Goal: Task Accomplishment & Management: Manage account settings

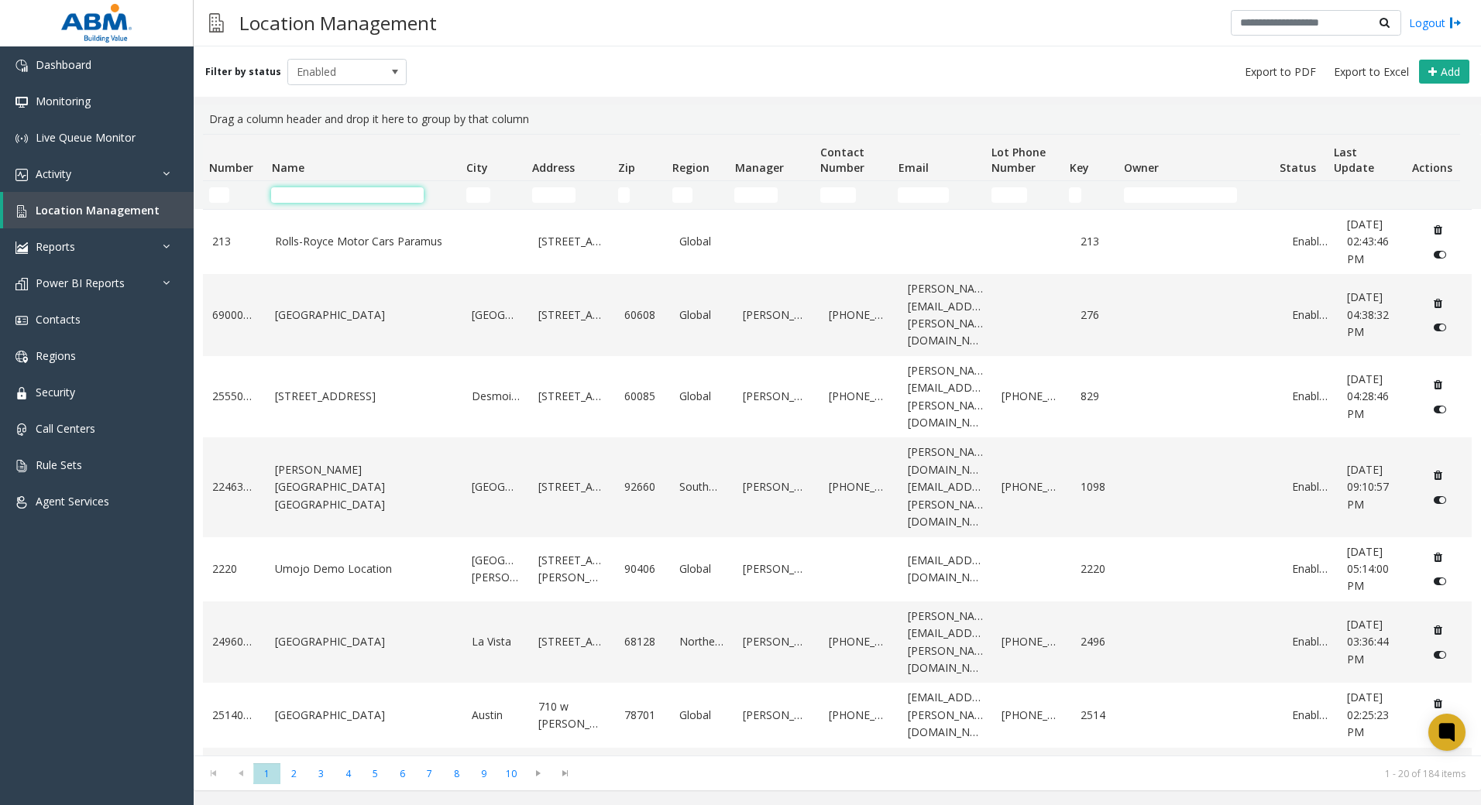
click at [366, 192] on input "Name Filter" at bounding box center [347, 194] width 153 height 15
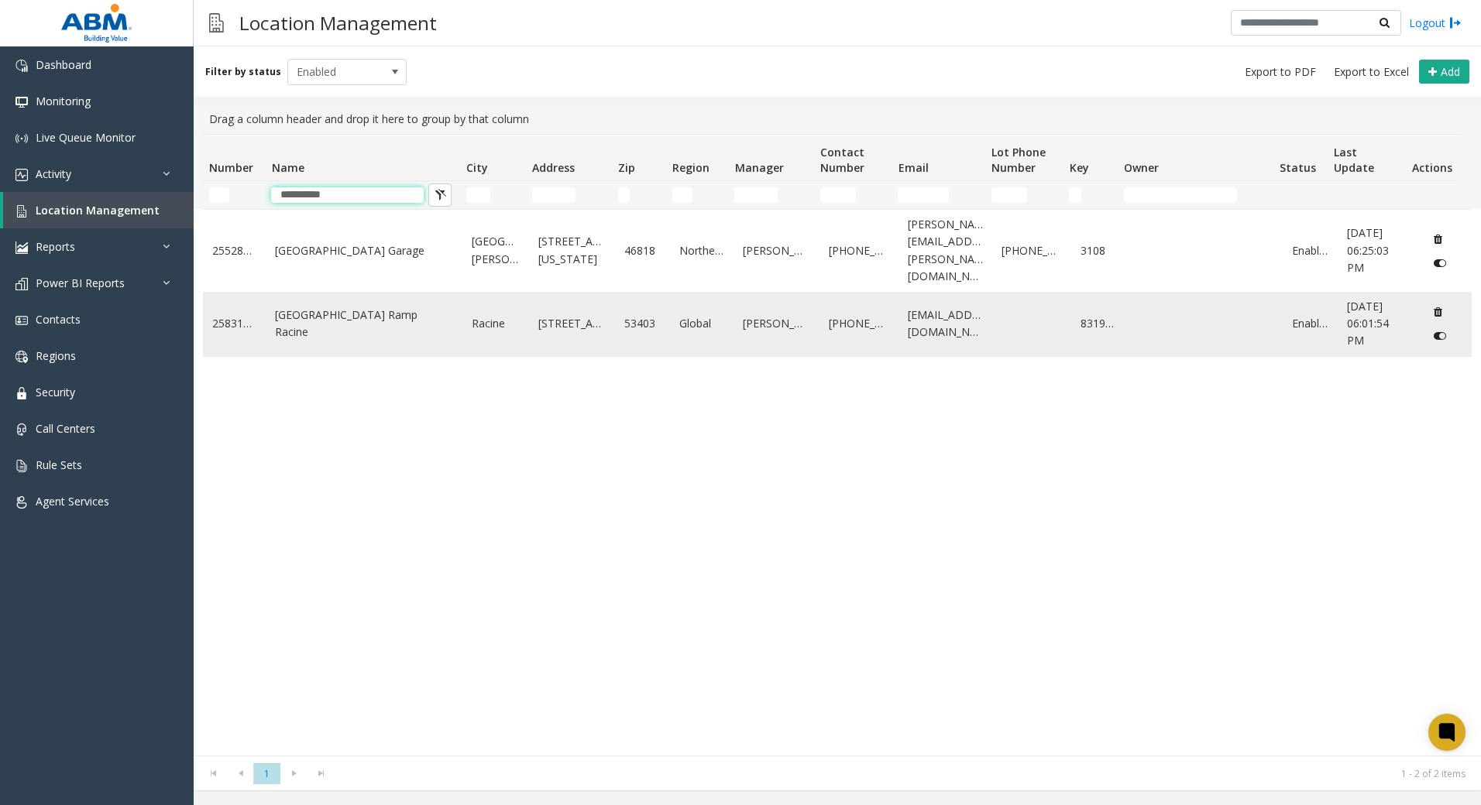
type input "**********"
click at [386, 297] on td "[GEOGRAPHIC_DATA] Ramp Racine" at bounding box center [364, 324] width 197 height 64
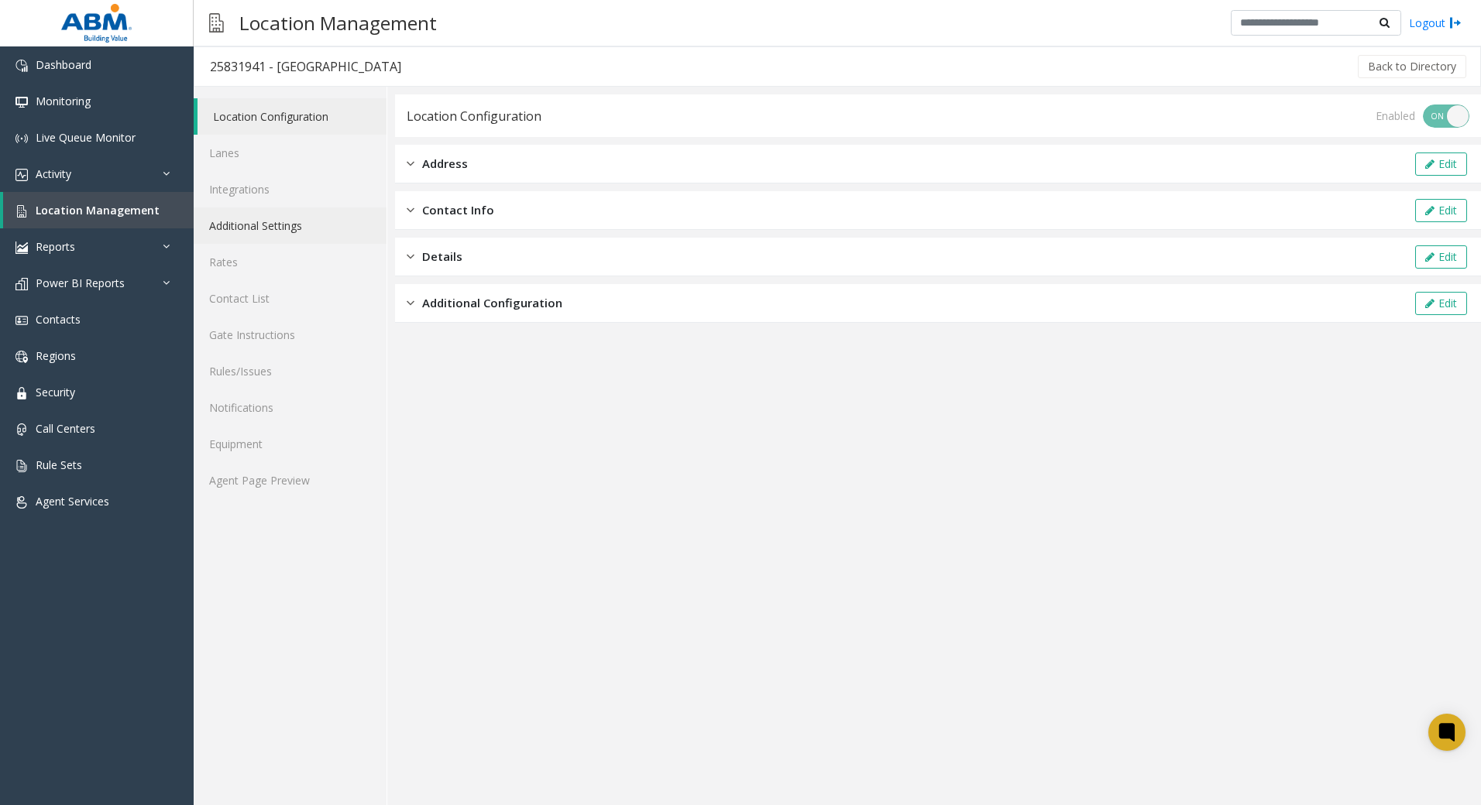
click at [294, 221] on link "Additional Settings" at bounding box center [290, 226] width 193 height 36
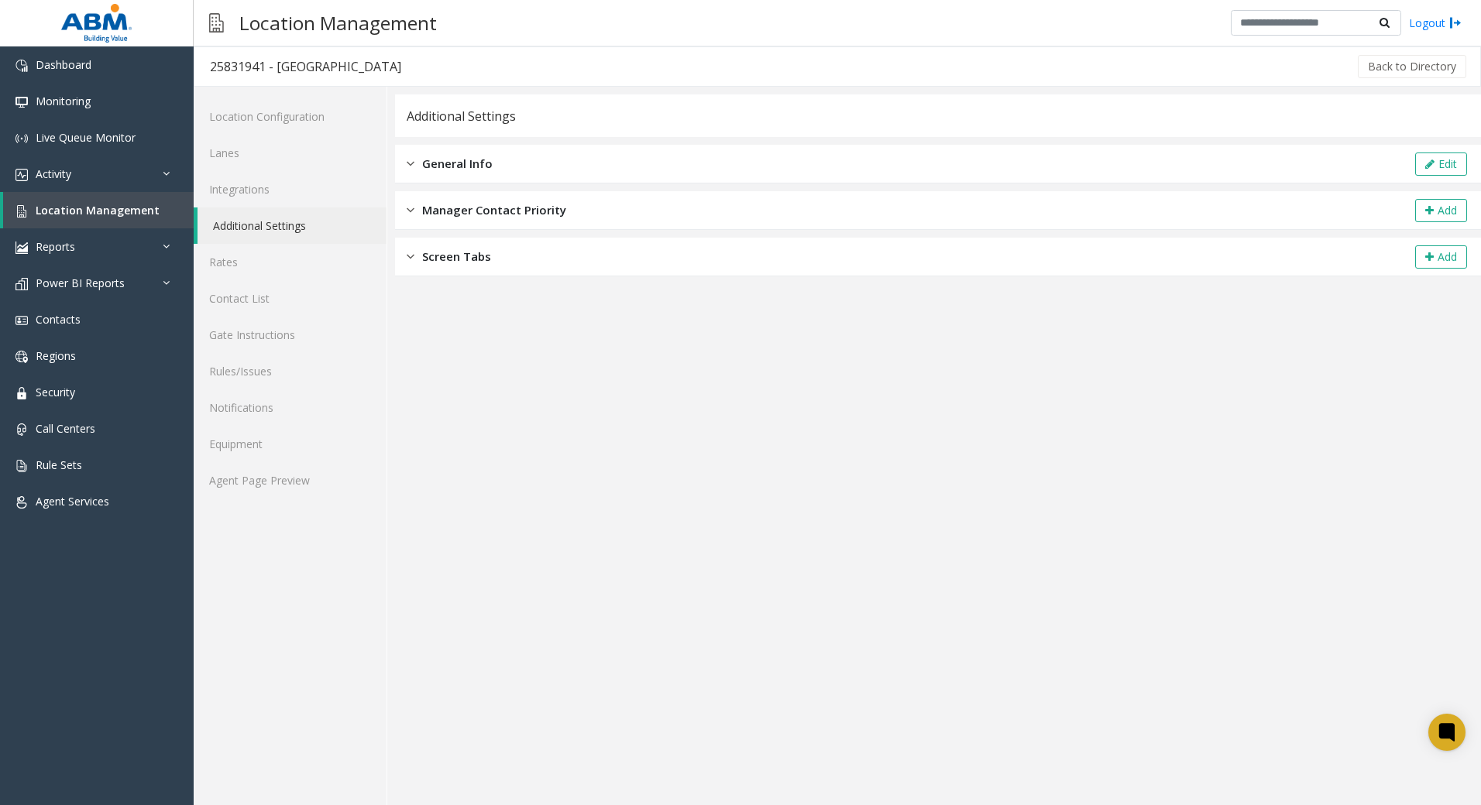
drag, startPoint x: 467, startPoint y: 170, endPoint x: 570, endPoint y: 152, distance: 104.5
click at [467, 169] on span "General Info" at bounding box center [457, 164] width 70 height 18
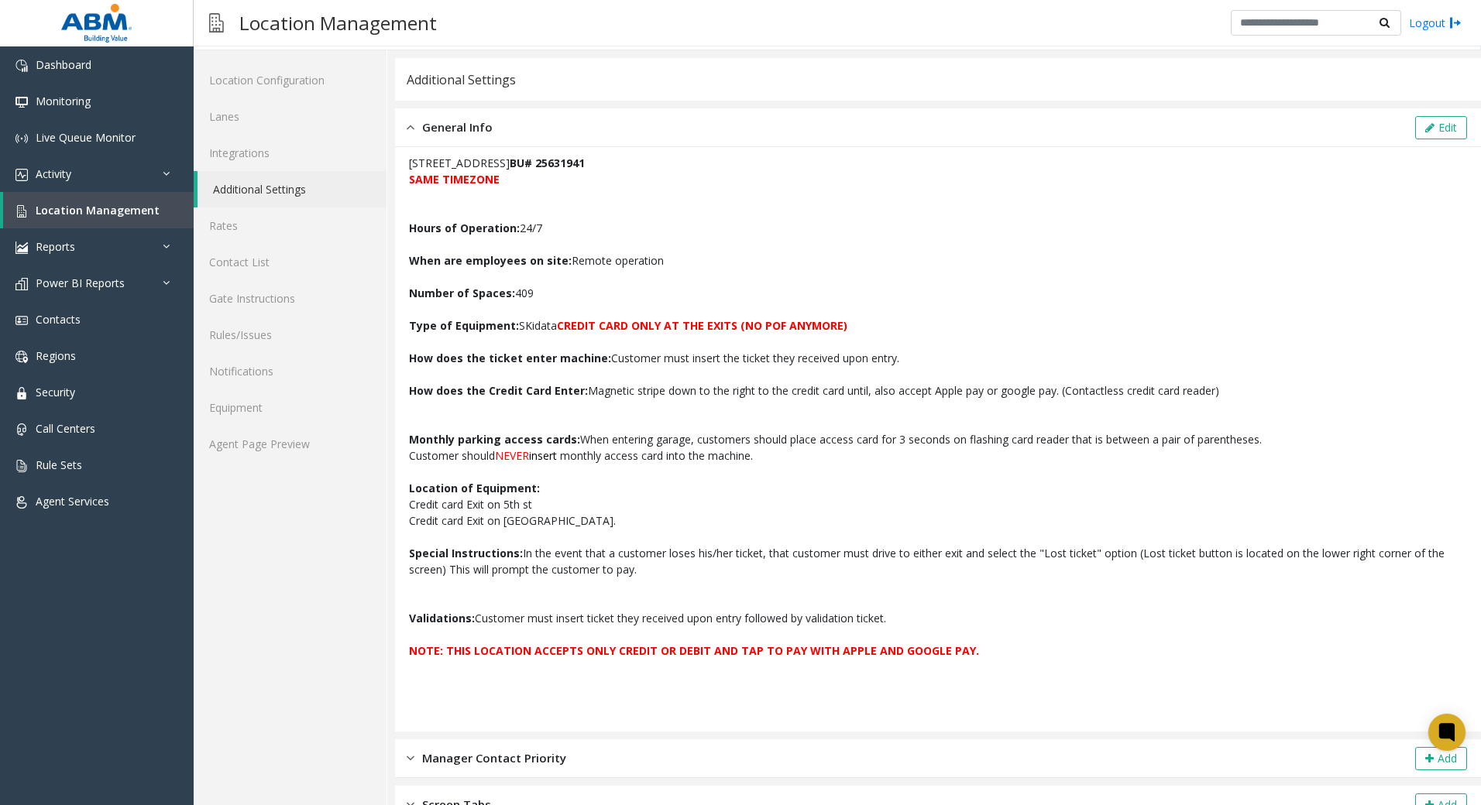
scroll to position [56, 0]
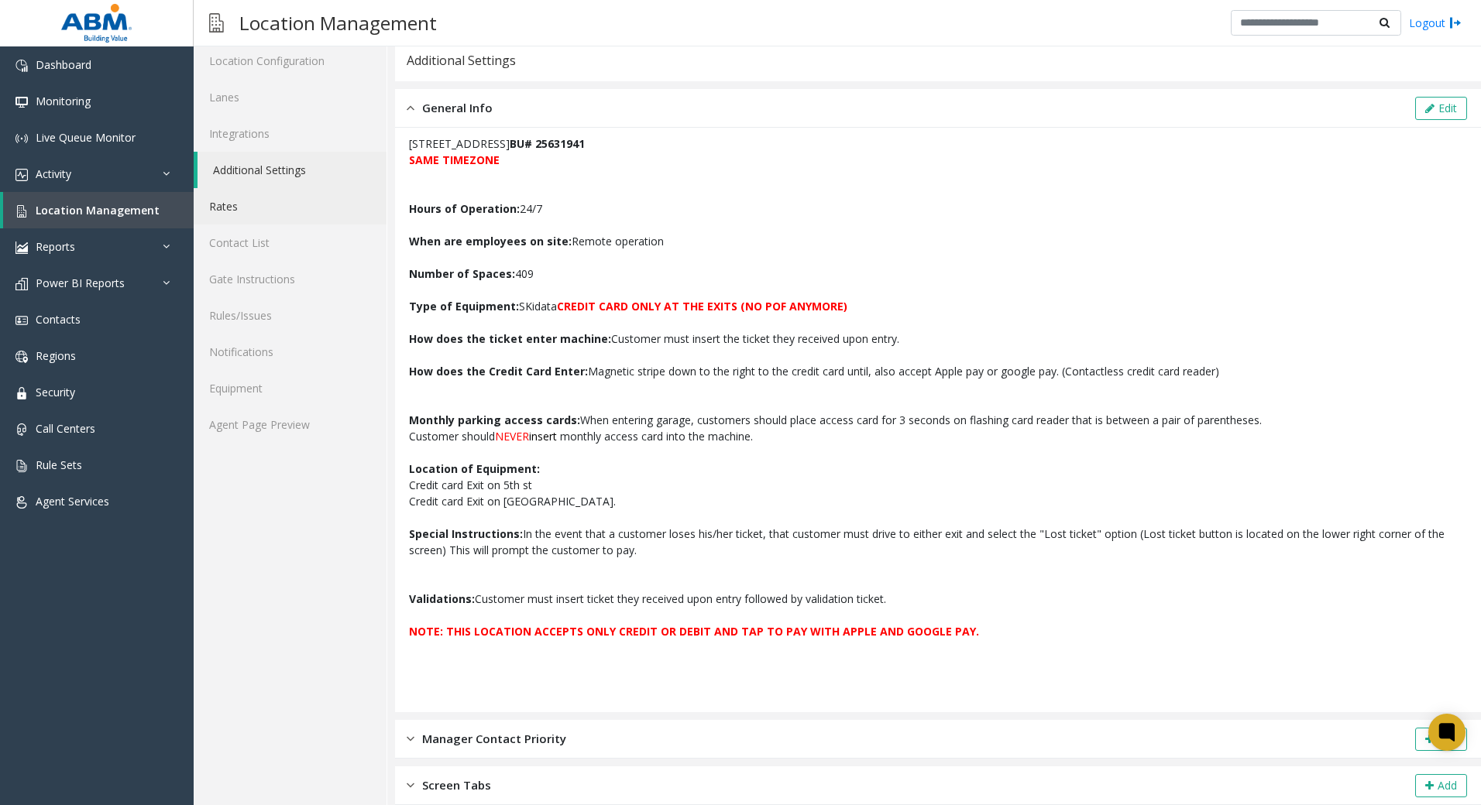
click at [239, 216] on link "Rates" at bounding box center [290, 206] width 193 height 36
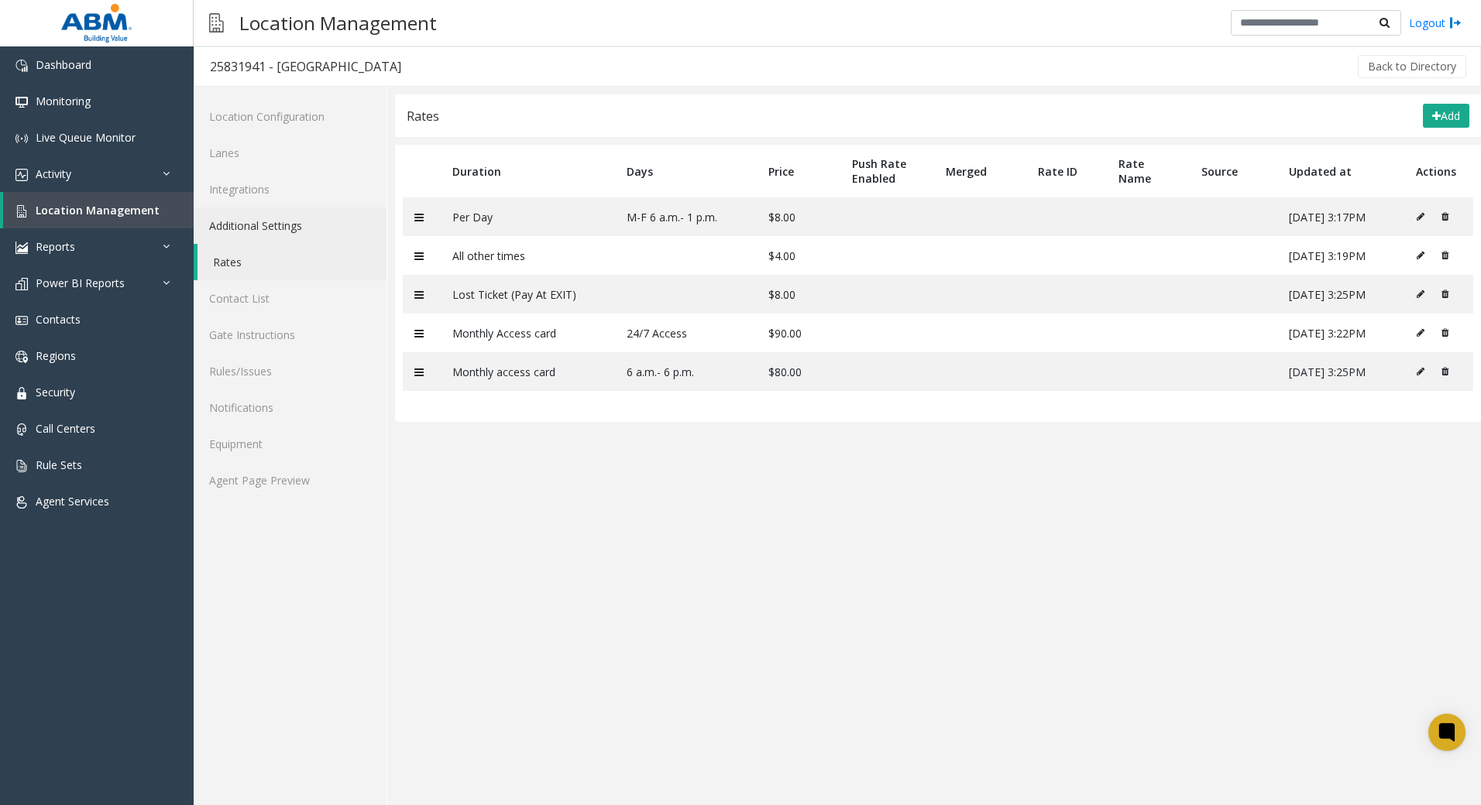
click at [256, 229] on link "Additional Settings" at bounding box center [290, 226] width 193 height 36
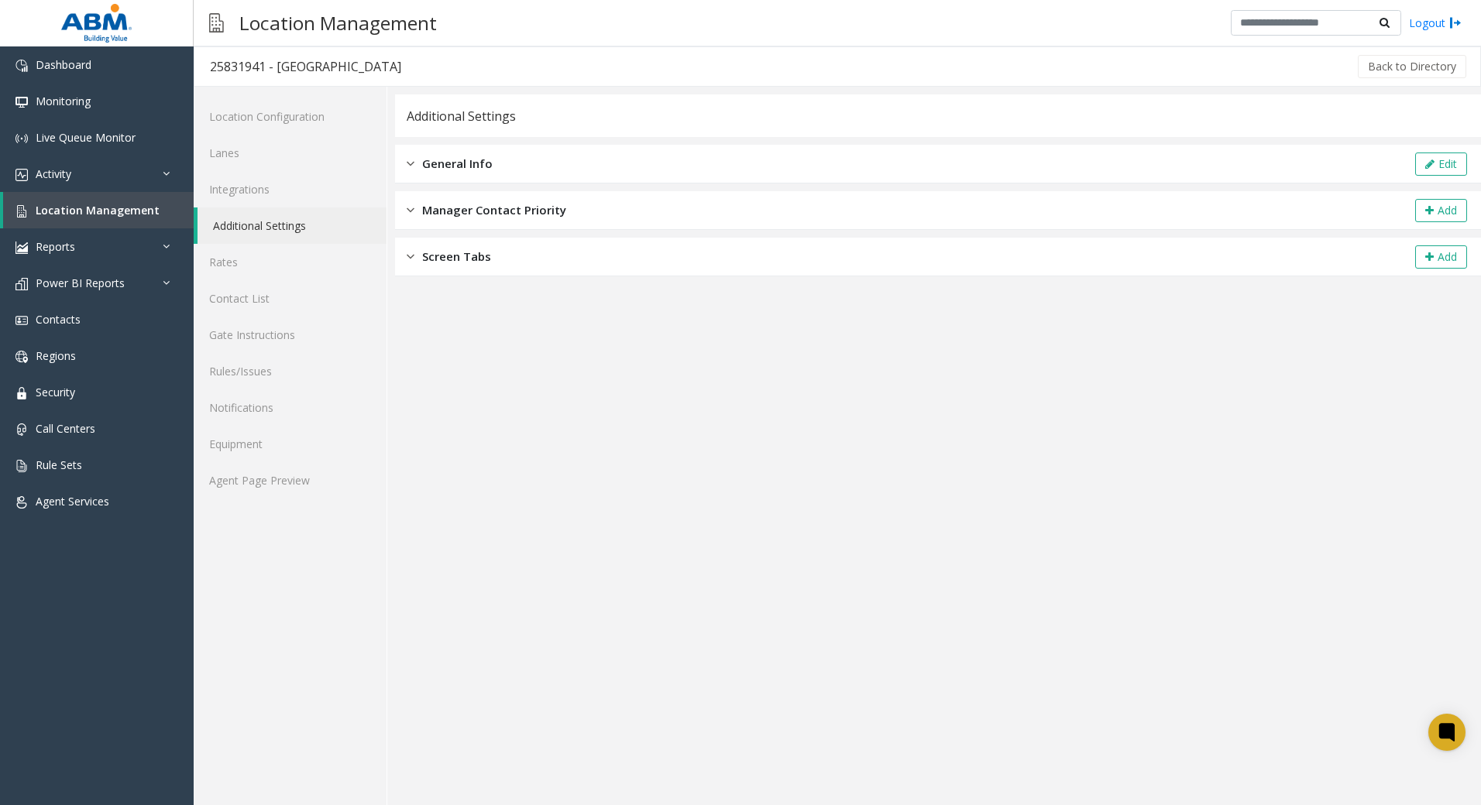
click at [563, 164] on div "General Info Edit" at bounding box center [938, 164] width 1086 height 39
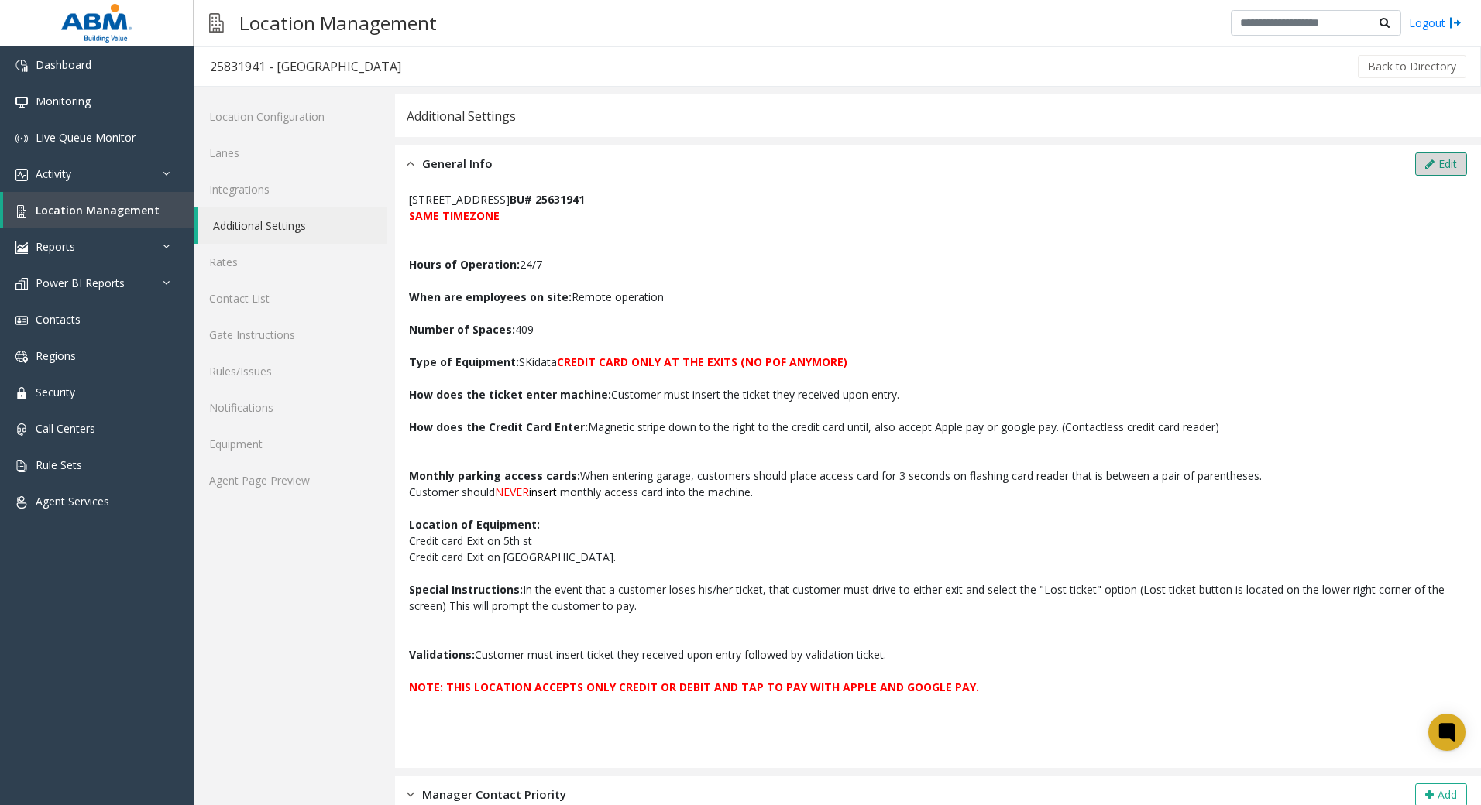
click at [1423, 162] on button "Edit" at bounding box center [1441, 164] width 52 height 23
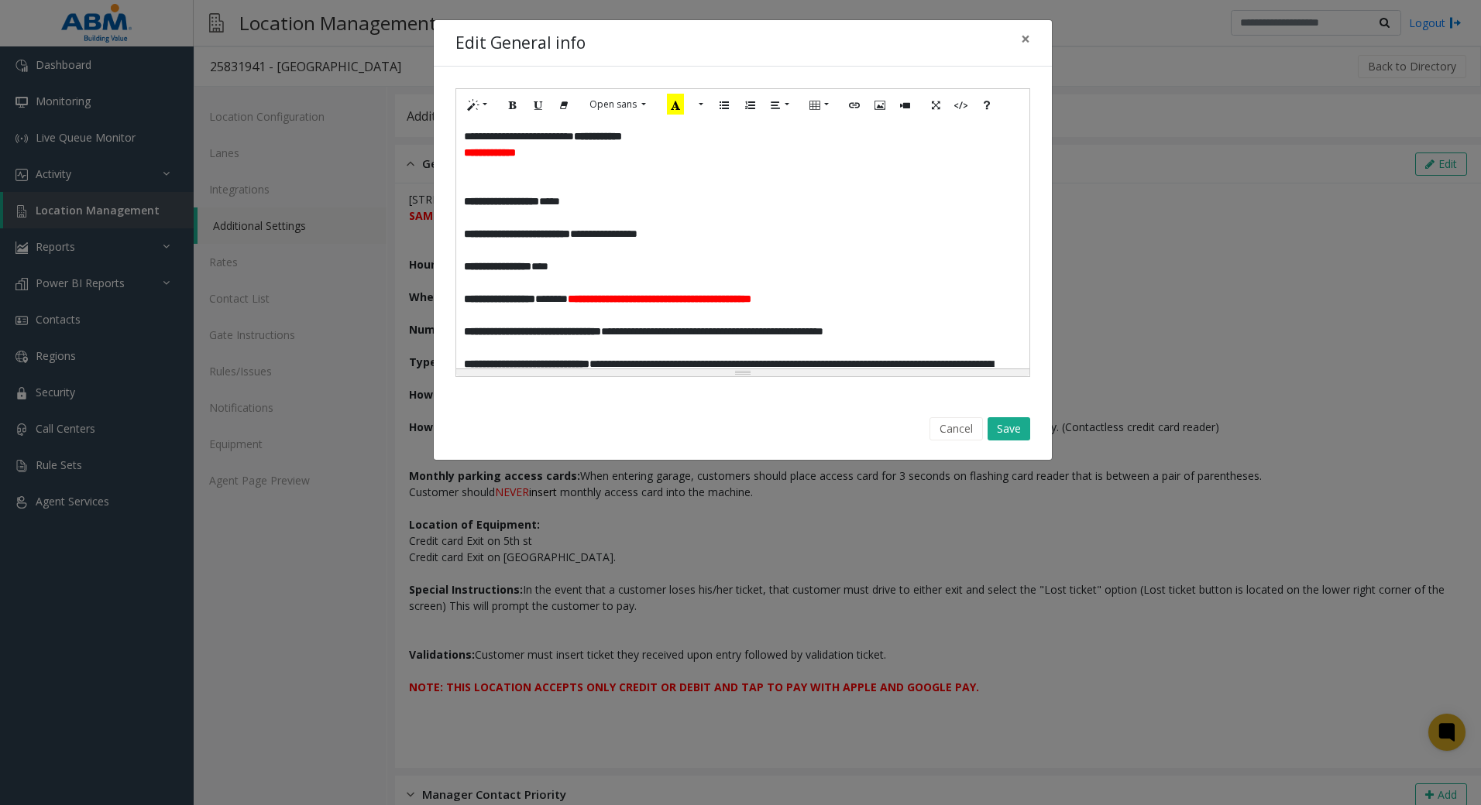
click at [570, 174] on p at bounding box center [743, 169] width 558 height 16
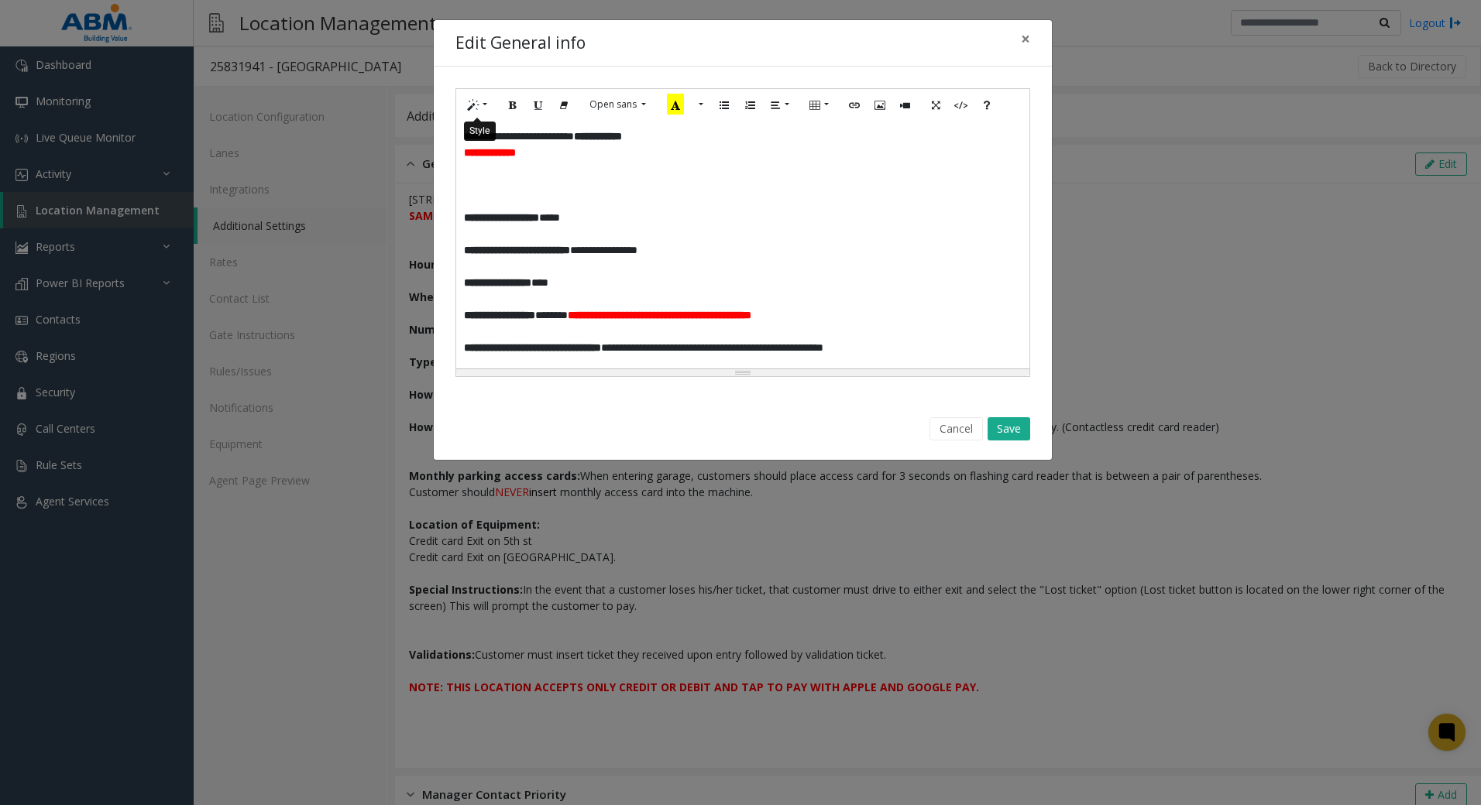
click at [481, 103] on button "Style" at bounding box center [478, 105] width 36 height 24
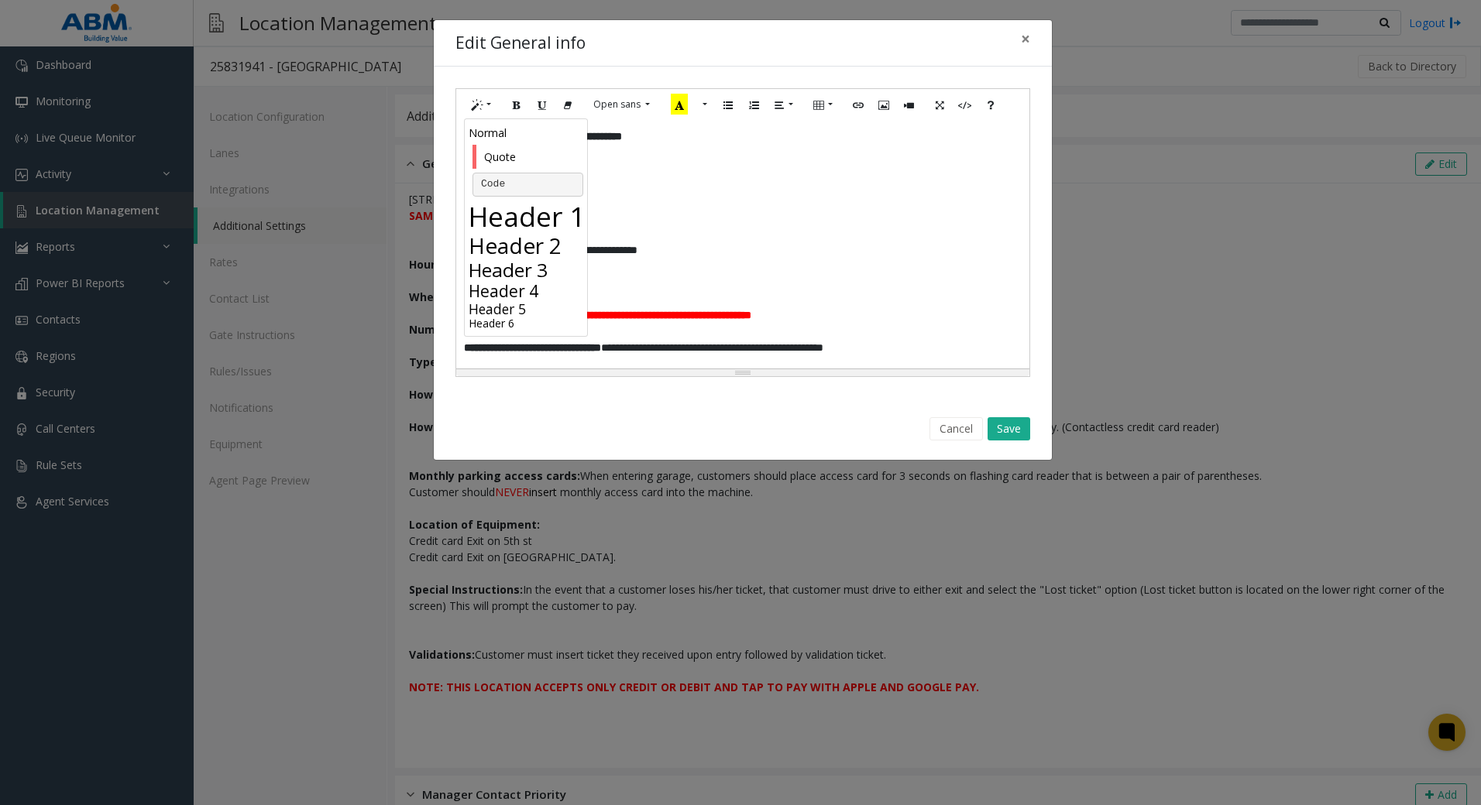
click at [526, 292] on h4 "Header 4" at bounding box center [528, 290] width 118 height 19
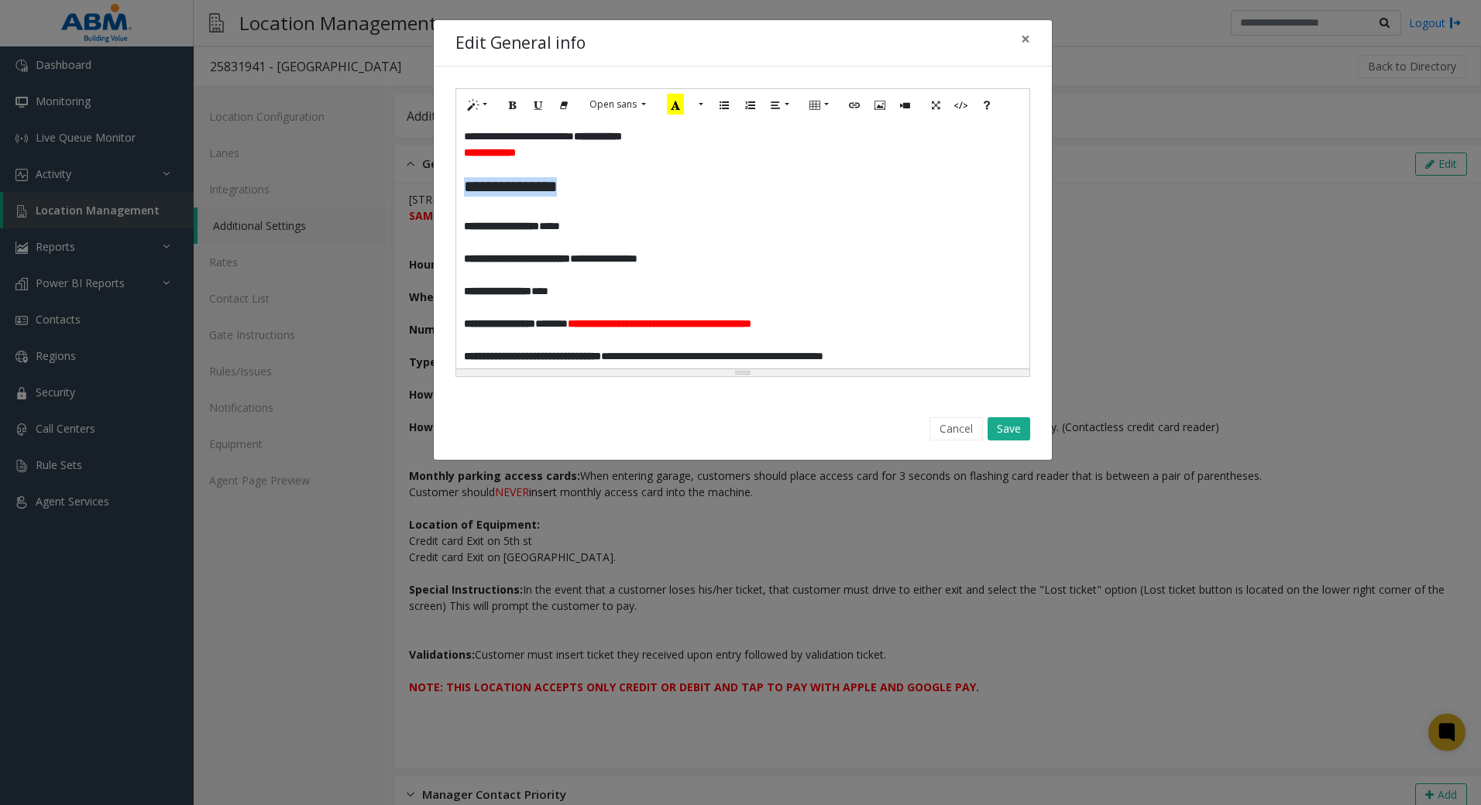
drag, startPoint x: 608, startPoint y: 185, endPoint x: 462, endPoint y: 194, distance: 146.6
click at [464, 196] on h4 "**********" at bounding box center [737, 186] width 546 height 19
click at [514, 101] on icon "Bold (CTRL+B)" at bounding box center [512, 104] width 9 height 13
click at [623, 187] on h4 "**********" at bounding box center [737, 186] width 546 height 19
drag, startPoint x: 460, startPoint y: 182, endPoint x: 711, endPoint y: 177, distance: 251.0
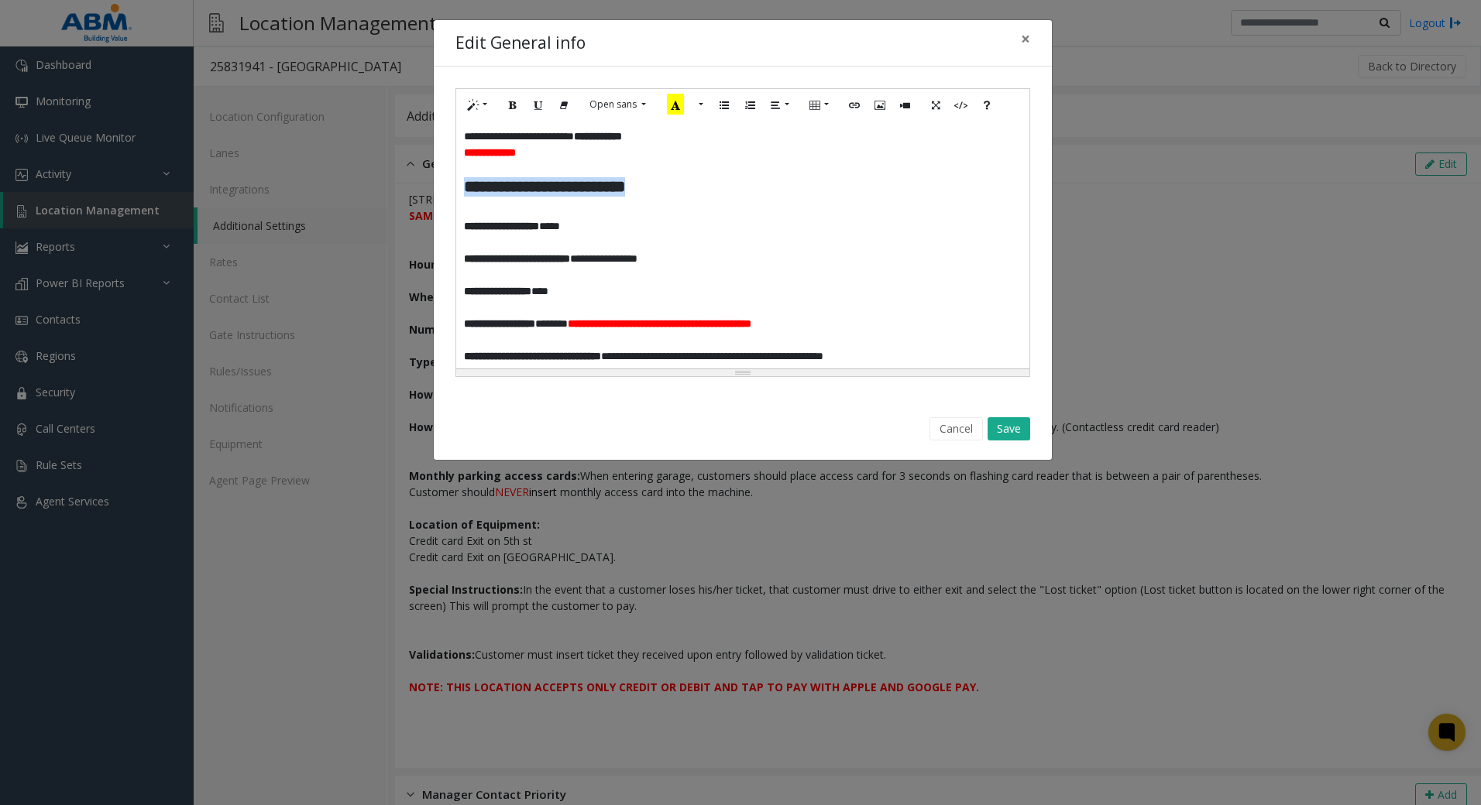
click at [719, 180] on div "**********" at bounding box center [742, 245] width 573 height 248
click at [702, 105] on button "More Color" at bounding box center [699, 105] width 15 height 24
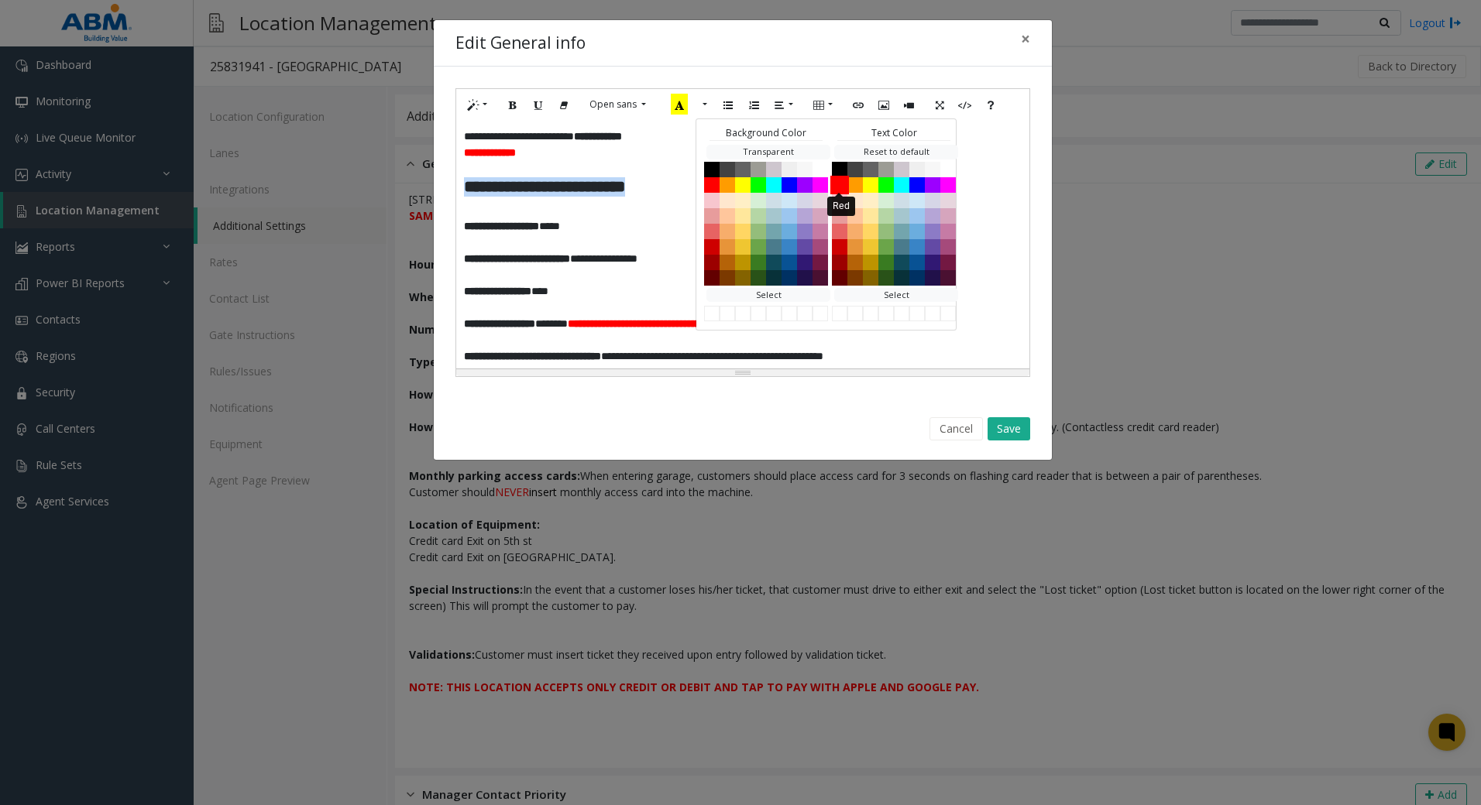
click at [836, 184] on button "Red" at bounding box center [839, 184] width 19 height 19
click at [654, 209] on p at bounding box center [743, 210] width 558 height 16
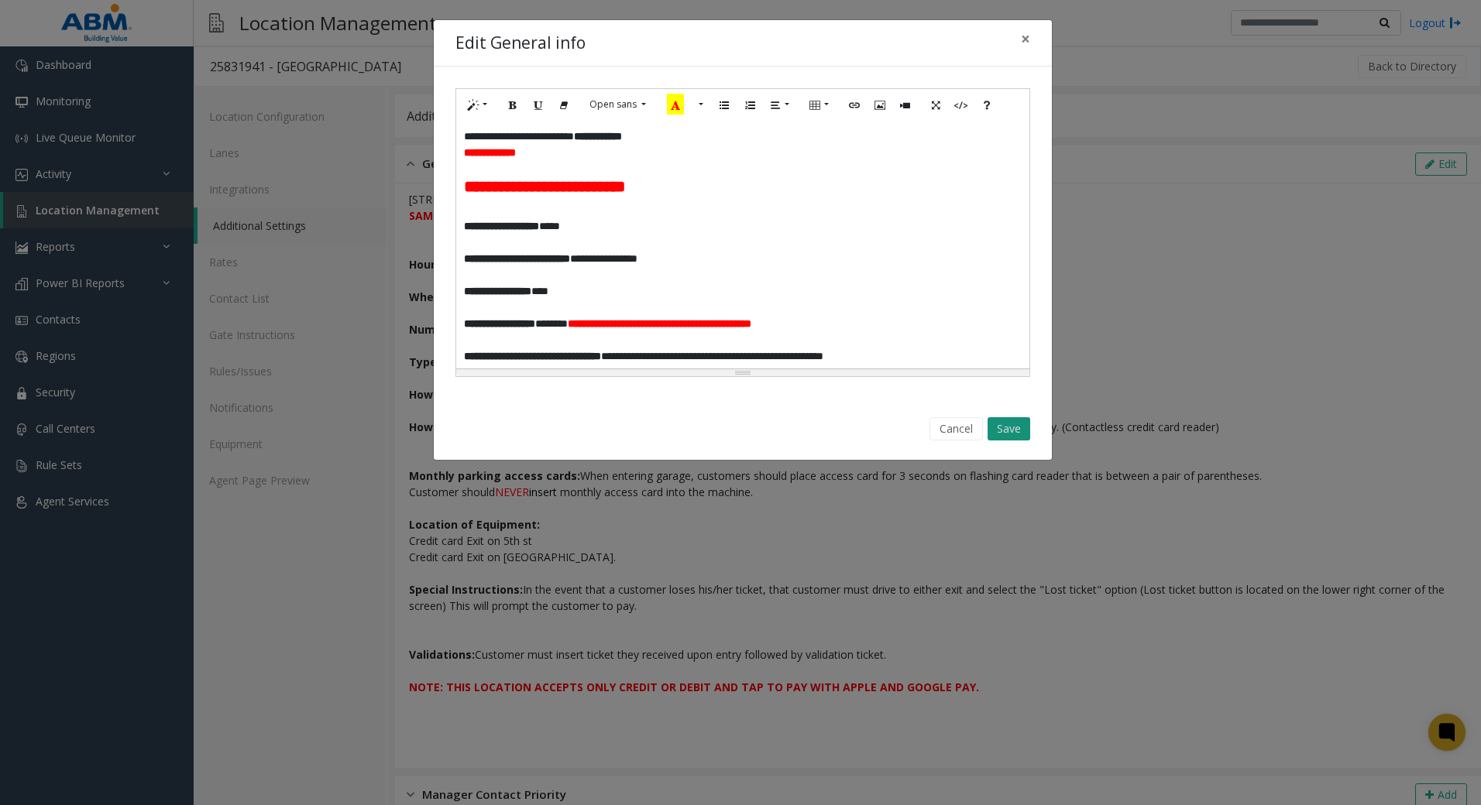
click at [1009, 429] on button "Save" at bounding box center [1008, 428] width 43 height 23
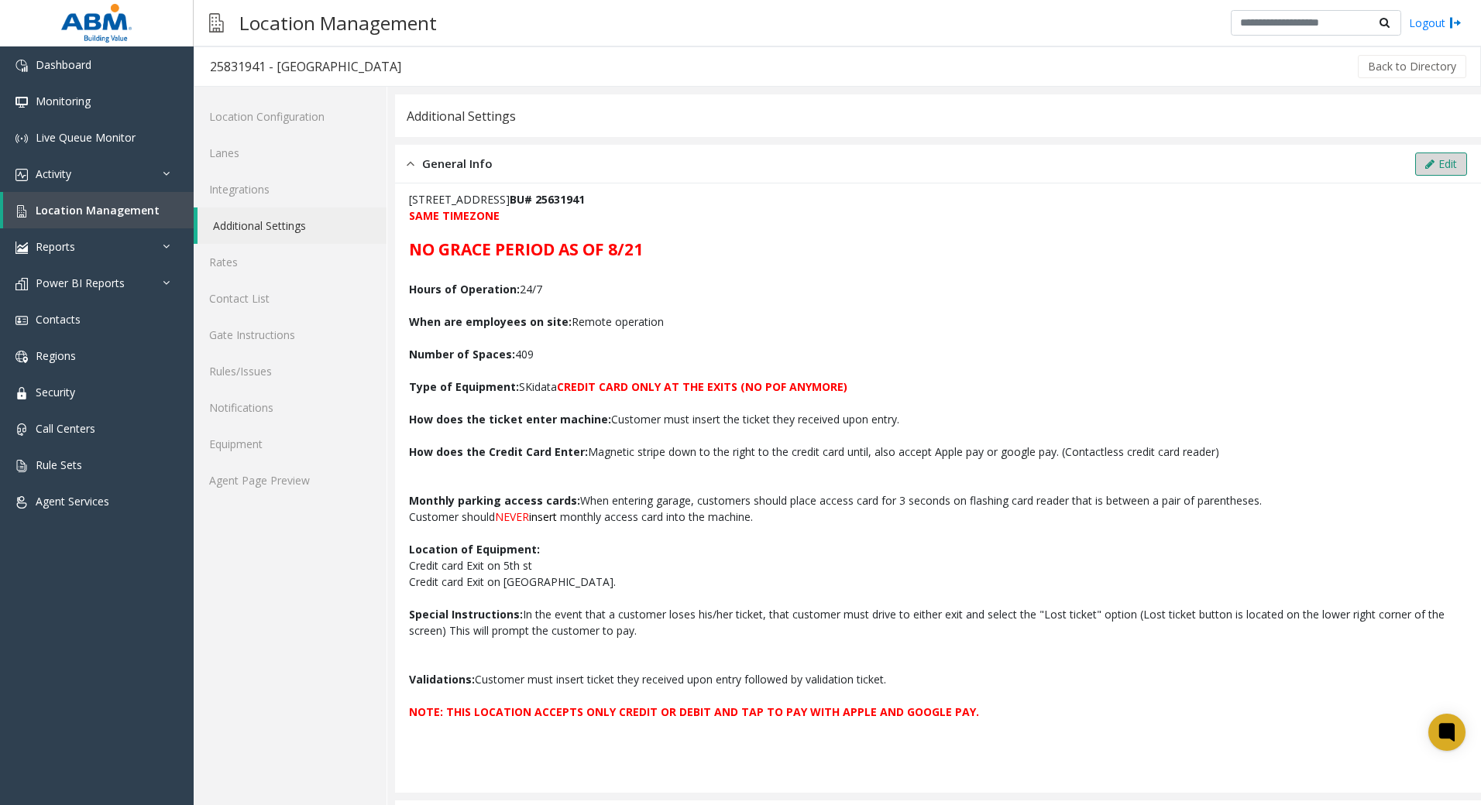
click at [1424, 155] on button "Edit" at bounding box center [1441, 164] width 52 height 23
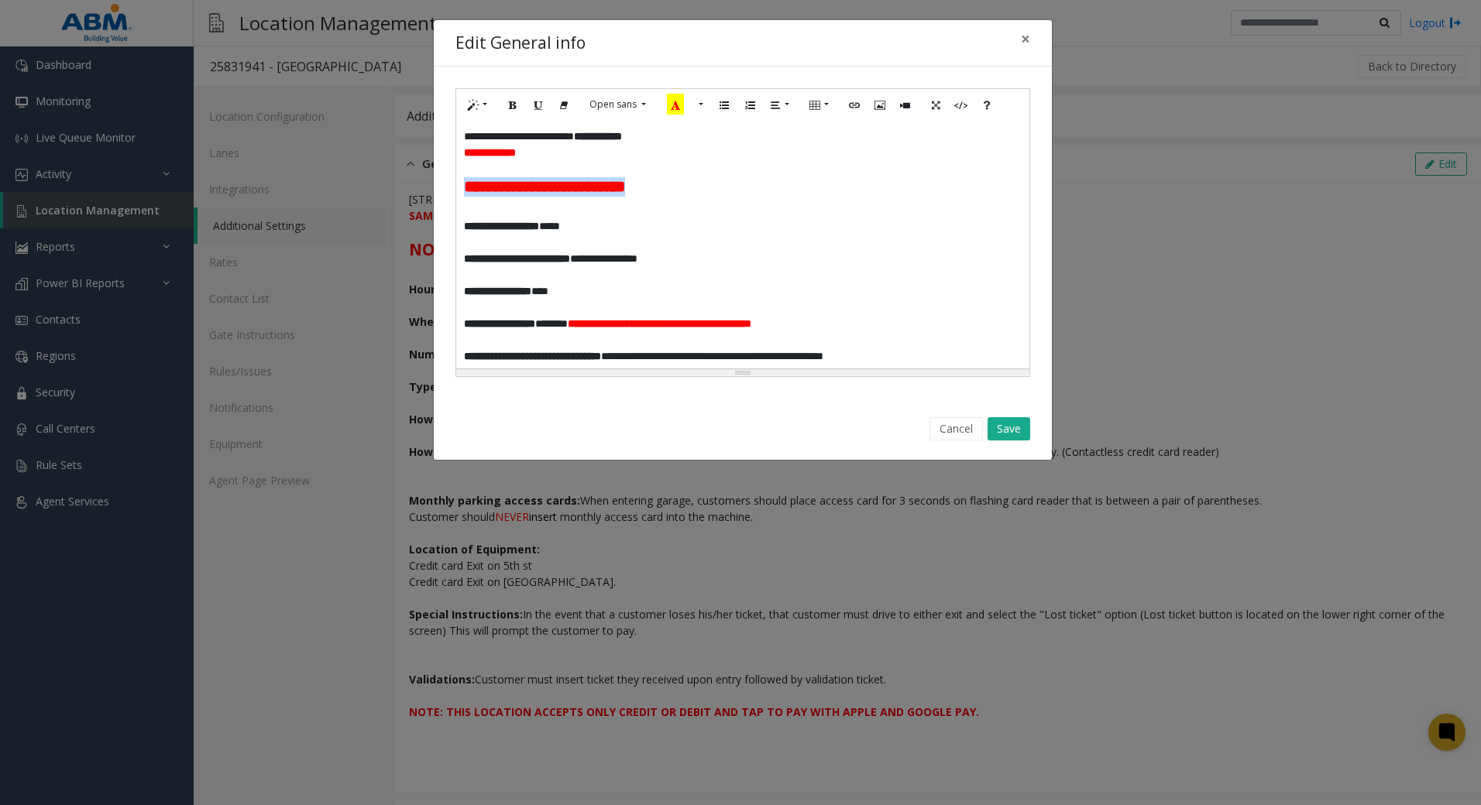
drag, startPoint x: 705, startPoint y: 192, endPoint x: 451, endPoint y: 188, distance: 254.1
click at [451, 188] on div "**********" at bounding box center [743, 233] width 618 height 332
copy font
click at [1019, 424] on button "Save" at bounding box center [1008, 428] width 43 height 23
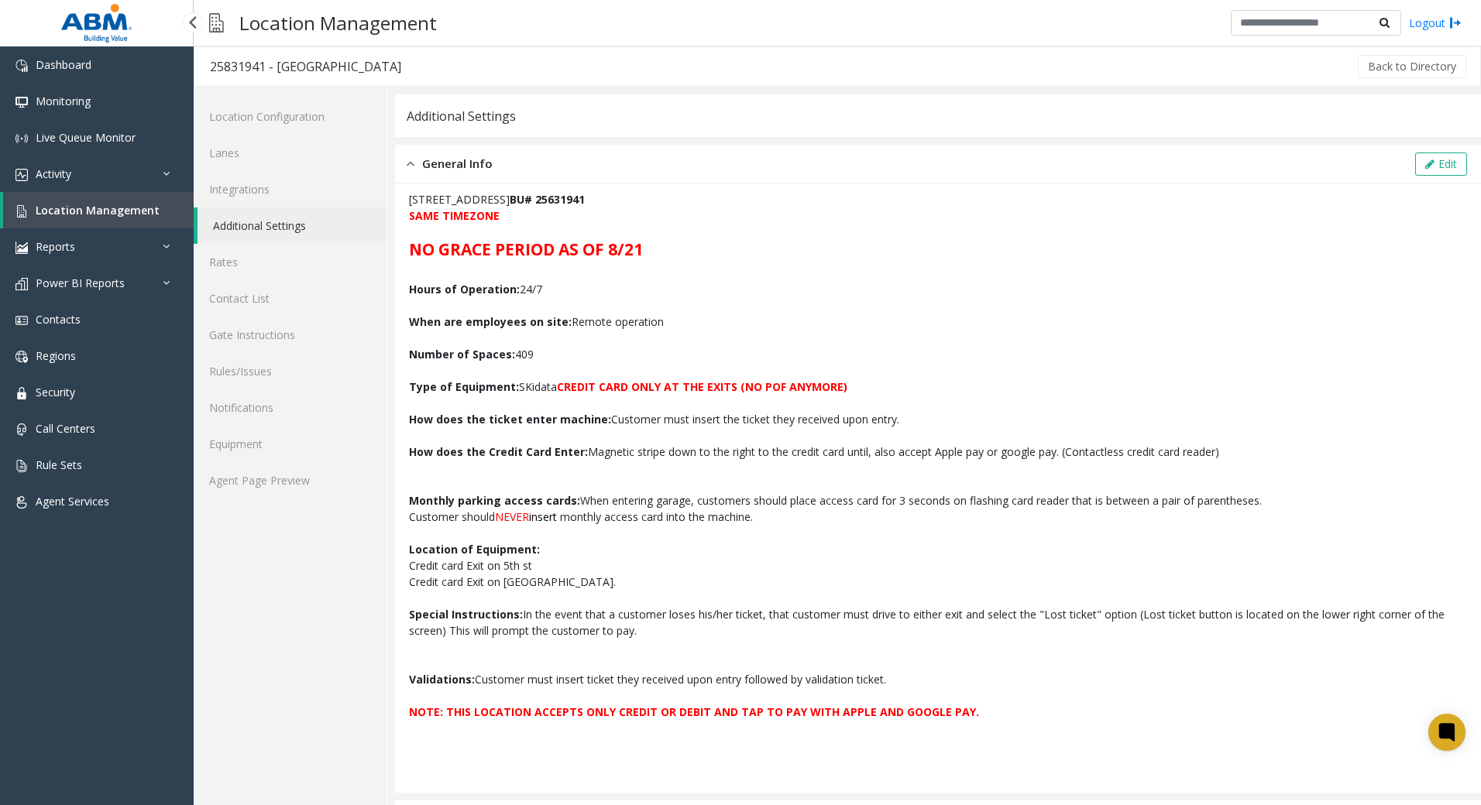
click at [48, 209] on span "Location Management" at bounding box center [98, 210] width 124 height 15
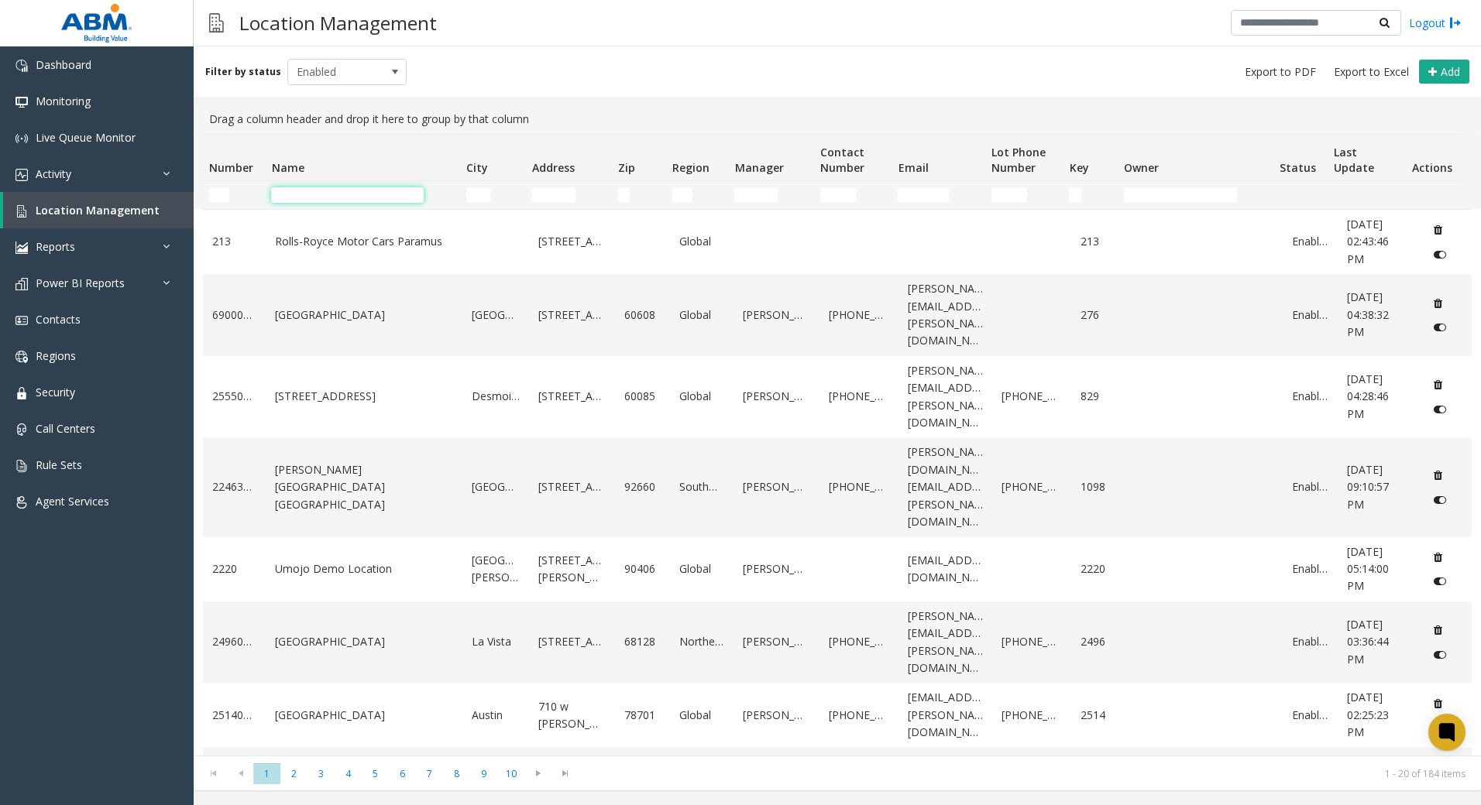
click at [323, 188] on input "Name Filter" at bounding box center [347, 194] width 153 height 15
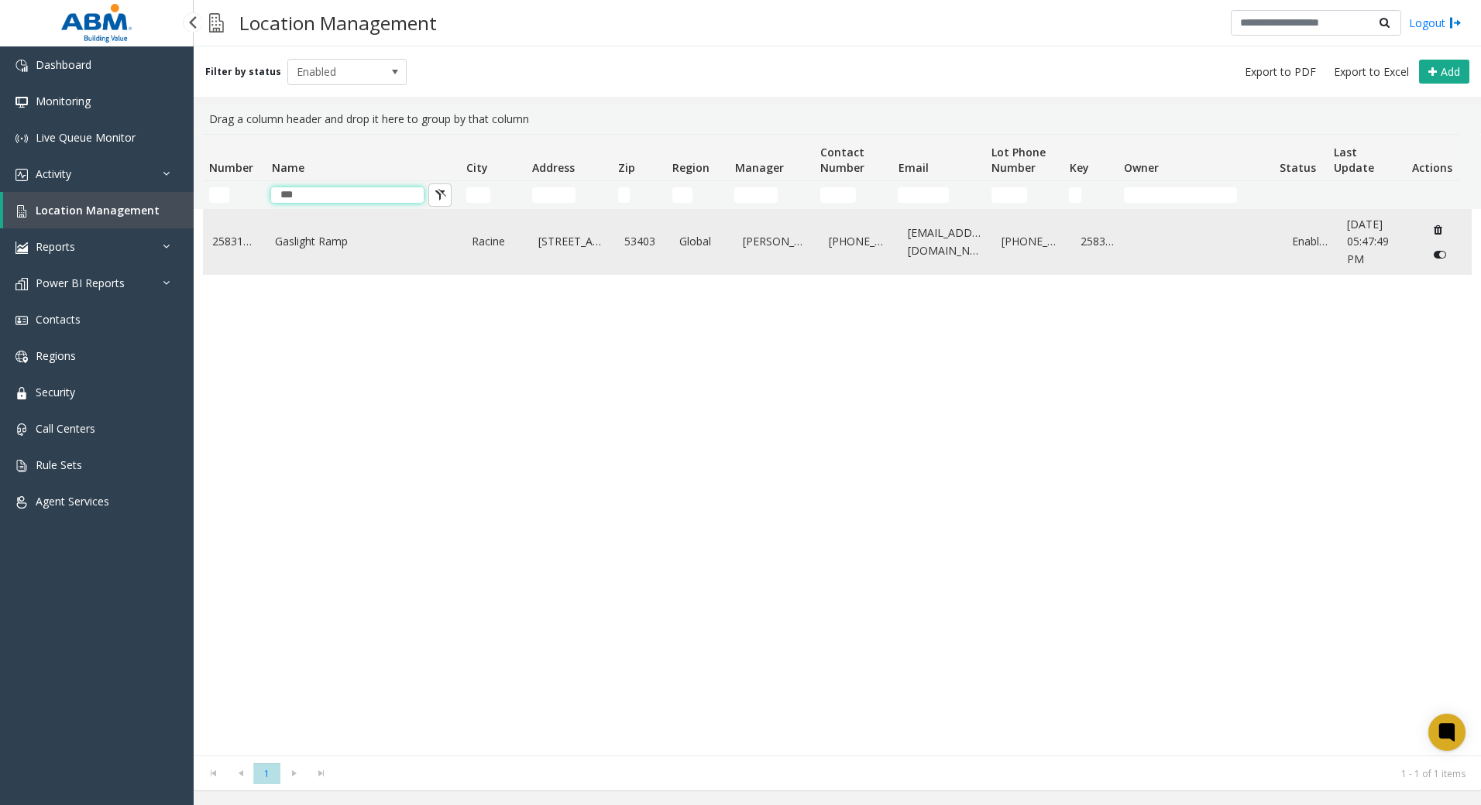
type input "***"
click at [271, 239] on td "Gaslight Ramp" at bounding box center [364, 242] width 197 height 64
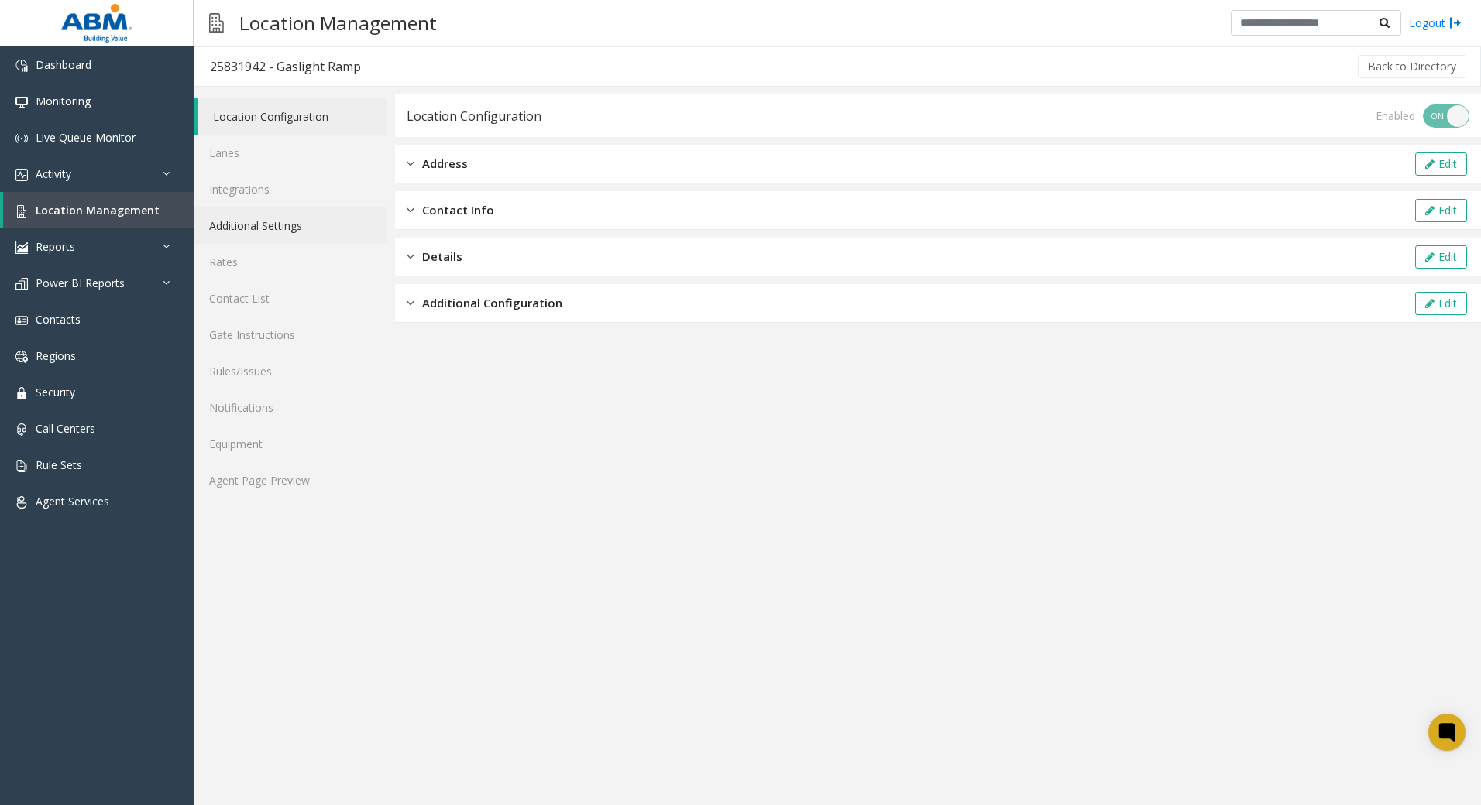
click at [314, 219] on link "Additional Settings" at bounding box center [290, 226] width 193 height 36
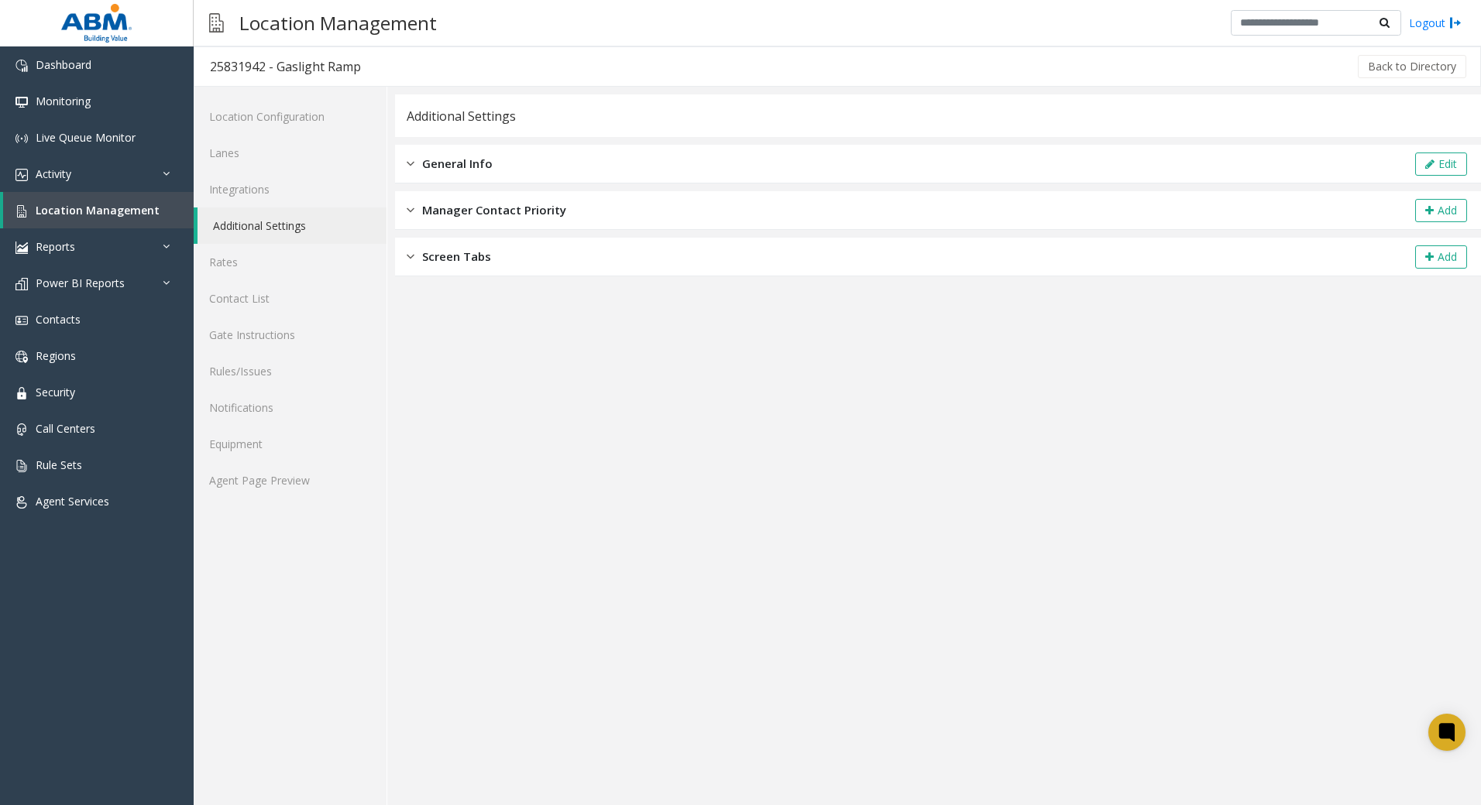
click at [470, 170] on span "General Info" at bounding box center [457, 164] width 70 height 18
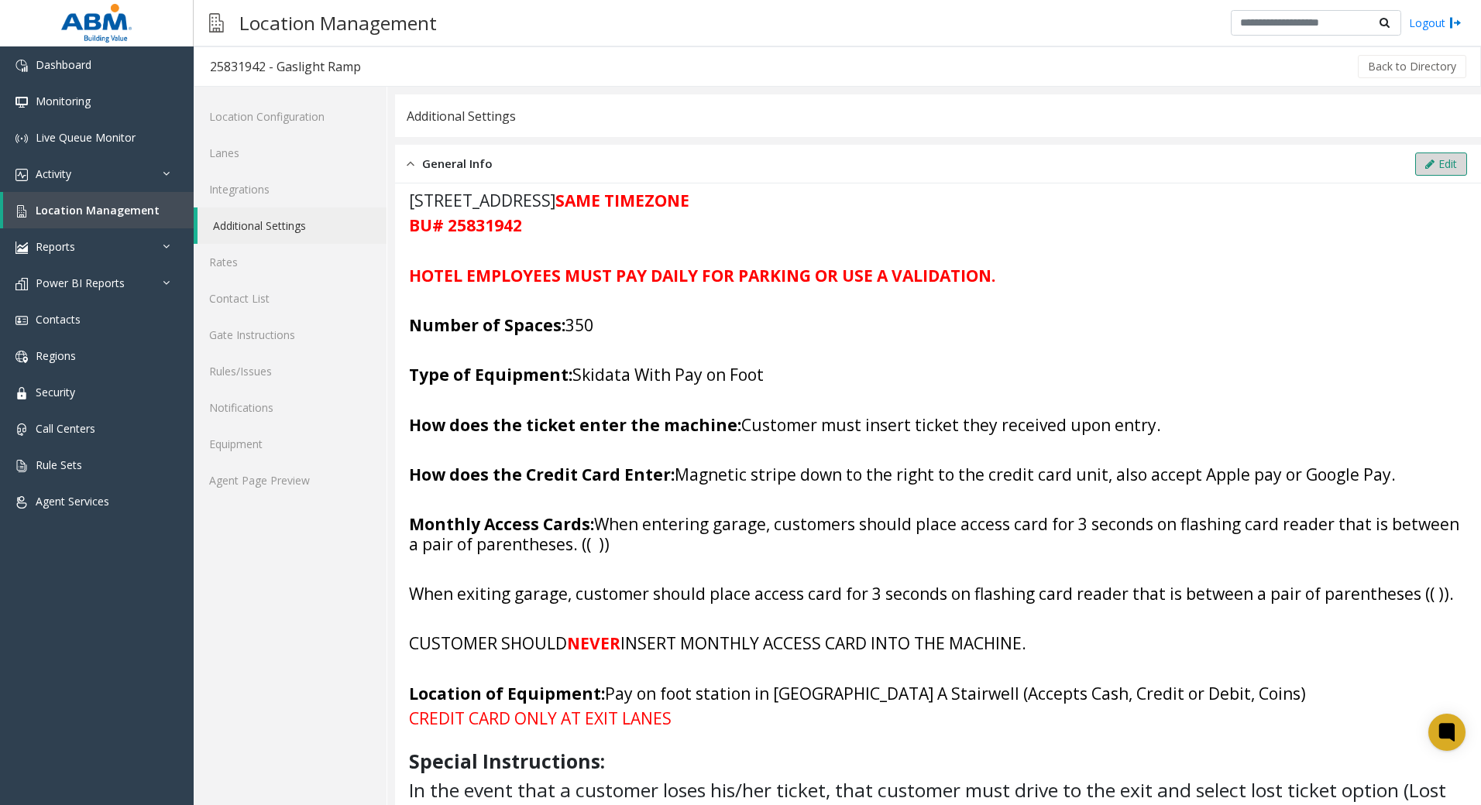
click at [1431, 172] on button "Edit" at bounding box center [1441, 164] width 52 height 23
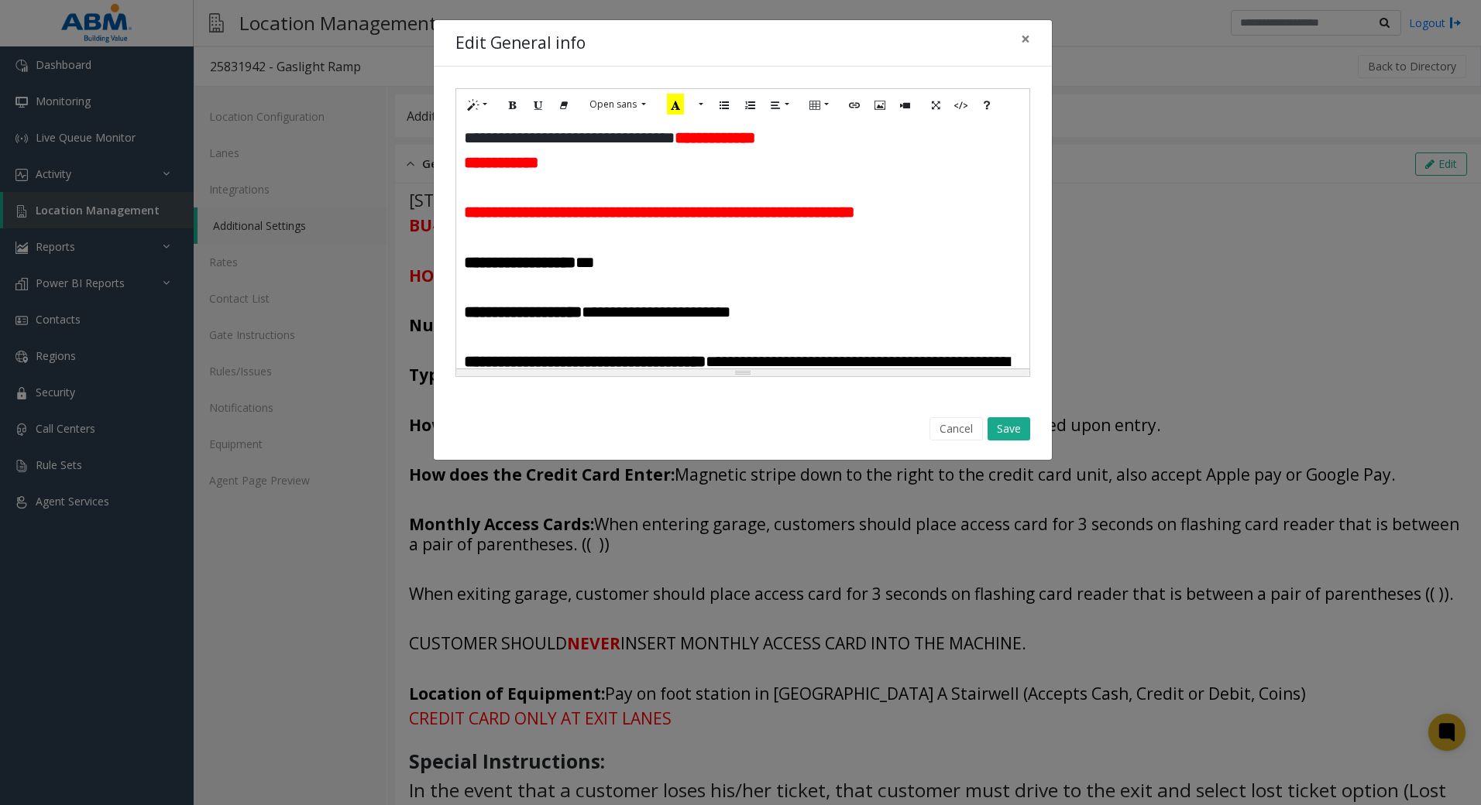
click at [652, 178] on h4 at bounding box center [743, 187] width 558 height 19
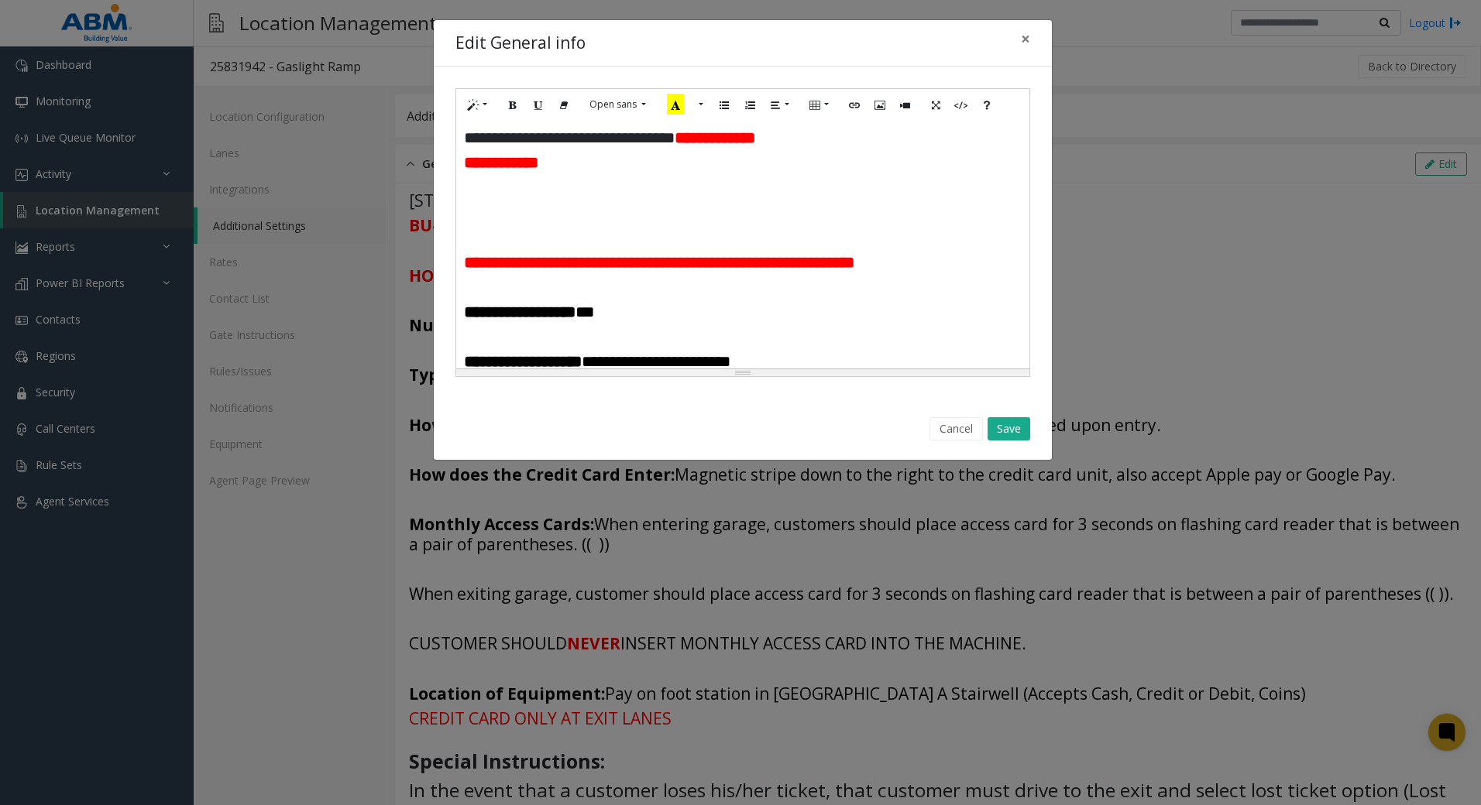
drag, startPoint x: 564, startPoint y: 218, endPoint x: 553, endPoint y: 213, distance: 11.8
click at [555, 213] on h4 at bounding box center [743, 212] width 558 height 19
paste div
click at [1005, 415] on div "Cancel Save" at bounding box center [743, 429] width 596 height 39
click at [1012, 420] on button "Save" at bounding box center [1008, 428] width 43 height 23
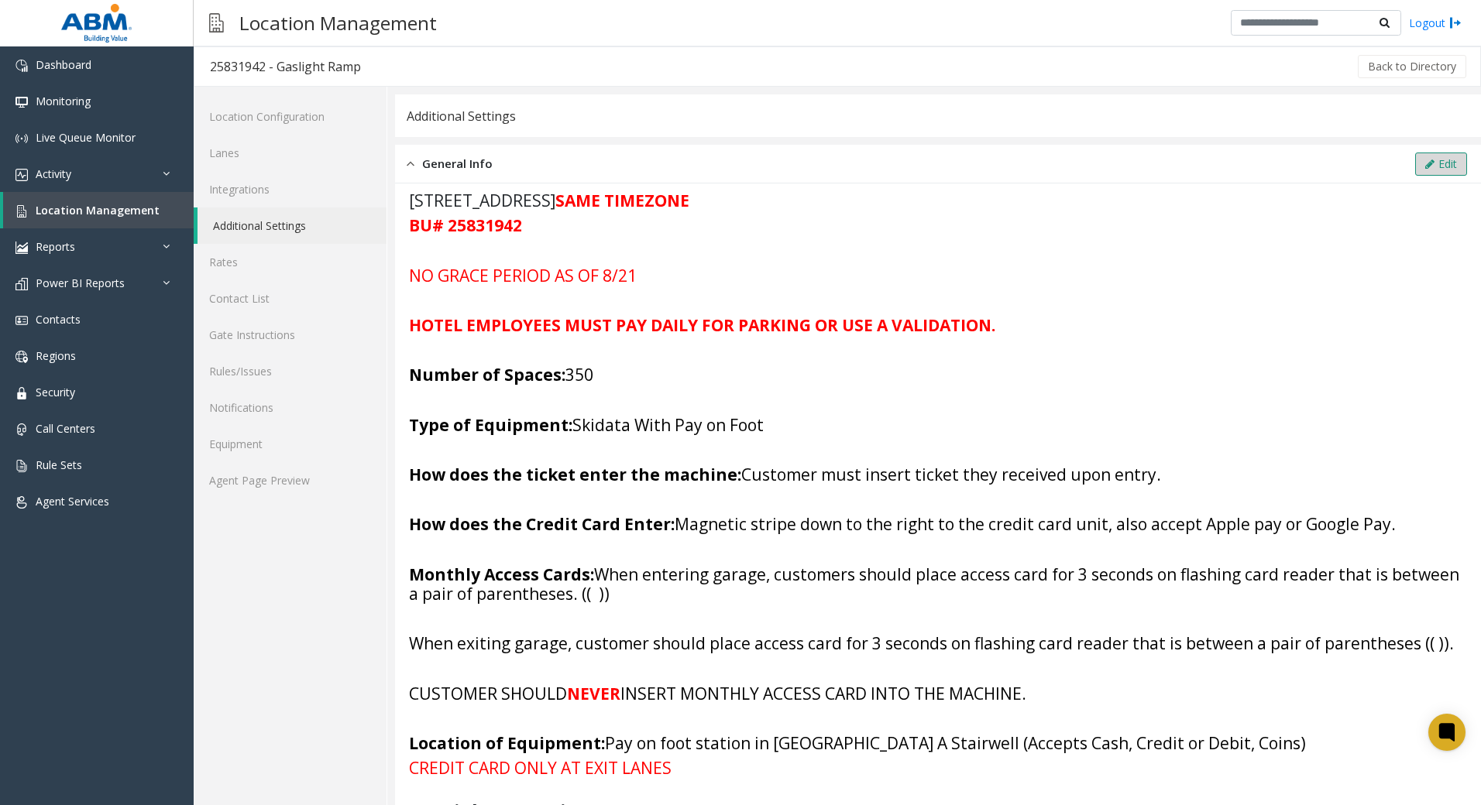
click at [1427, 159] on button "Edit" at bounding box center [1441, 164] width 52 height 23
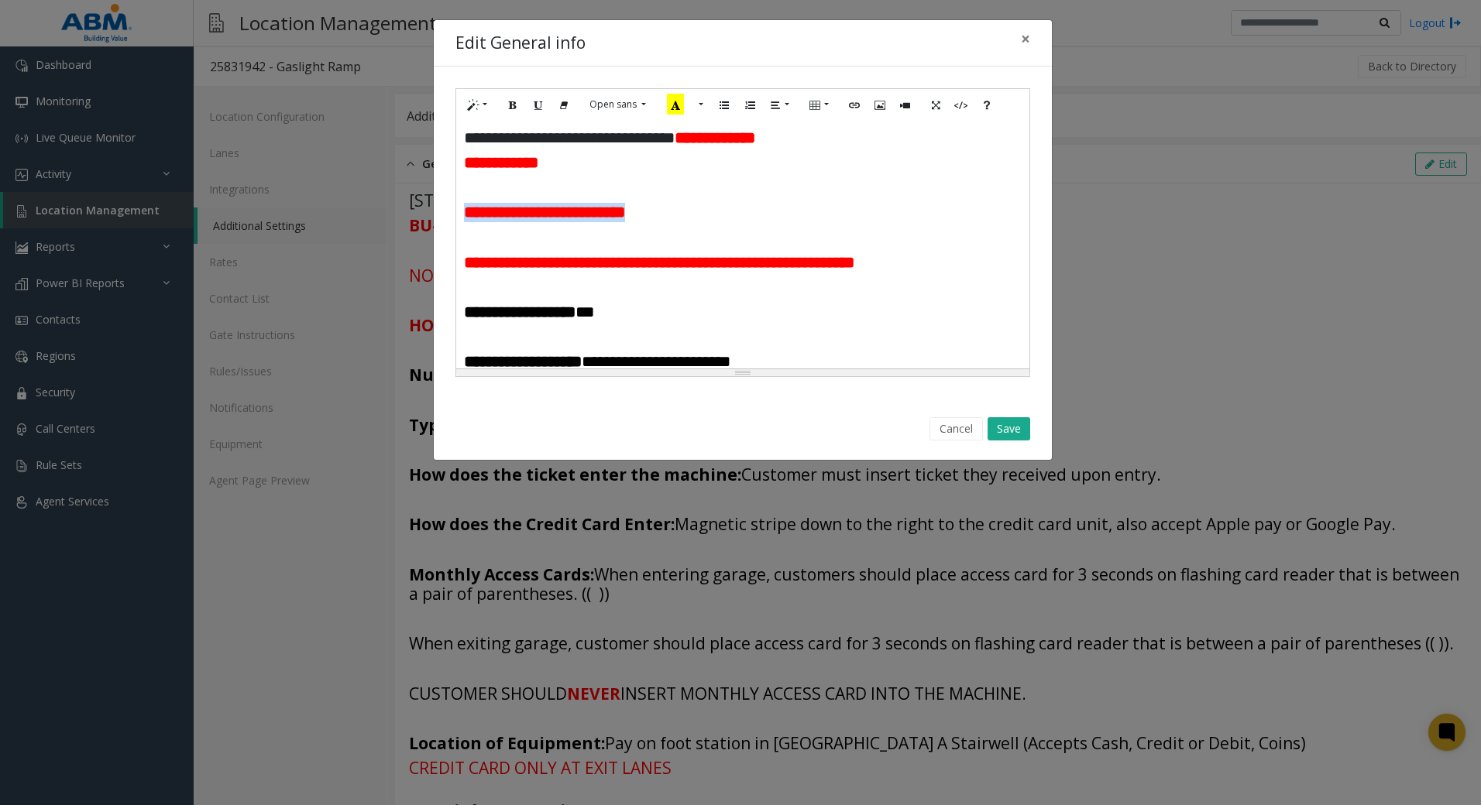
drag, startPoint x: 658, startPoint y: 218, endPoint x: 490, endPoint y: 214, distance: 167.3
click at [458, 216] on div "**********" at bounding box center [742, 245] width 573 height 248
click at [1010, 430] on button "Save" at bounding box center [1008, 428] width 43 height 23
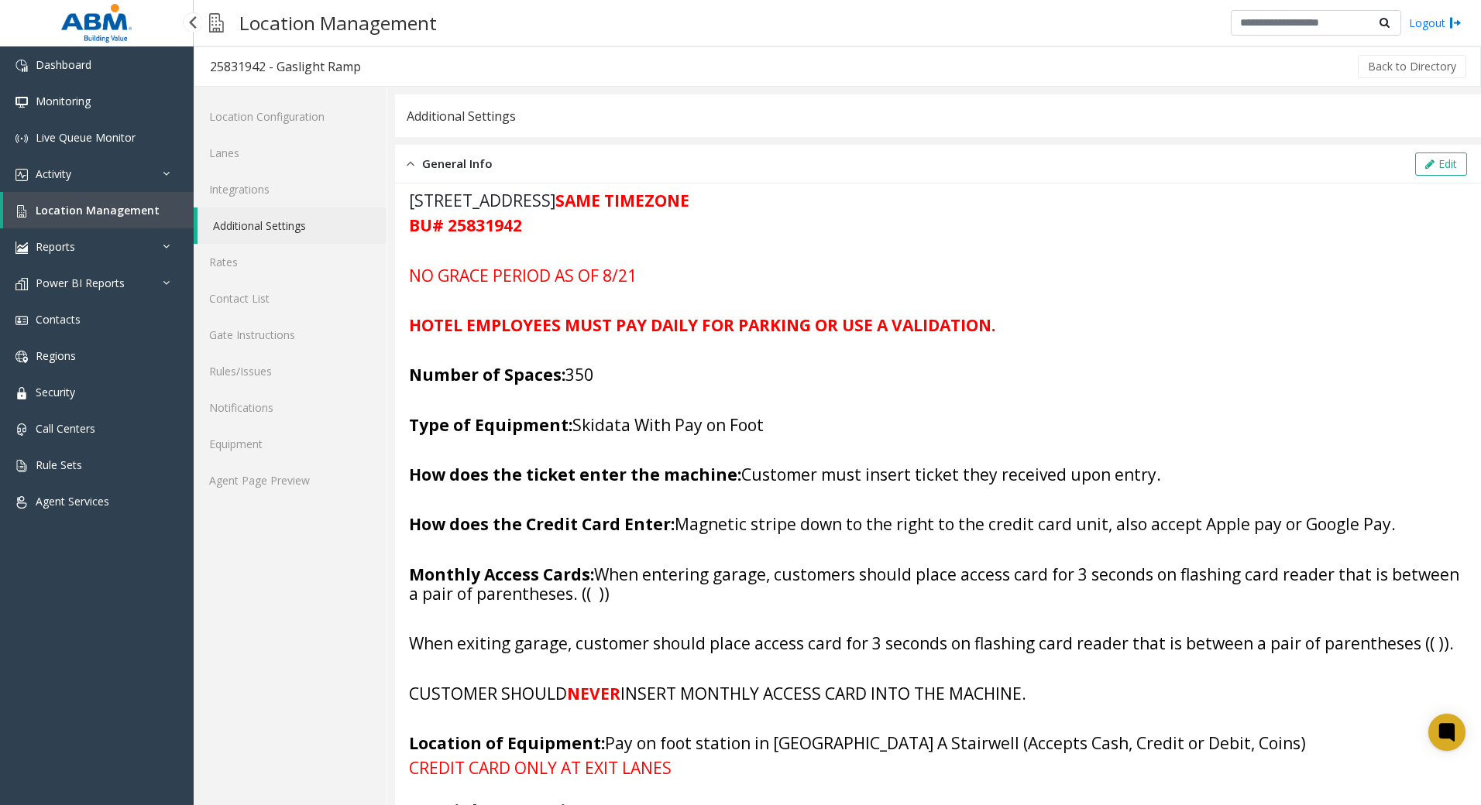
click at [130, 220] on link "Location Management" at bounding box center [98, 210] width 191 height 36
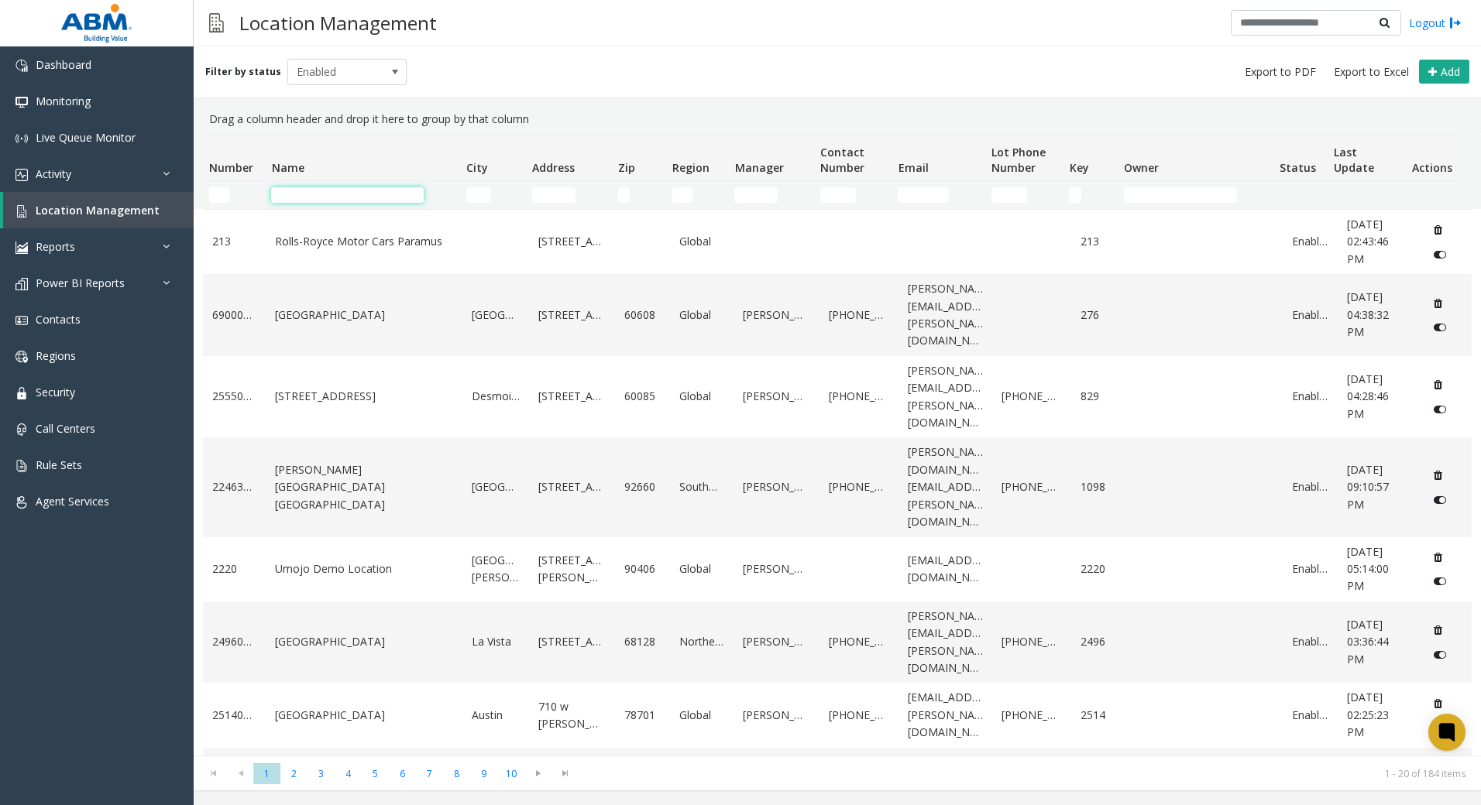
click at [346, 194] on input "Name Filter" at bounding box center [347, 194] width 153 height 15
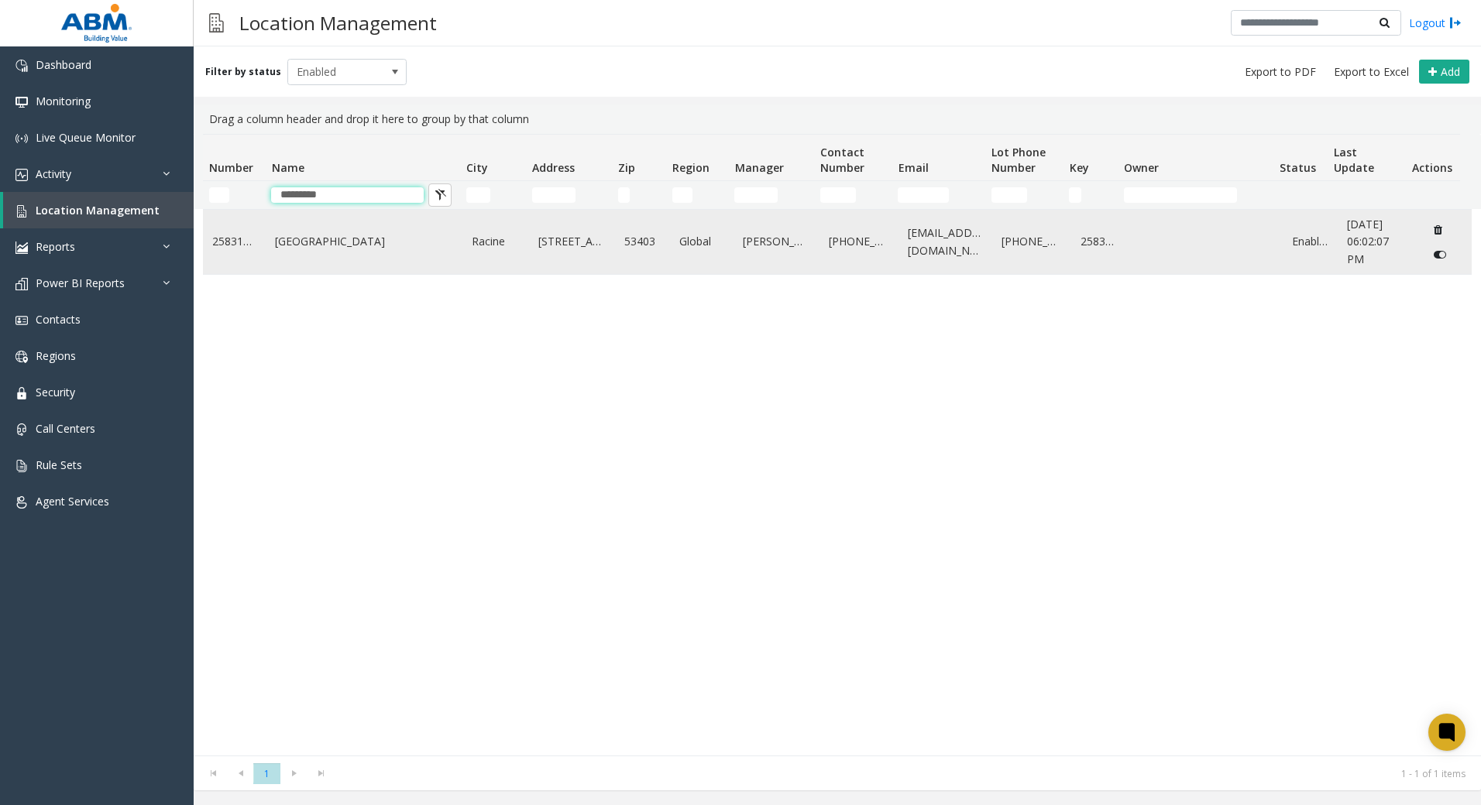
type input "********"
drag, startPoint x: 346, startPoint y: 246, endPoint x: 356, endPoint y: 252, distance: 12.2
click at [347, 246] on link "[GEOGRAPHIC_DATA]" at bounding box center [364, 241] width 178 height 17
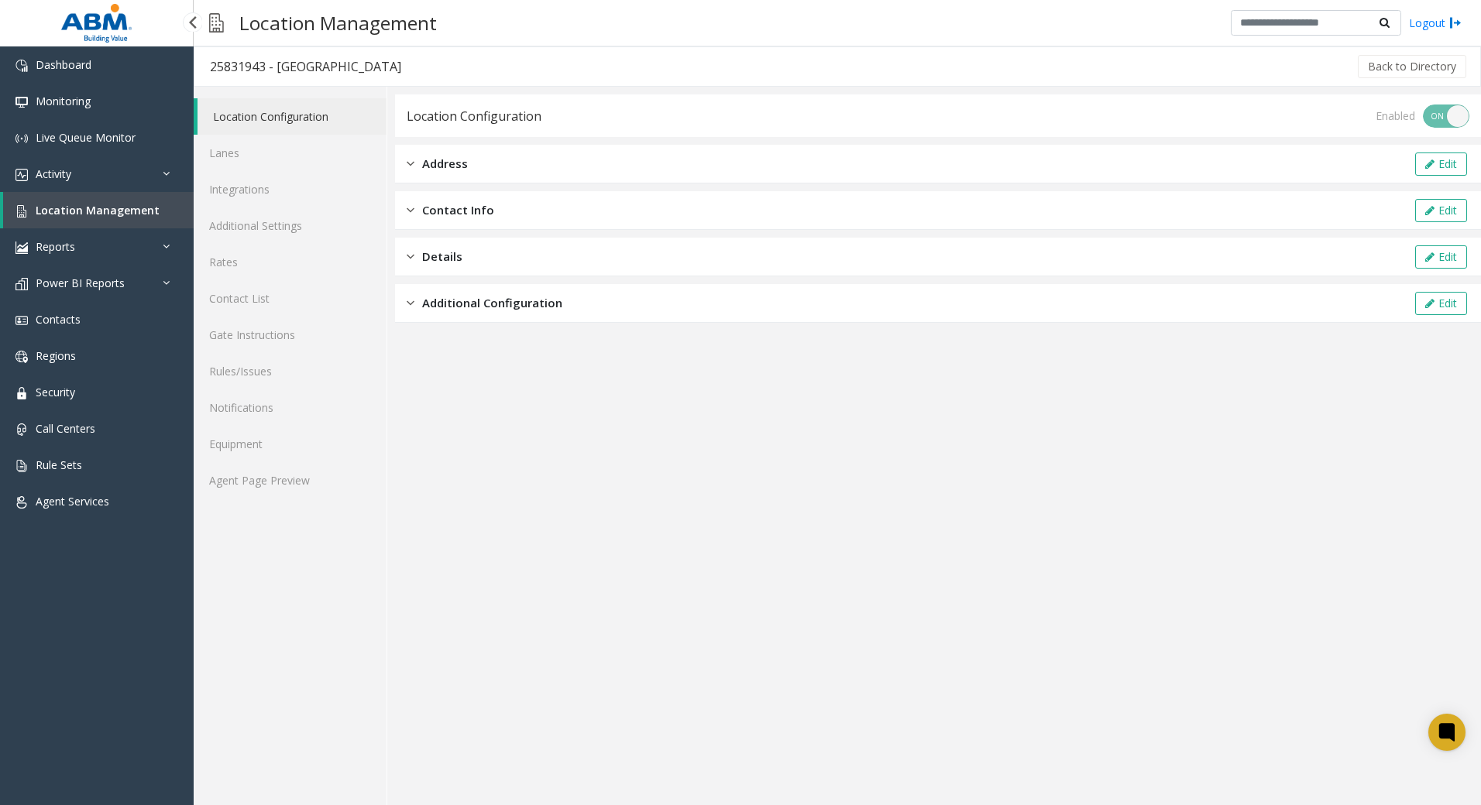
click at [105, 212] on span "Location Management" at bounding box center [98, 210] width 124 height 15
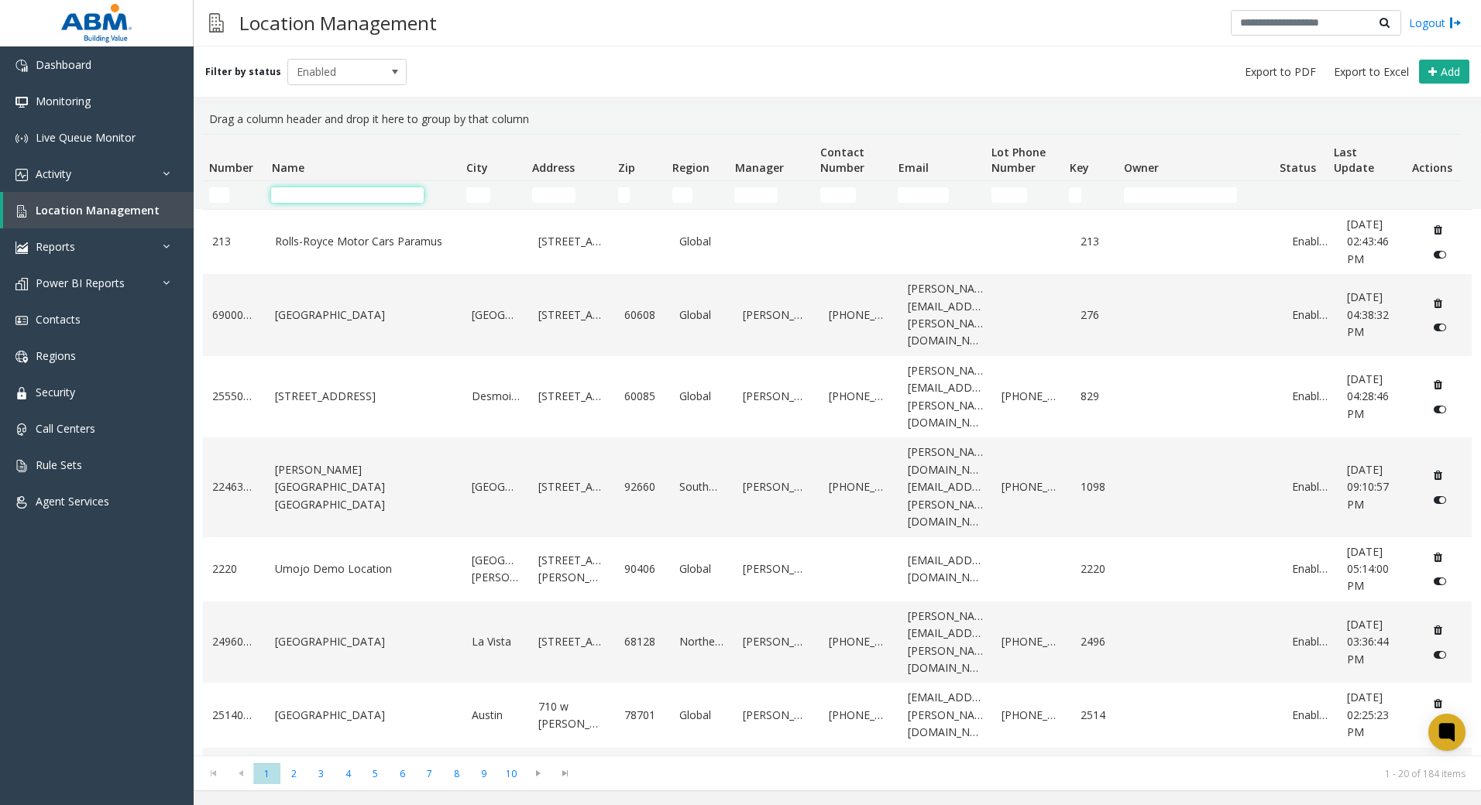
click at [289, 189] on input "Name Filter" at bounding box center [347, 194] width 153 height 15
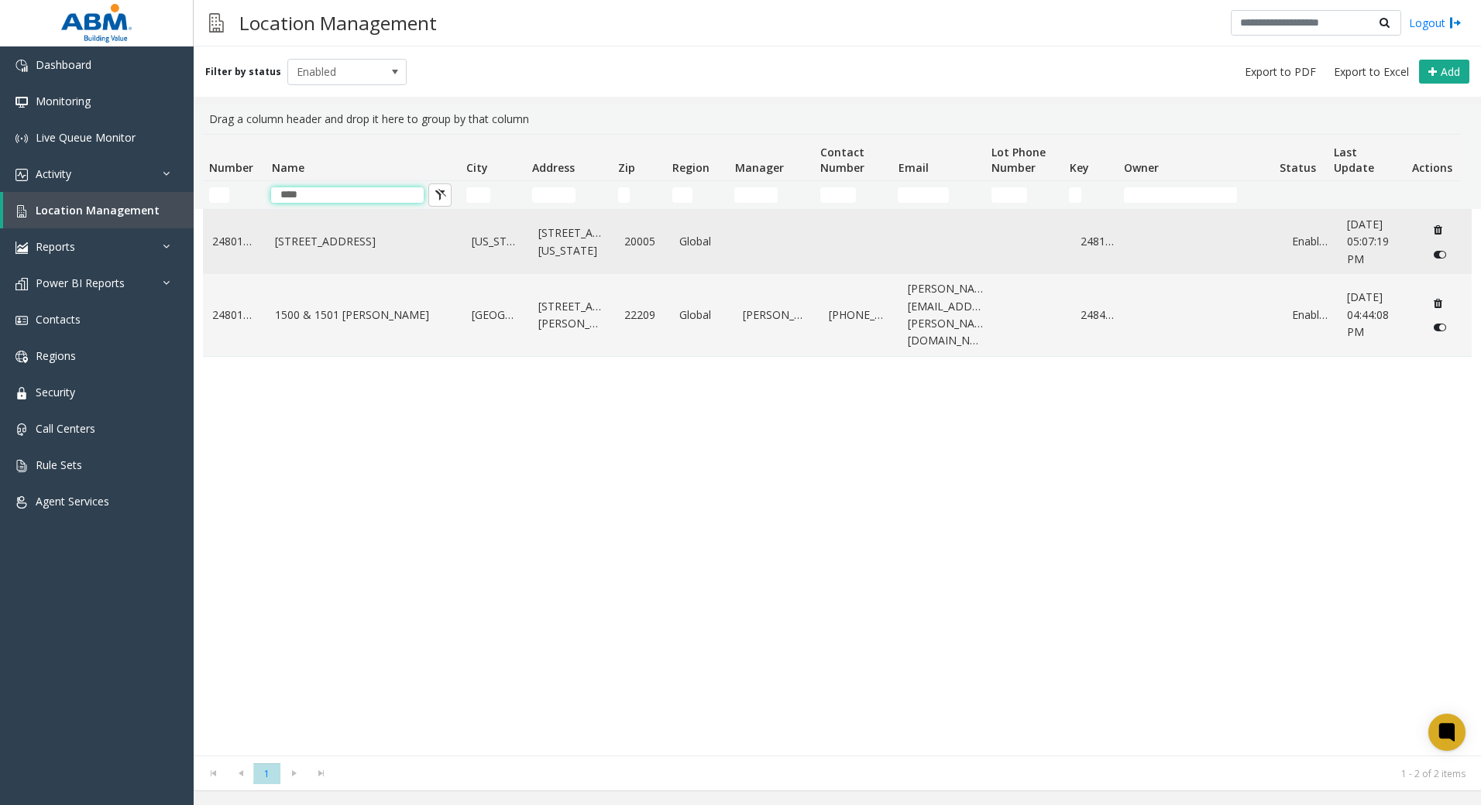
type input "****"
click at [349, 250] on link "[STREET_ADDRESS]" at bounding box center [364, 241] width 178 height 17
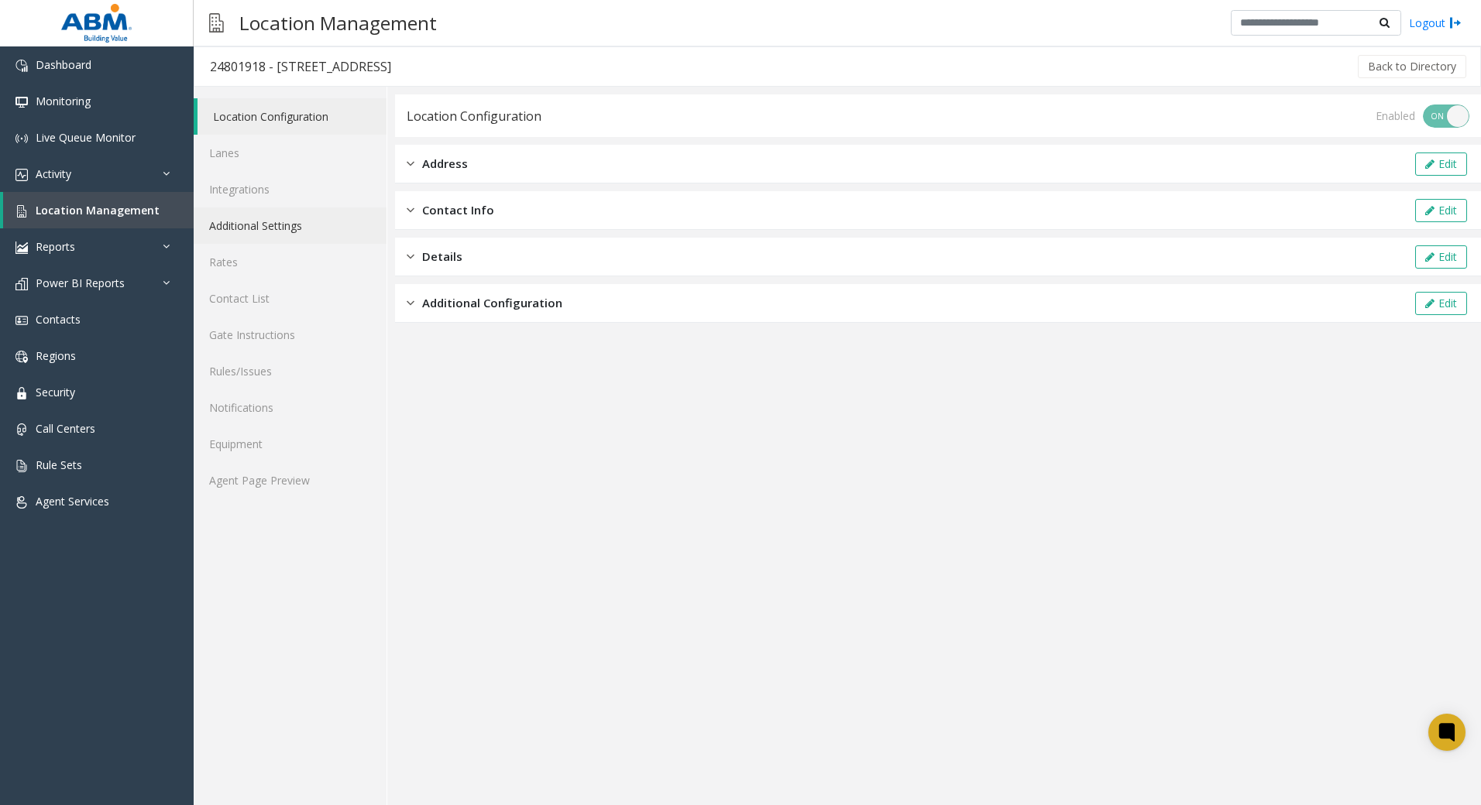
click at [288, 227] on link "Additional Settings" at bounding box center [290, 226] width 193 height 36
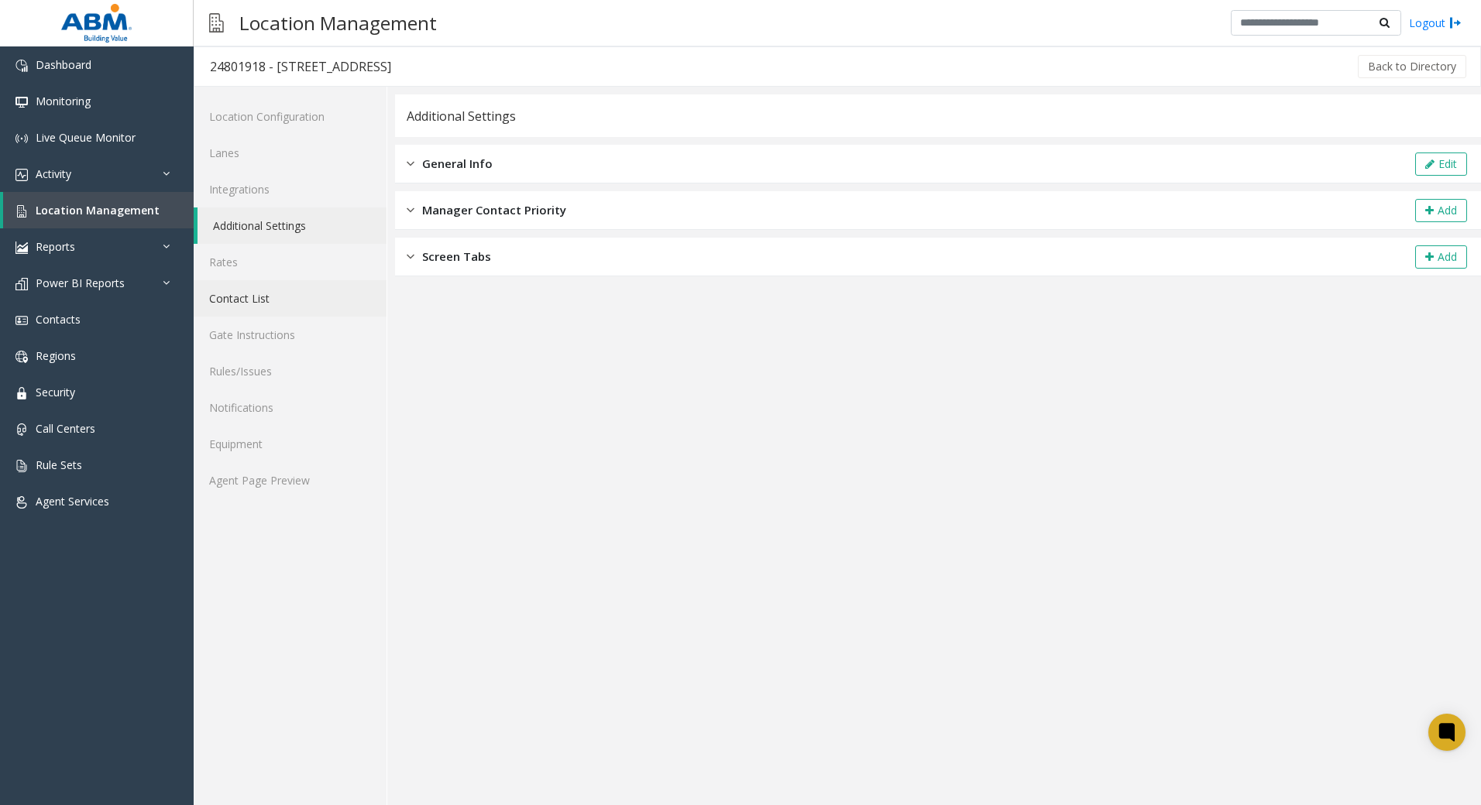
click at [288, 294] on link "Contact List" at bounding box center [290, 298] width 193 height 36
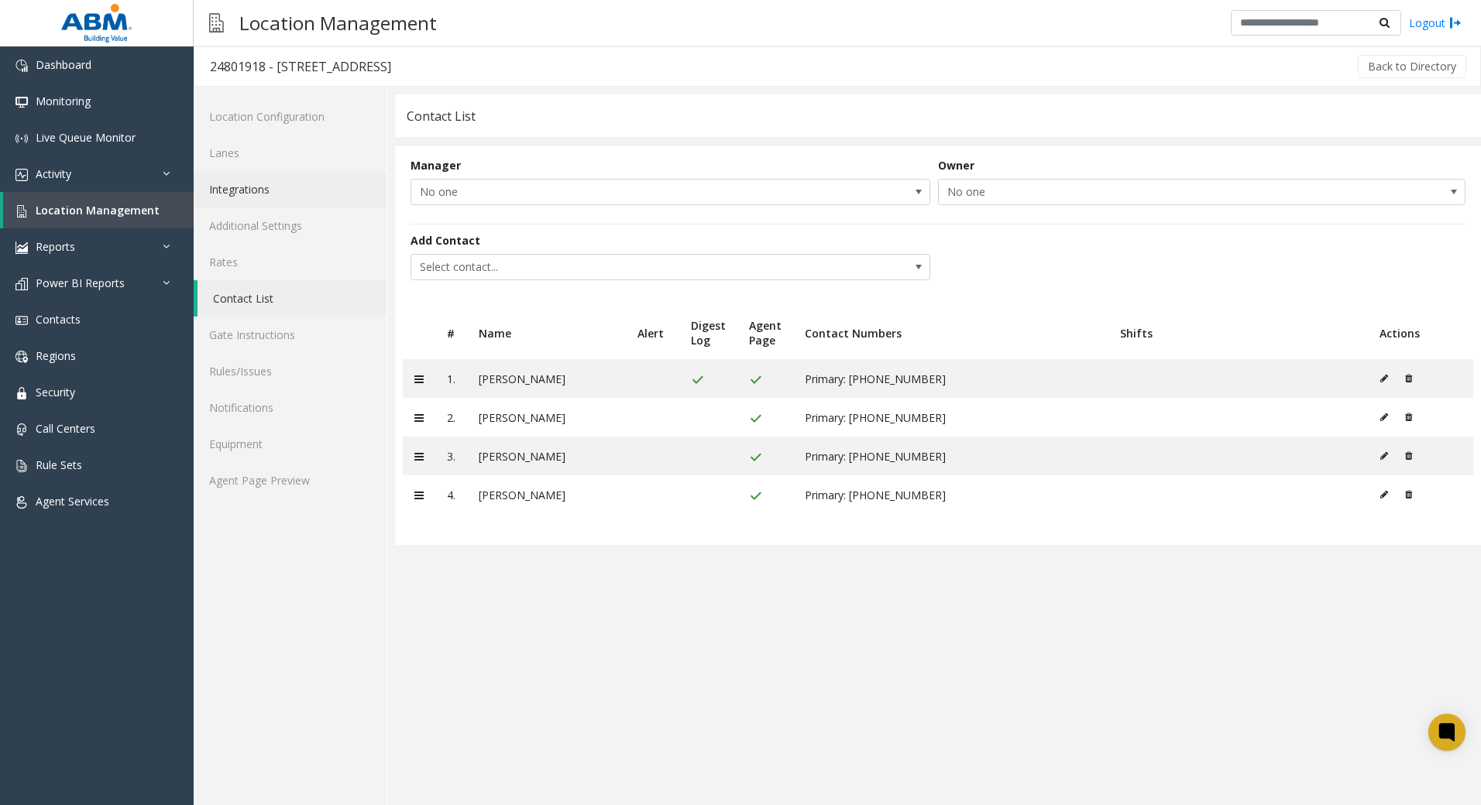
click at [276, 178] on link "Integrations" at bounding box center [290, 189] width 193 height 36
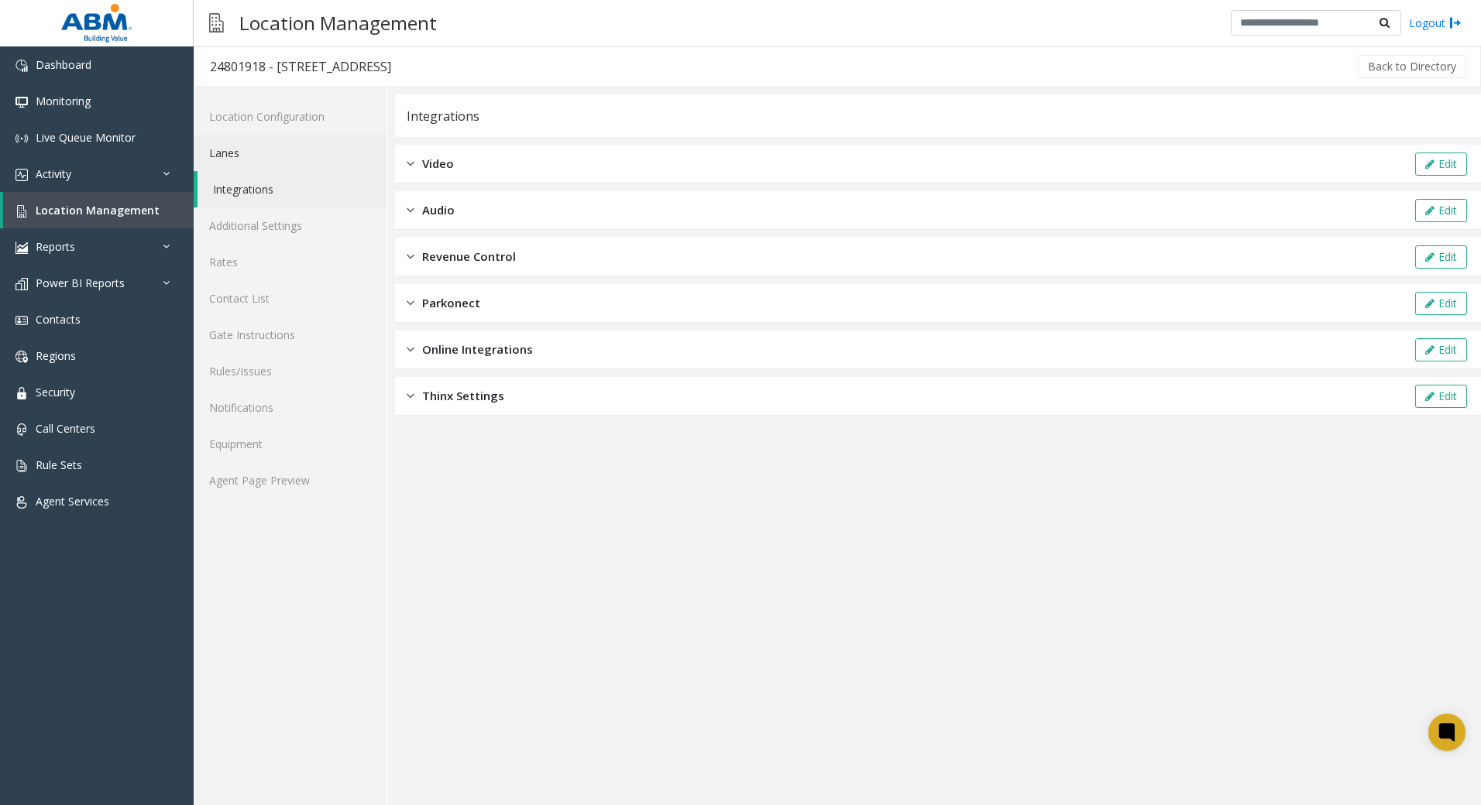
click at [257, 149] on link "Lanes" at bounding box center [290, 153] width 193 height 36
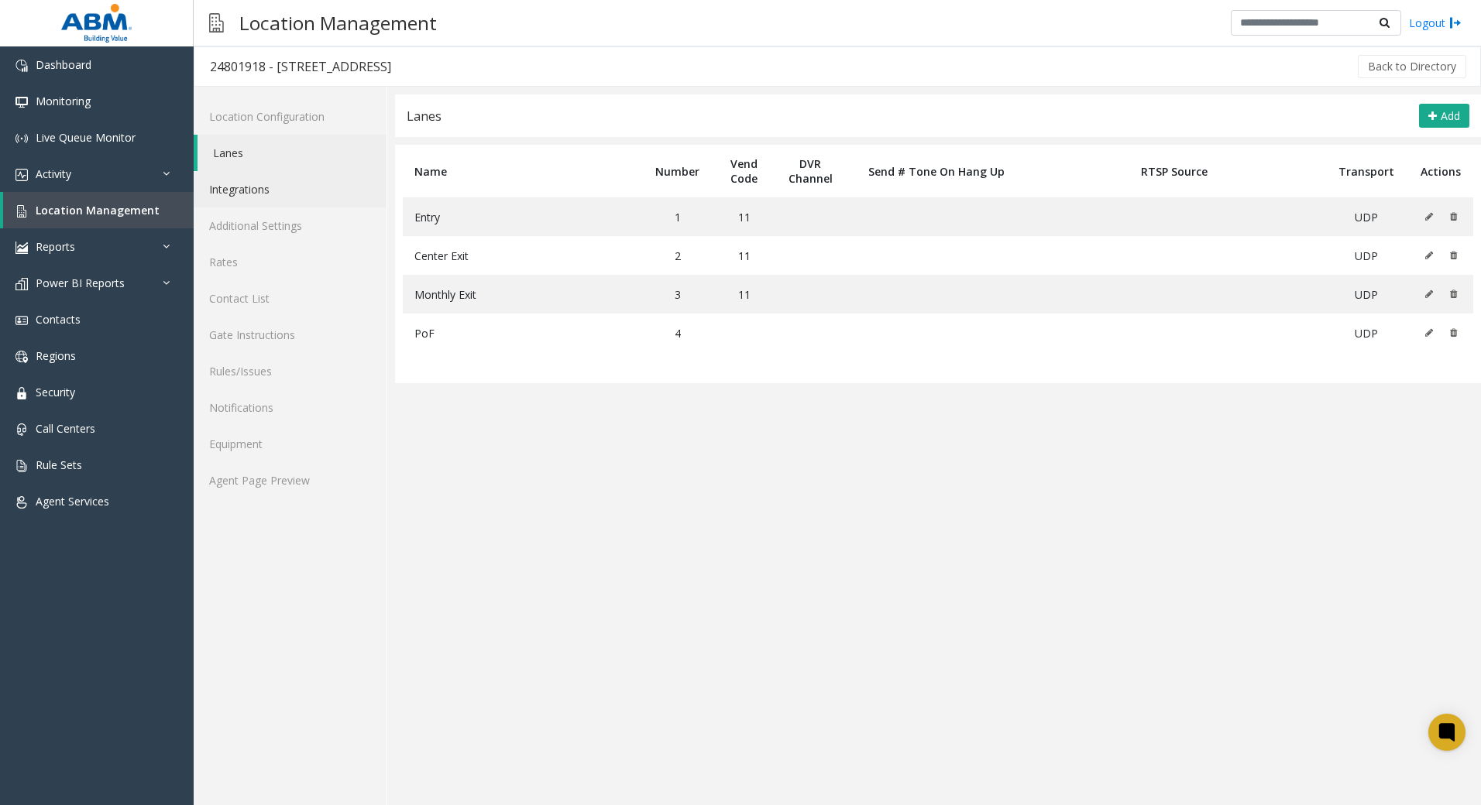
click at [252, 175] on link "Integrations" at bounding box center [290, 189] width 193 height 36
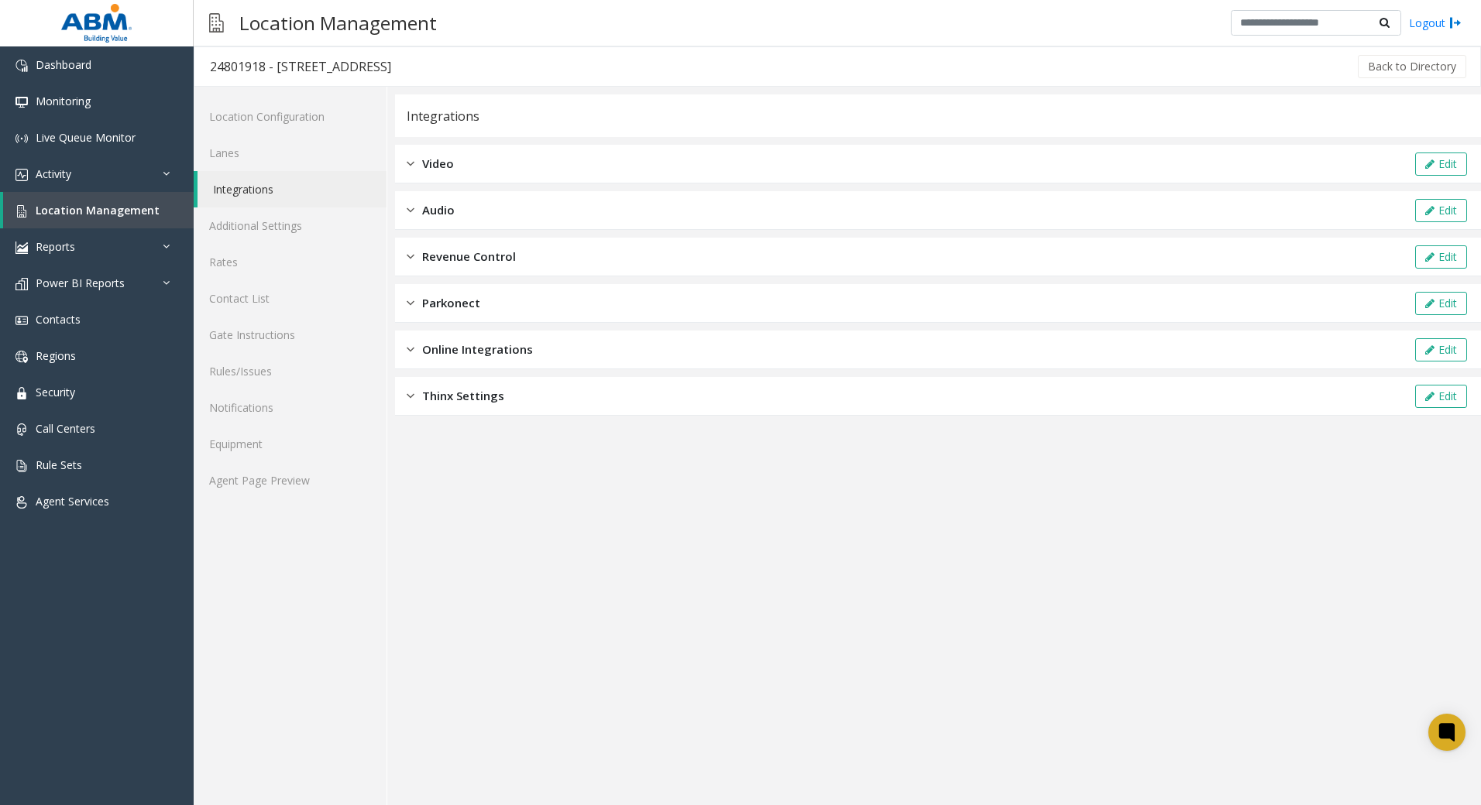
click at [469, 259] on span "Revenue Control" at bounding box center [469, 257] width 94 height 18
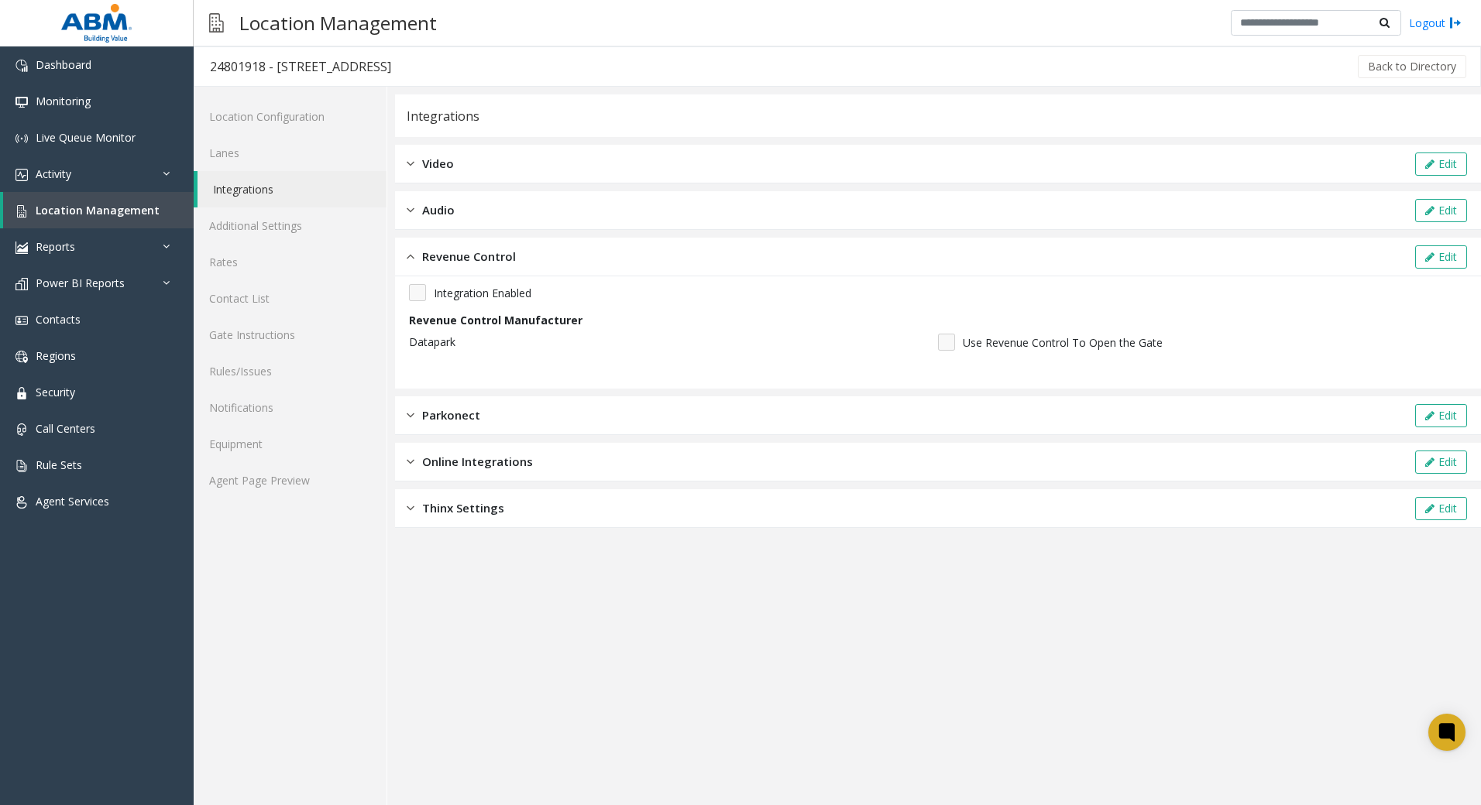
click at [448, 224] on div "Audio Edit" at bounding box center [938, 210] width 1086 height 39
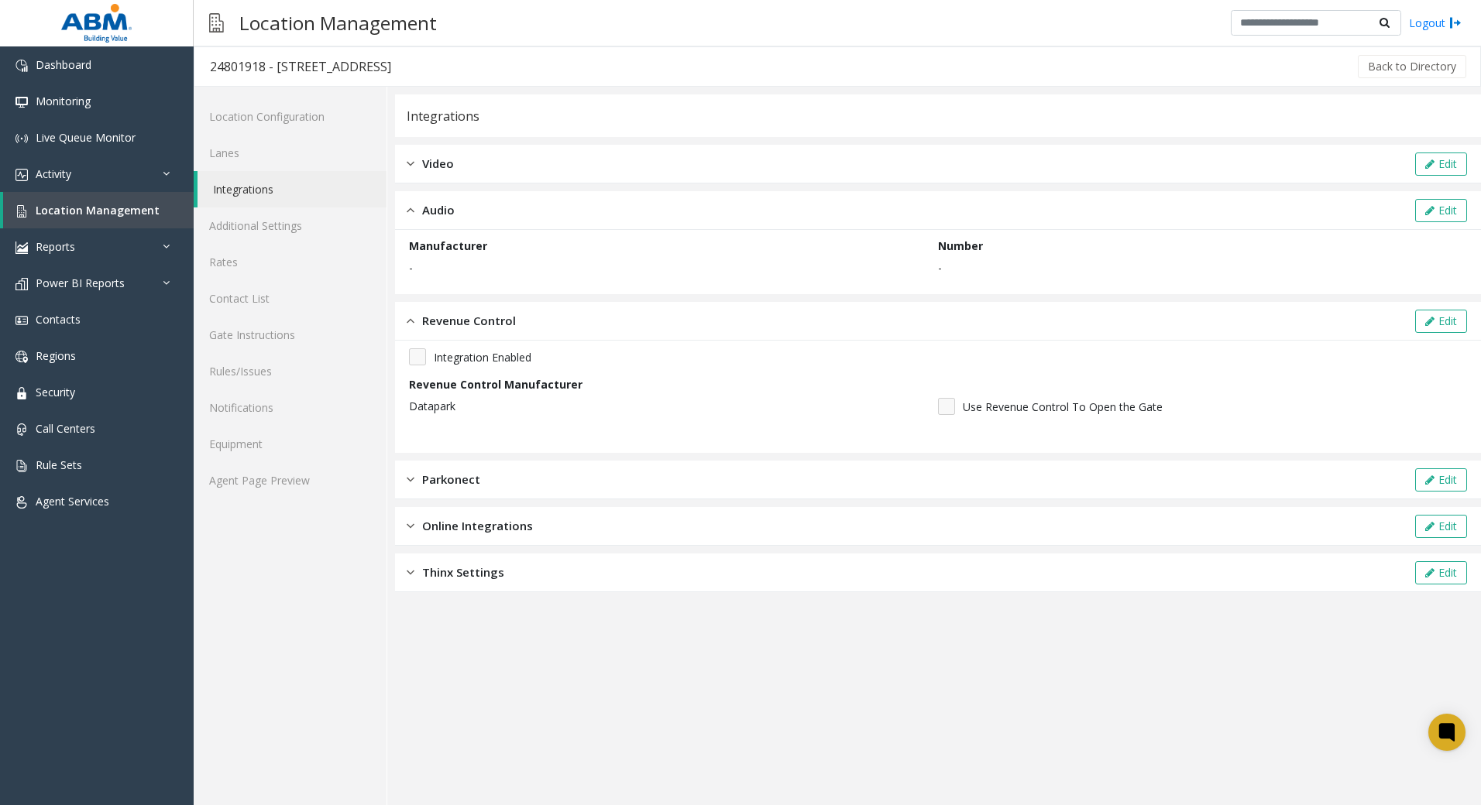
drag, startPoint x: 434, startPoint y: 166, endPoint x: 432, endPoint y: 158, distance: 8.1
click at [433, 160] on span "Video" at bounding box center [438, 164] width 32 height 18
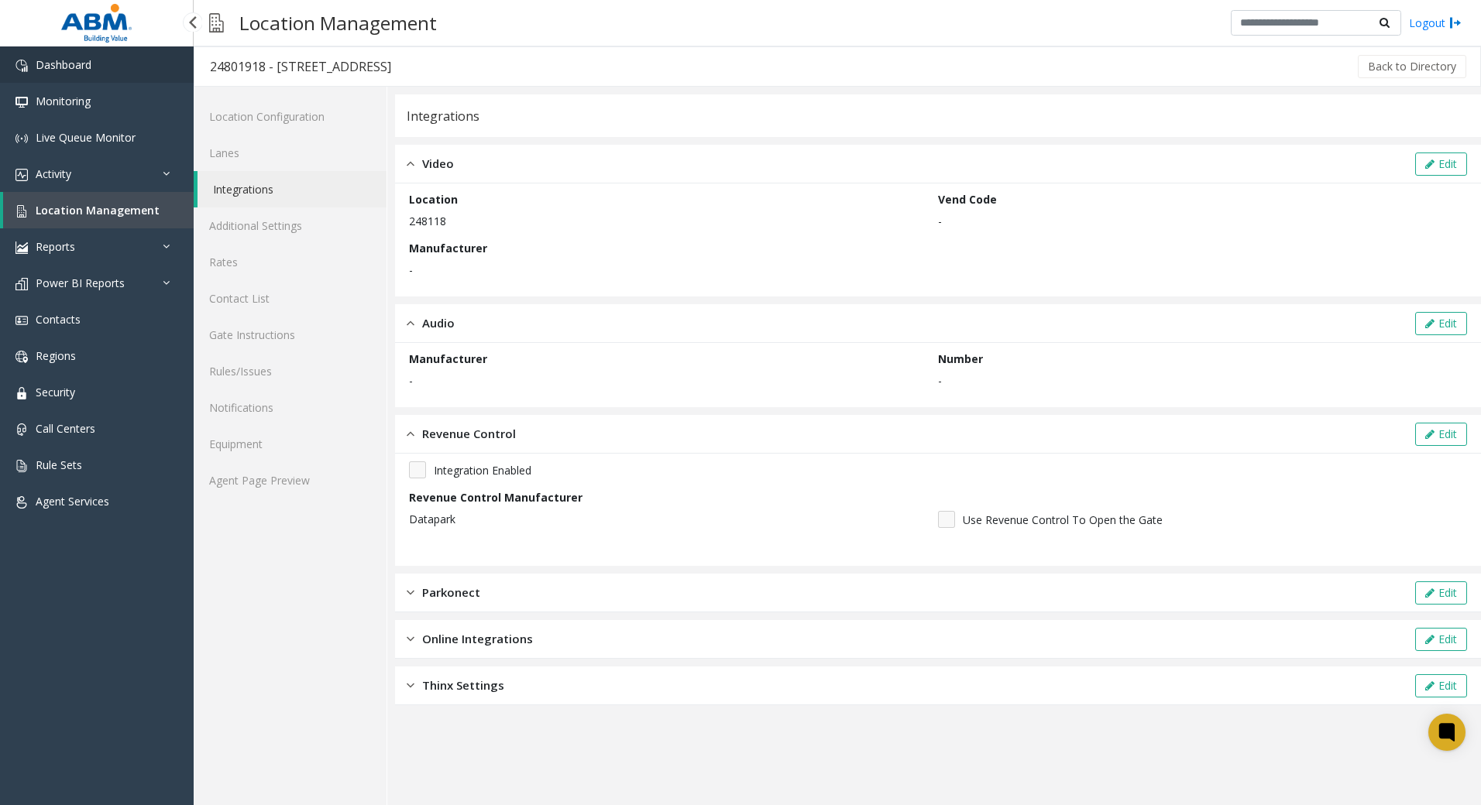
click at [84, 67] on span "Dashboard" at bounding box center [64, 64] width 56 height 15
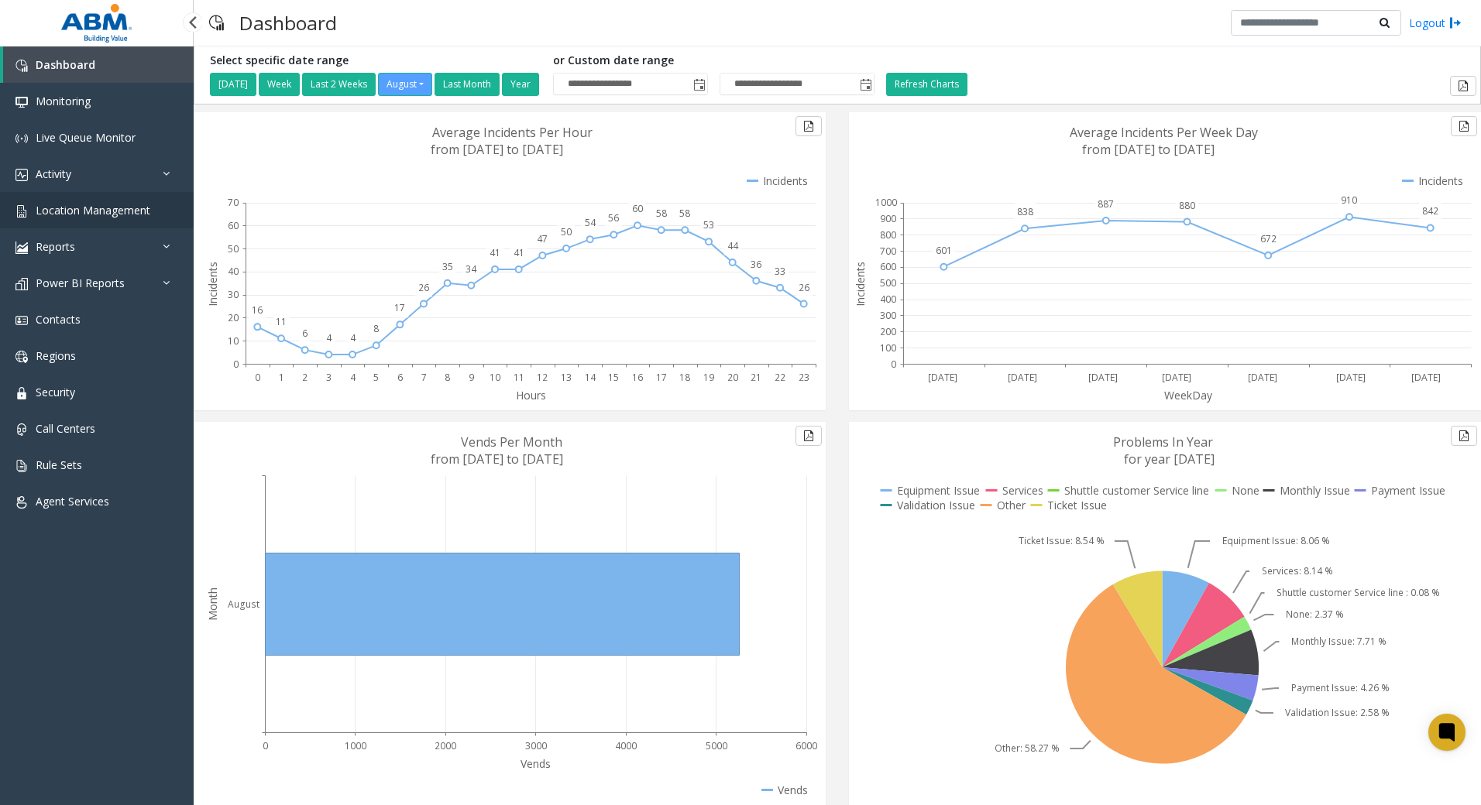
click at [118, 205] on span "Location Management" at bounding box center [93, 210] width 115 height 15
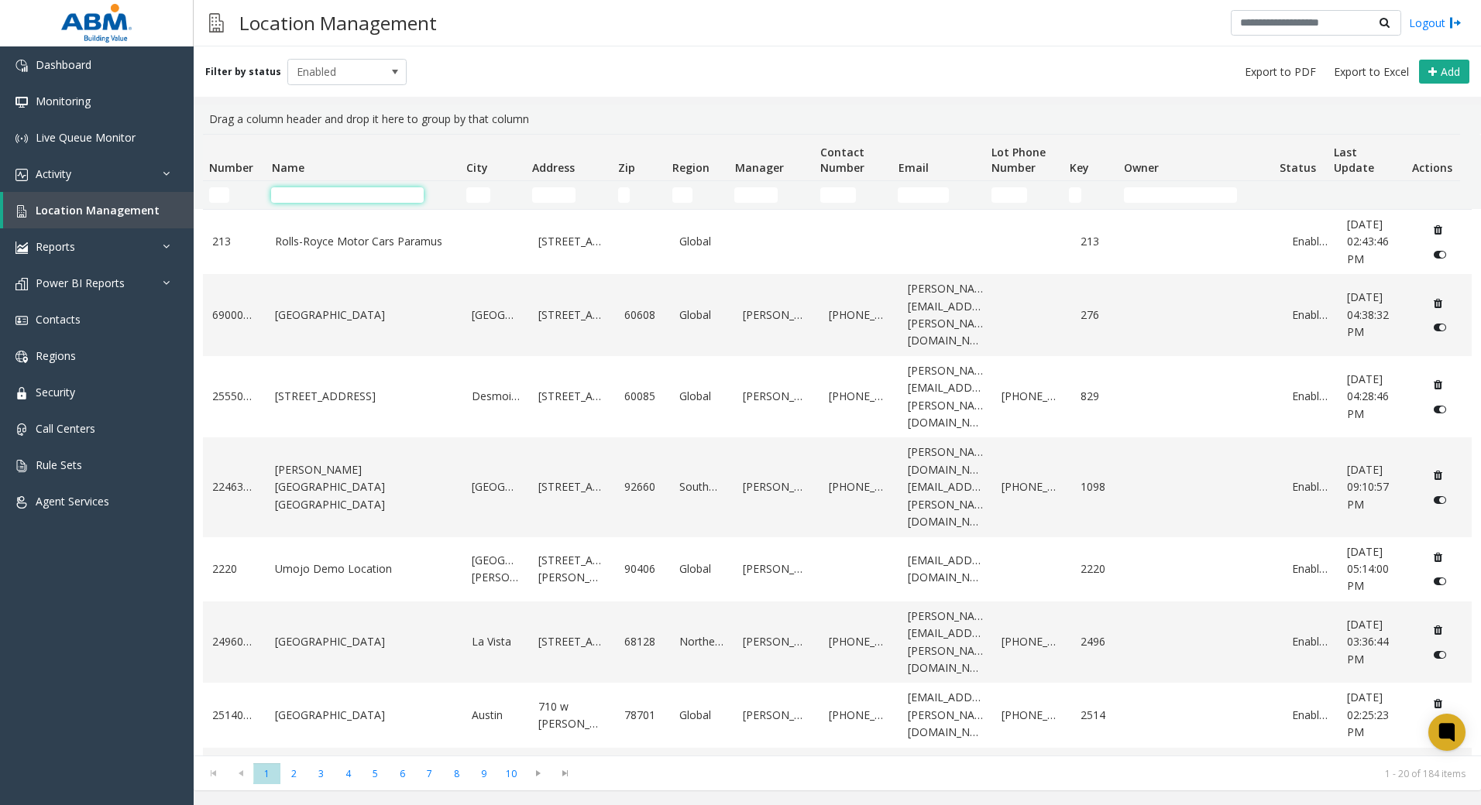
click at [353, 186] on td "Name Filter" at bounding box center [362, 195] width 194 height 28
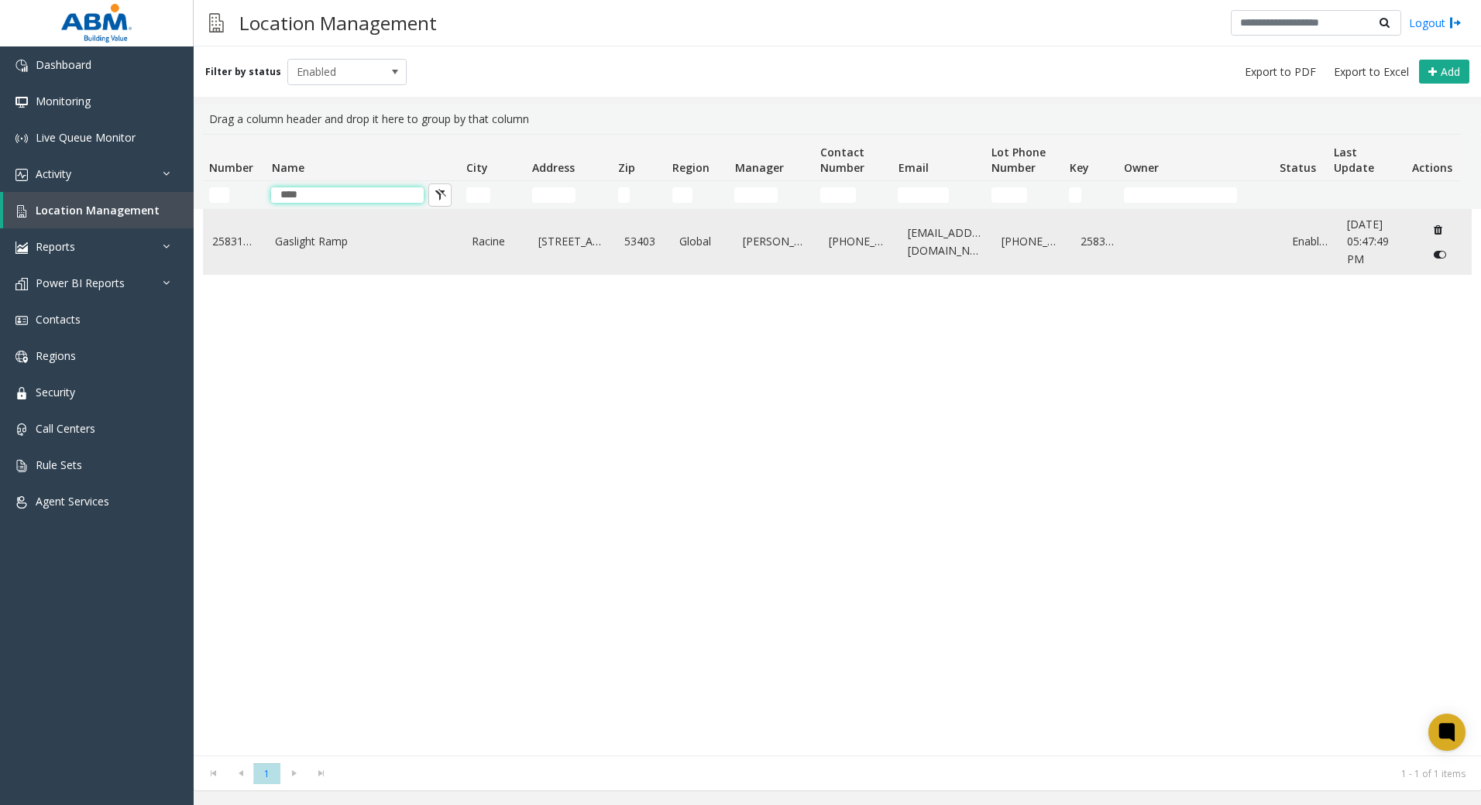
type input "****"
click at [377, 244] on link "Gaslight Ramp" at bounding box center [364, 241] width 178 height 17
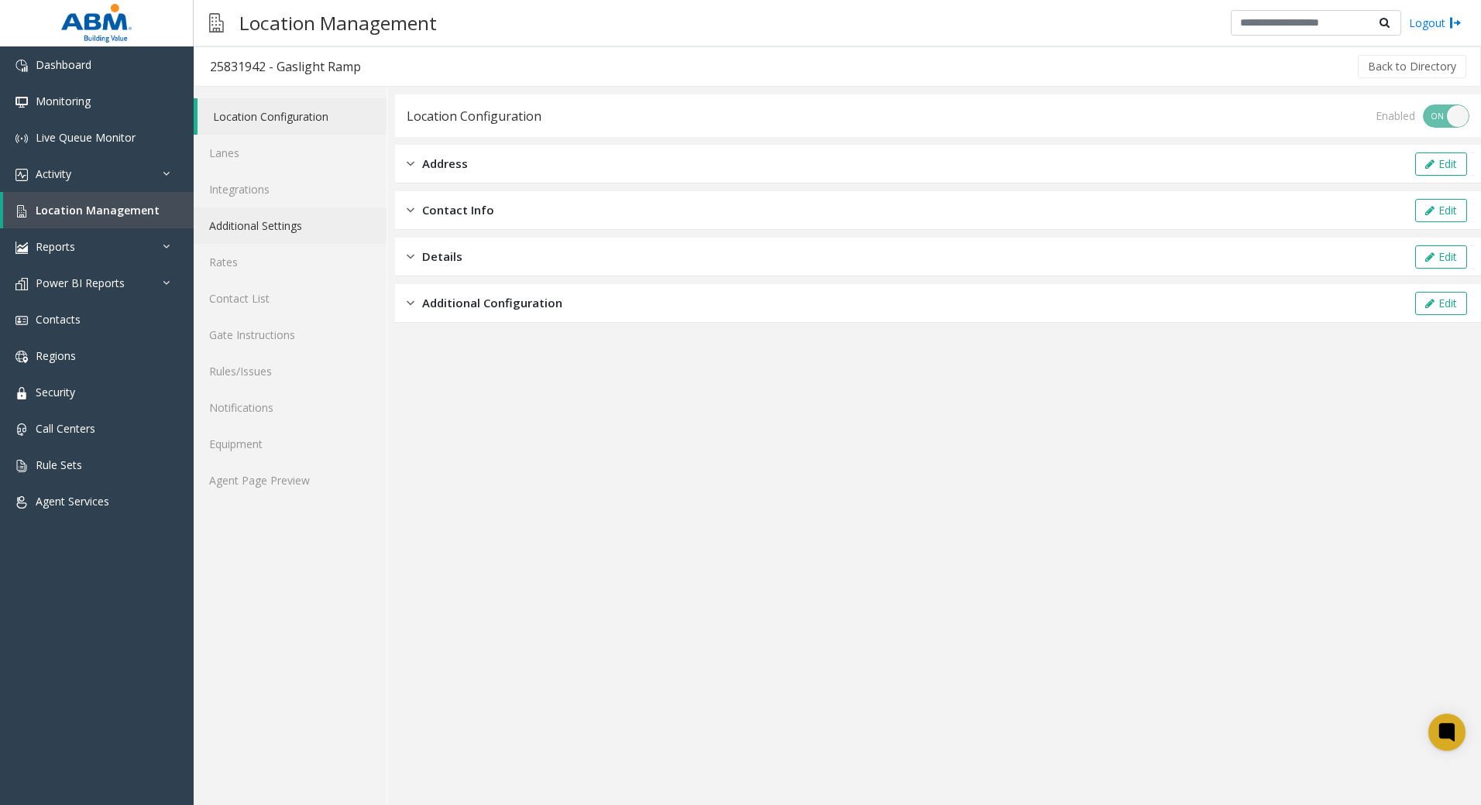
click at [280, 213] on link "Additional Settings" at bounding box center [290, 226] width 193 height 36
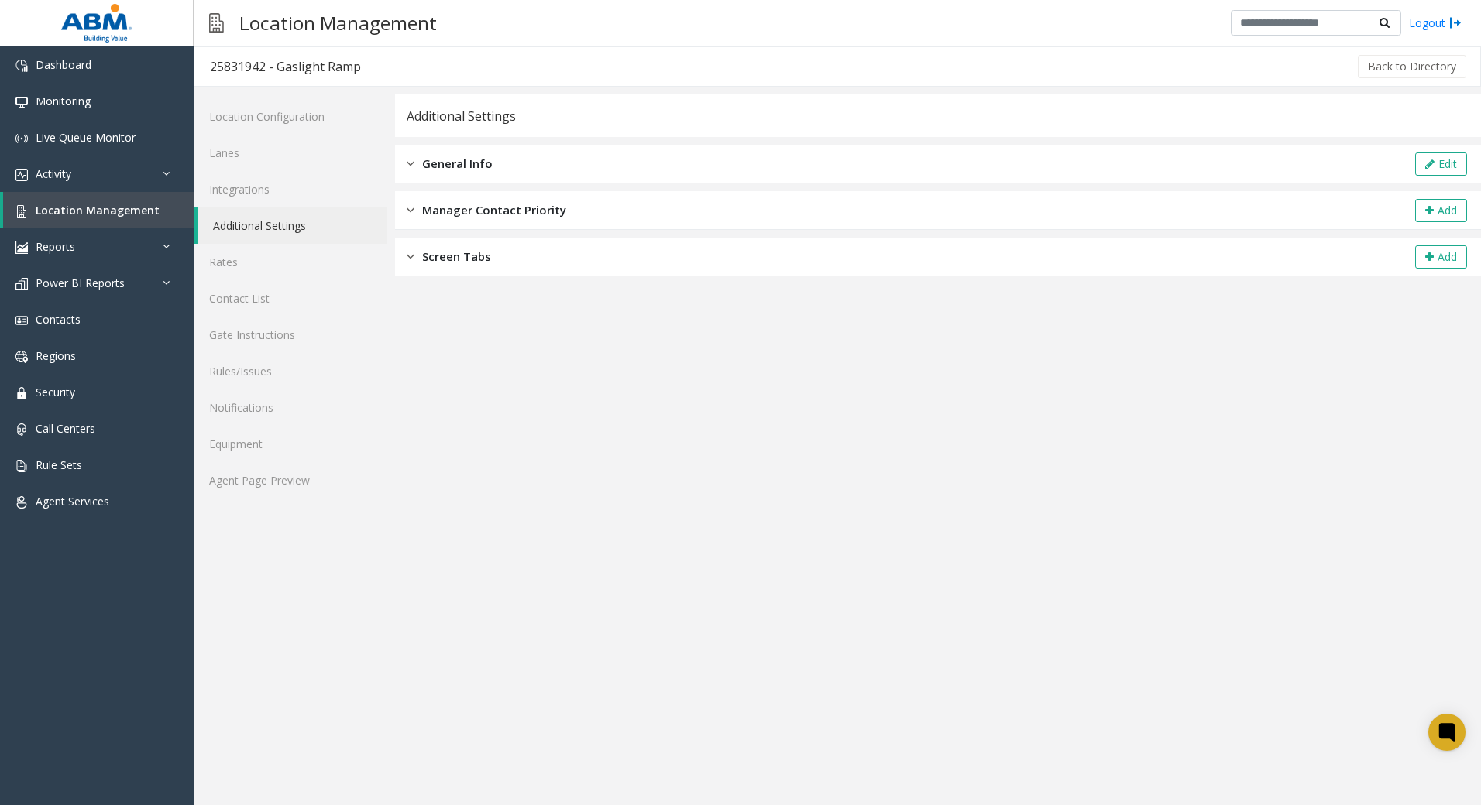
click at [439, 172] on div "General Info Edit" at bounding box center [938, 164] width 1086 height 39
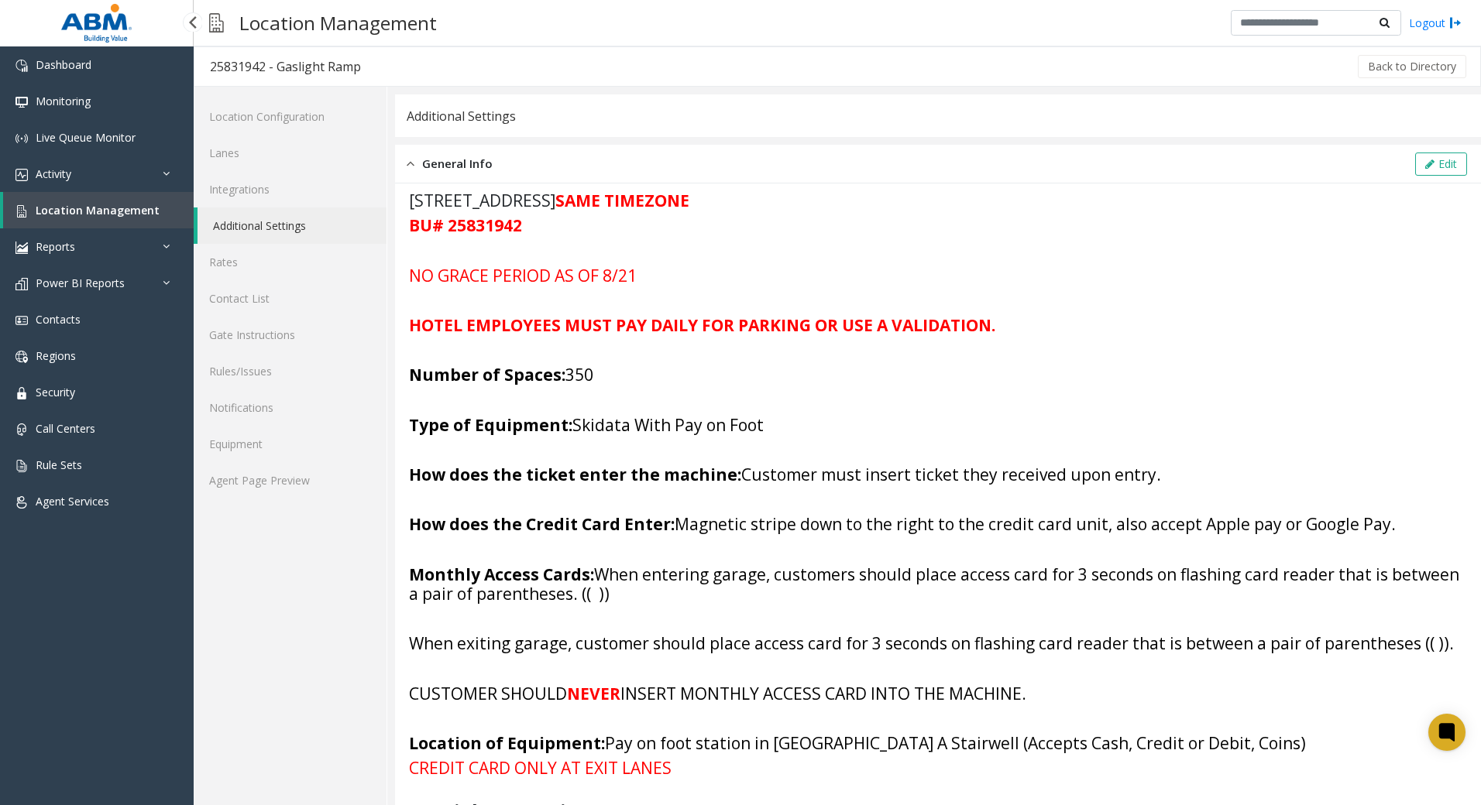
click at [81, 207] on span "Location Management" at bounding box center [98, 210] width 124 height 15
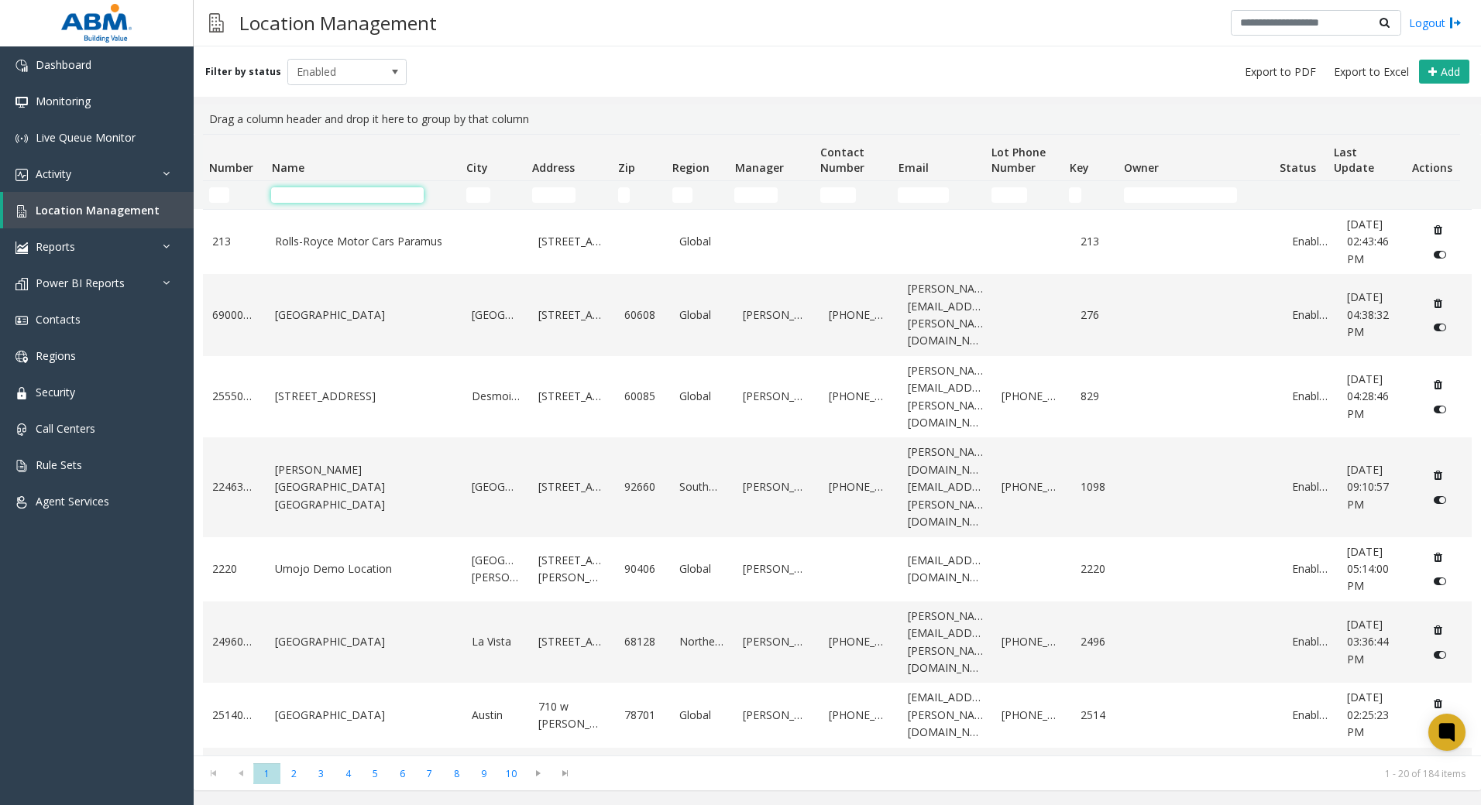
click at [361, 197] on input "Name Filter" at bounding box center [347, 194] width 153 height 15
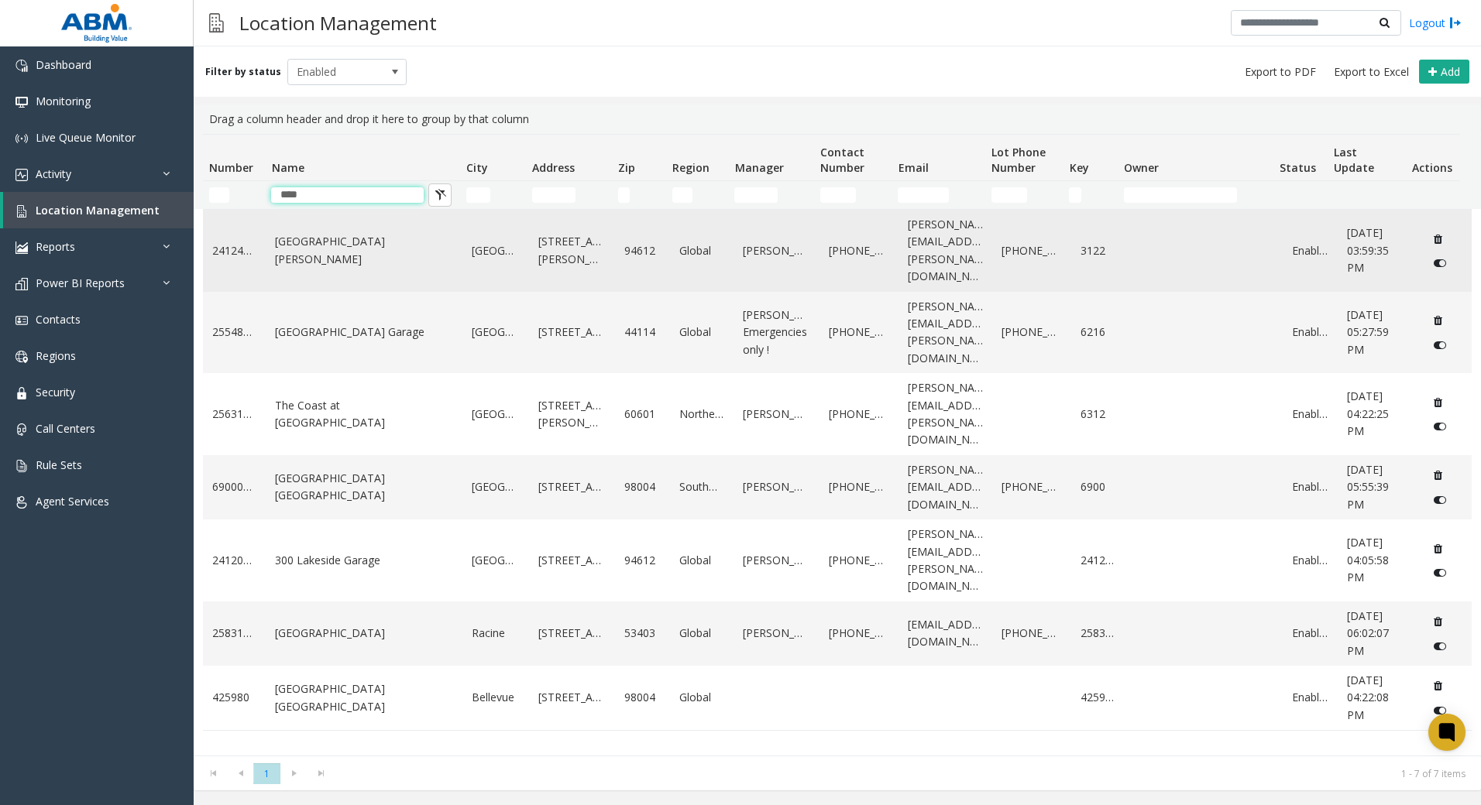
type input "****"
click at [275, 240] on link "[GEOGRAPHIC_DATA][PERSON_NAME]" at bounding box center [364, 250] width 178 height 35
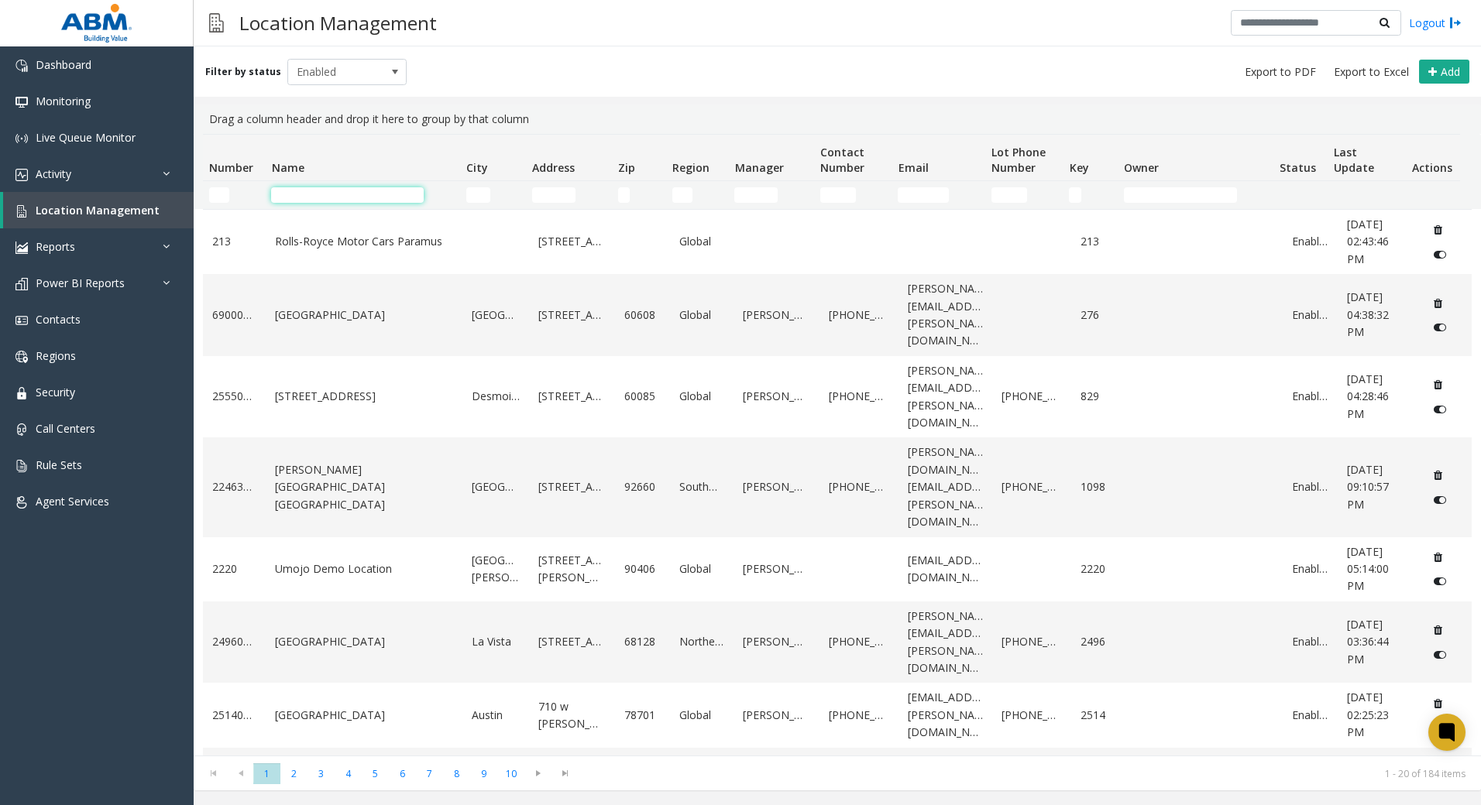
click at [342, 195] on input "Name Filter" at bounding box center [347, 194] width 153 height 15
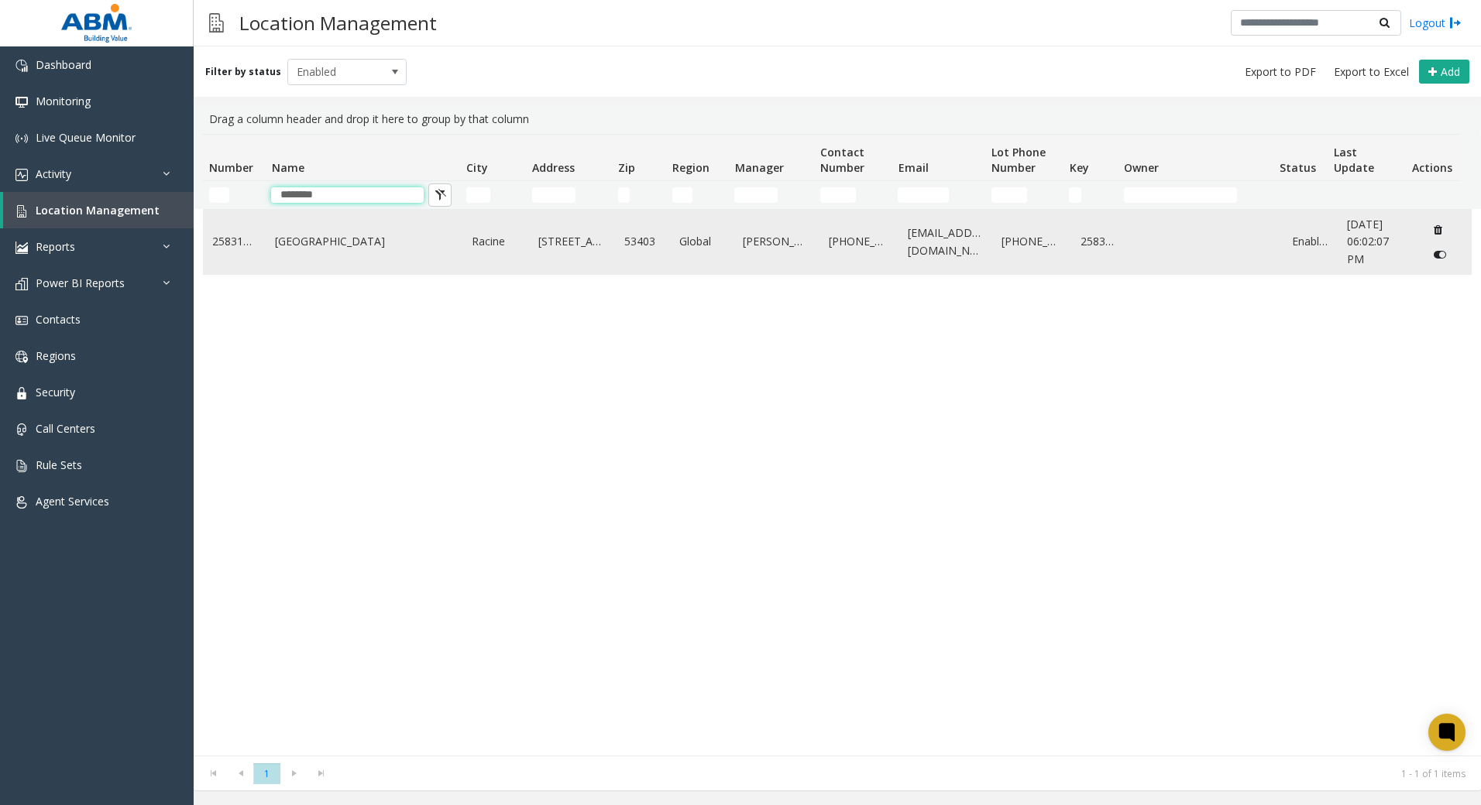
type input "********"
click at [266, 249] on td "[GEOGRAPHIC_DATA]" at bounding box center [364, 242] width 197 height 64
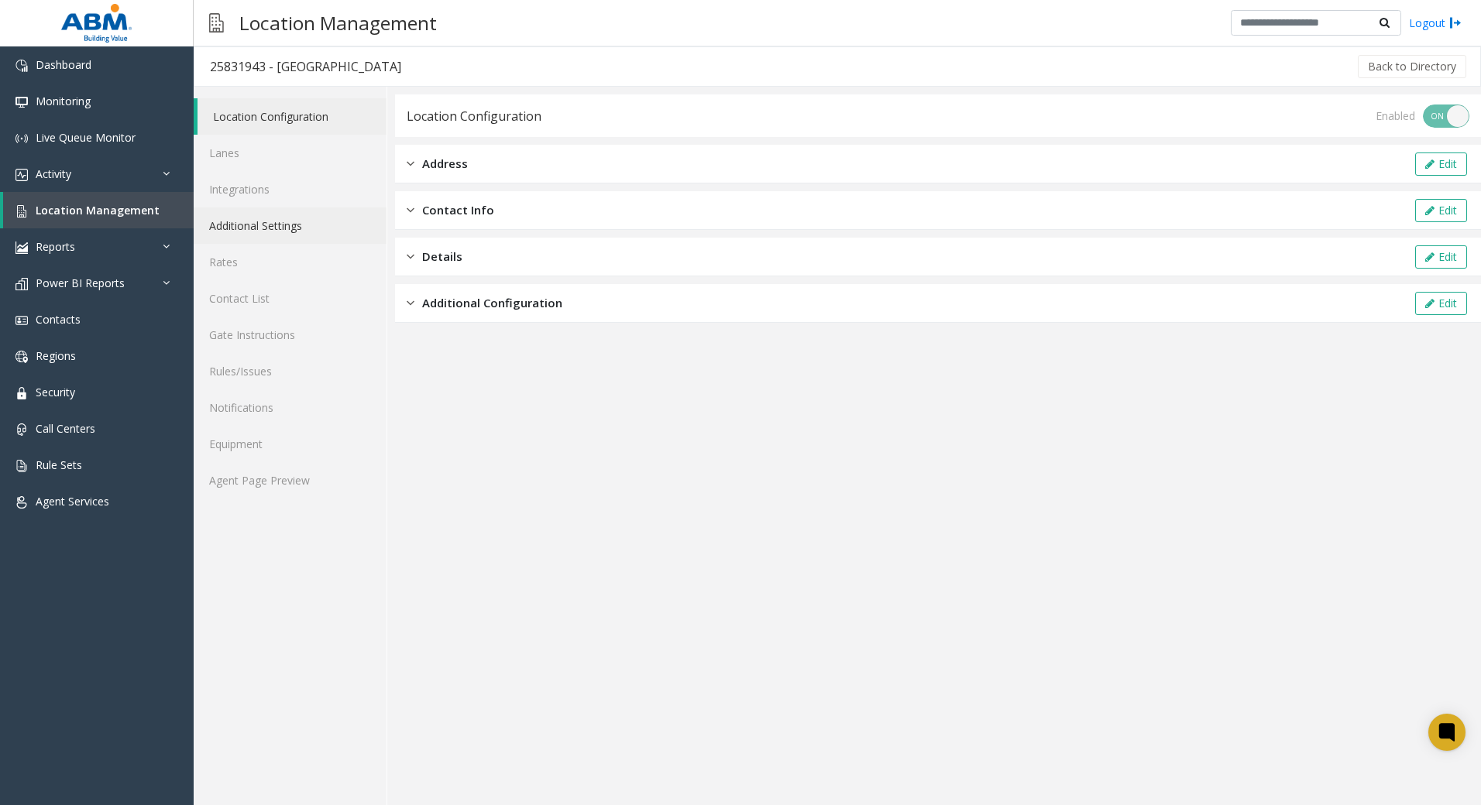
drag, startPoint x: 269, startPoint y: 231, endPoint x: 276, endPoint y: 228, distance: 8.3
click at [270, 230] on link "Additional Settings" at bounding box center [290, 226] width 193 height 36
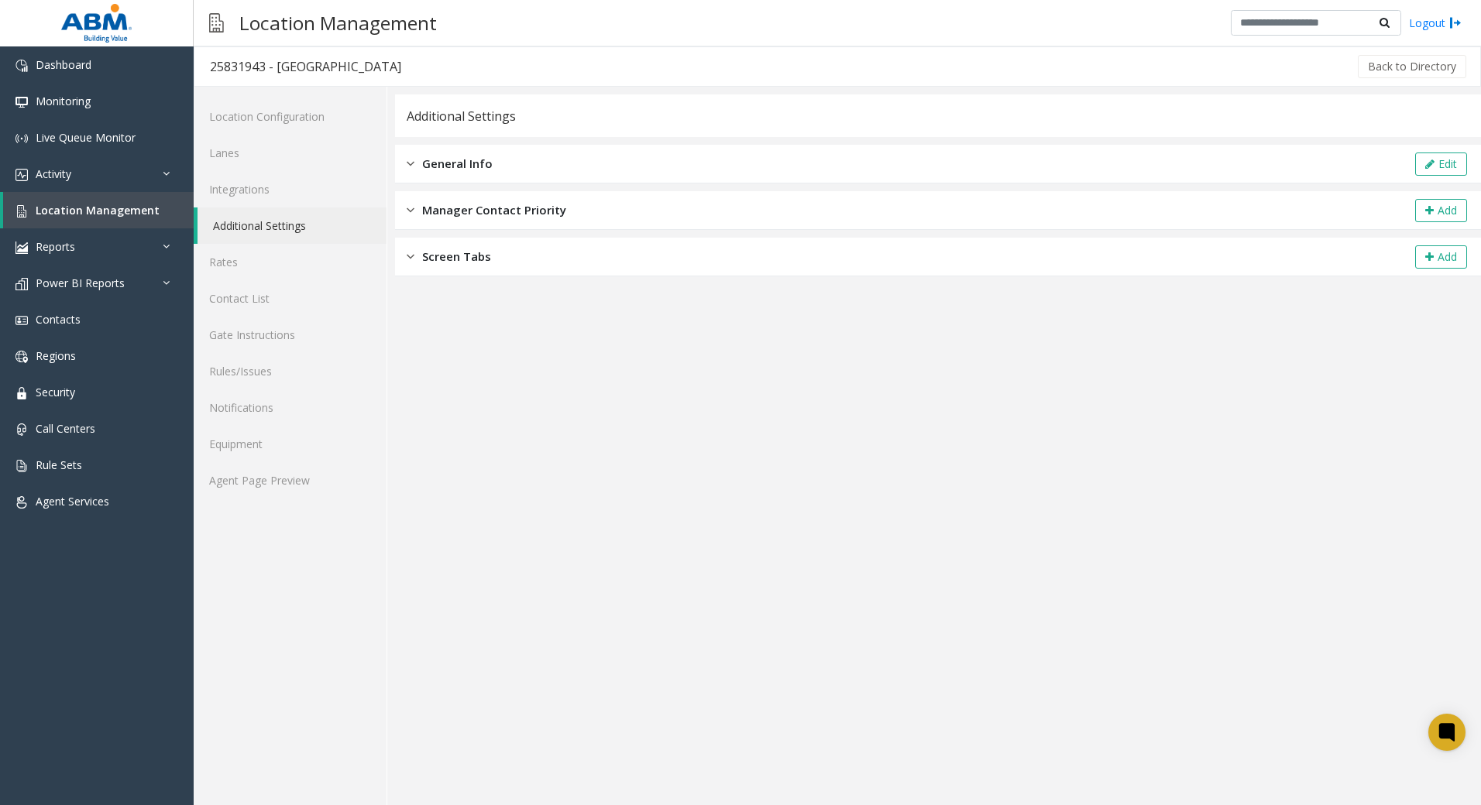
click at [448, 166] on span "General Info" at bounding box center [457, 164] width 70 height 18
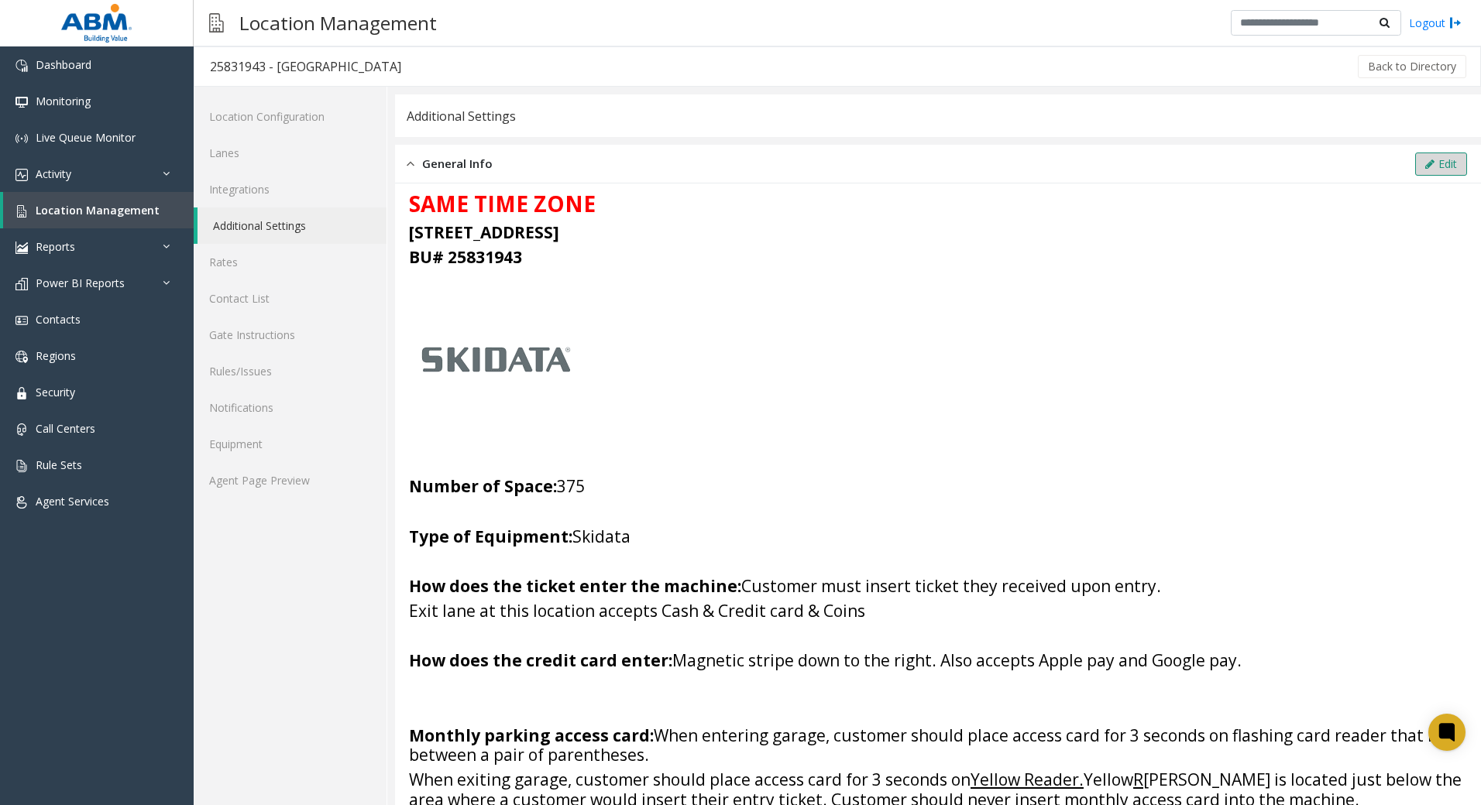
click at [1430, 174] on button "Edit" at bounding box center [1441, 164] width 52 height 23
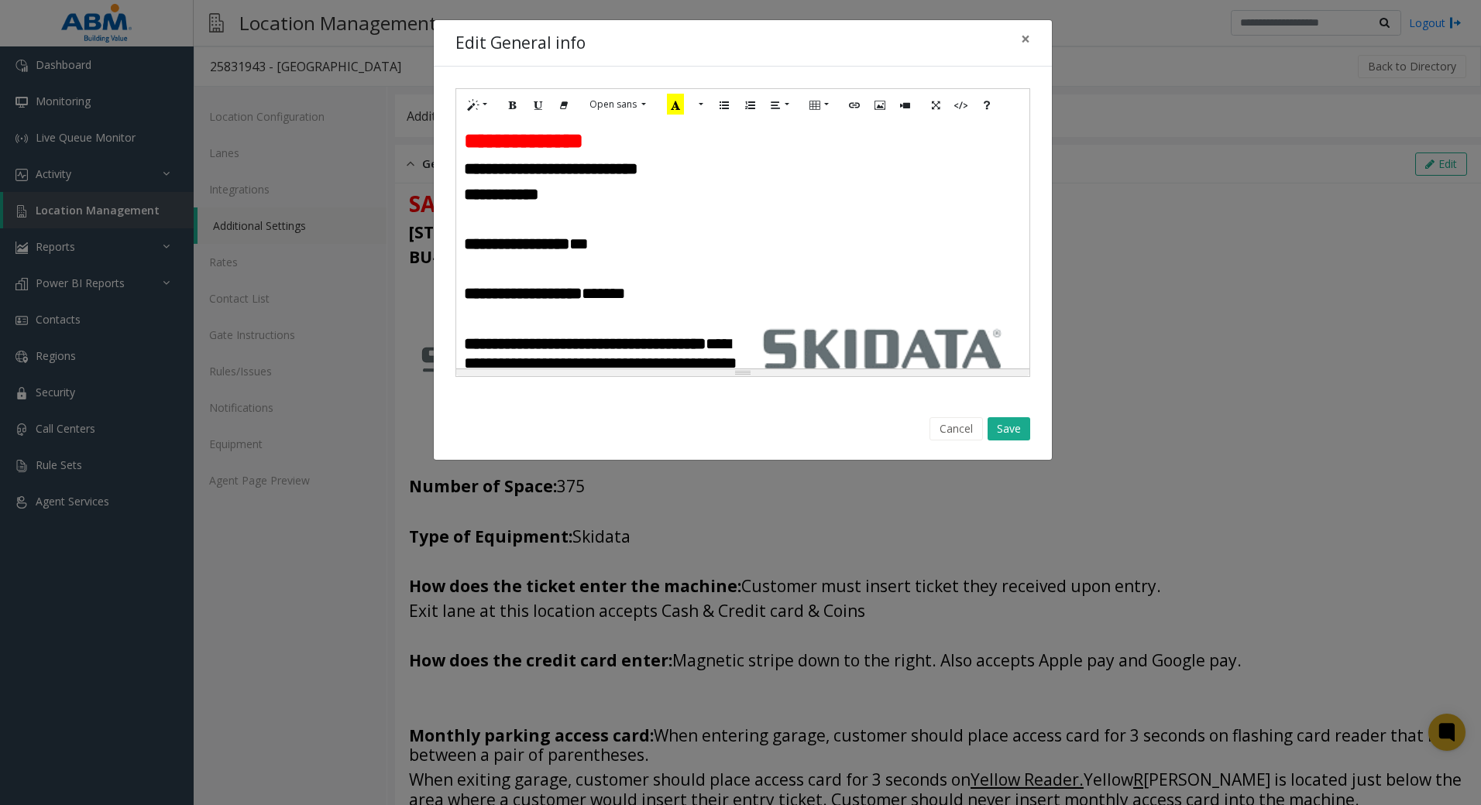
click at [620, 208] on div "**********" at bounding box center [742, 245] width 573 height 248
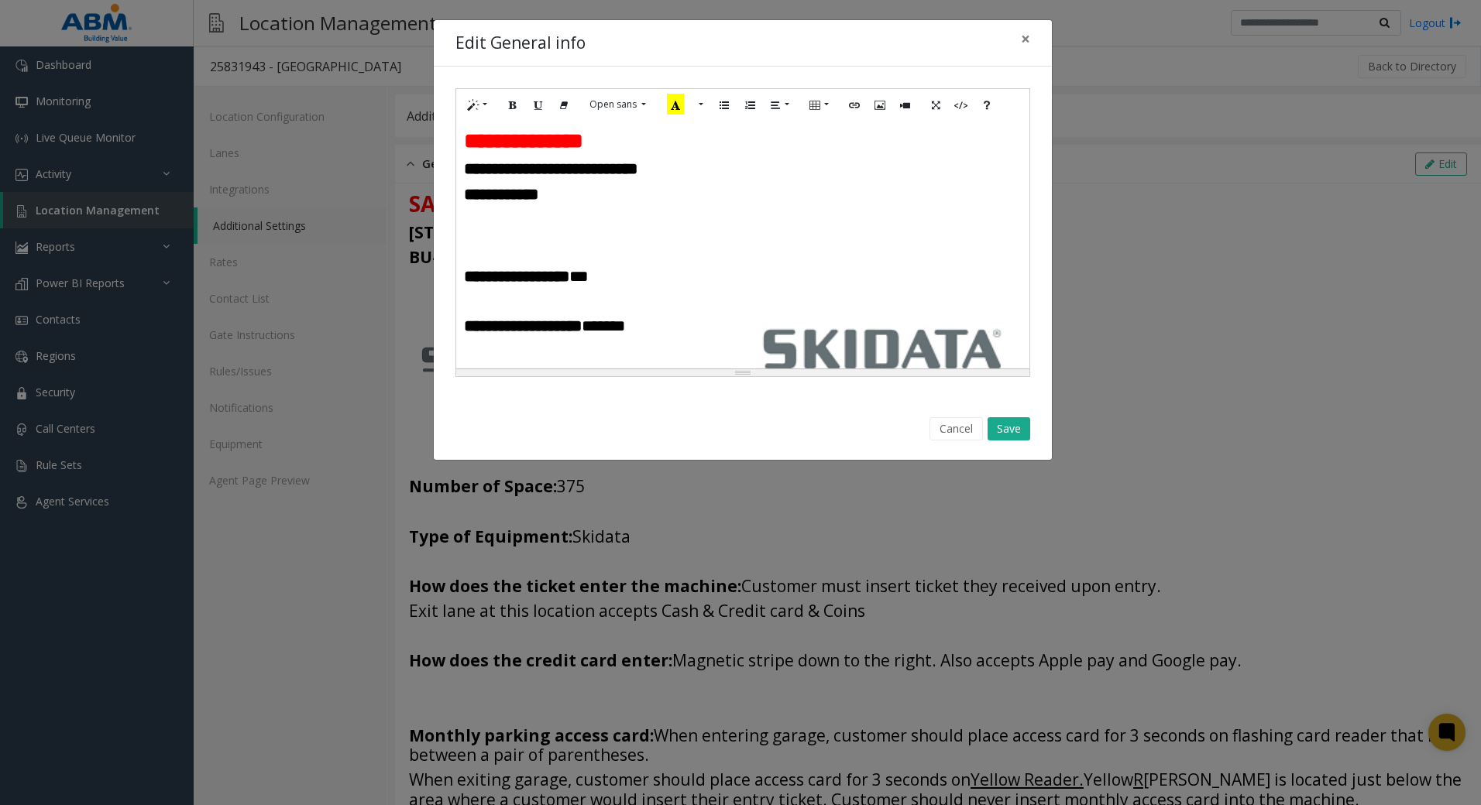
drag, startPoint x: 569, startPoint y: 227, endPoint x: 496, endPoint y: 239, distance: 73.8
click at [496, 239] on p at bounding box center [743, 243] width 558 height 16
paste div
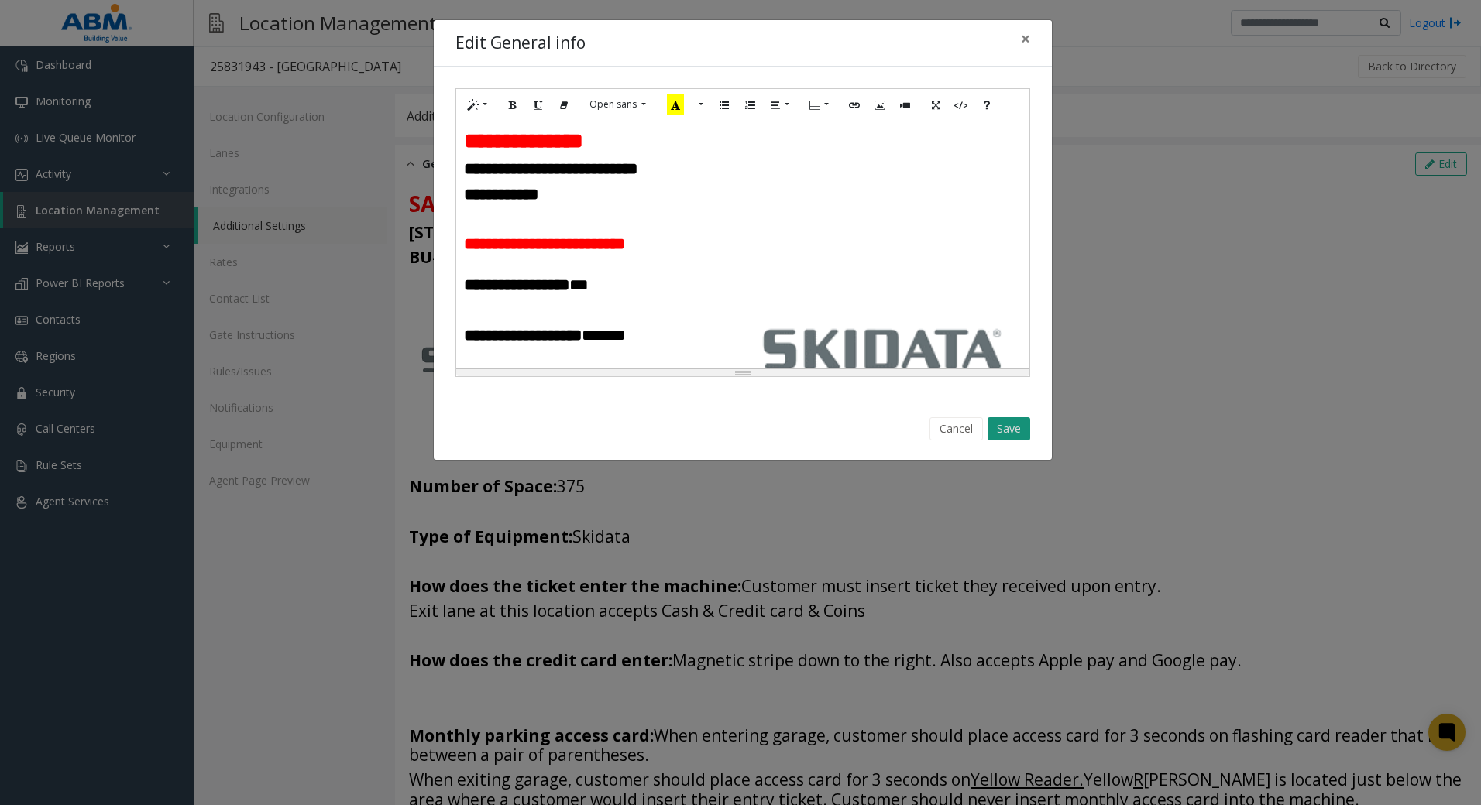
click at [1010, 427] on button "Save" at bounding box center [1008, 428] width 43 height 23
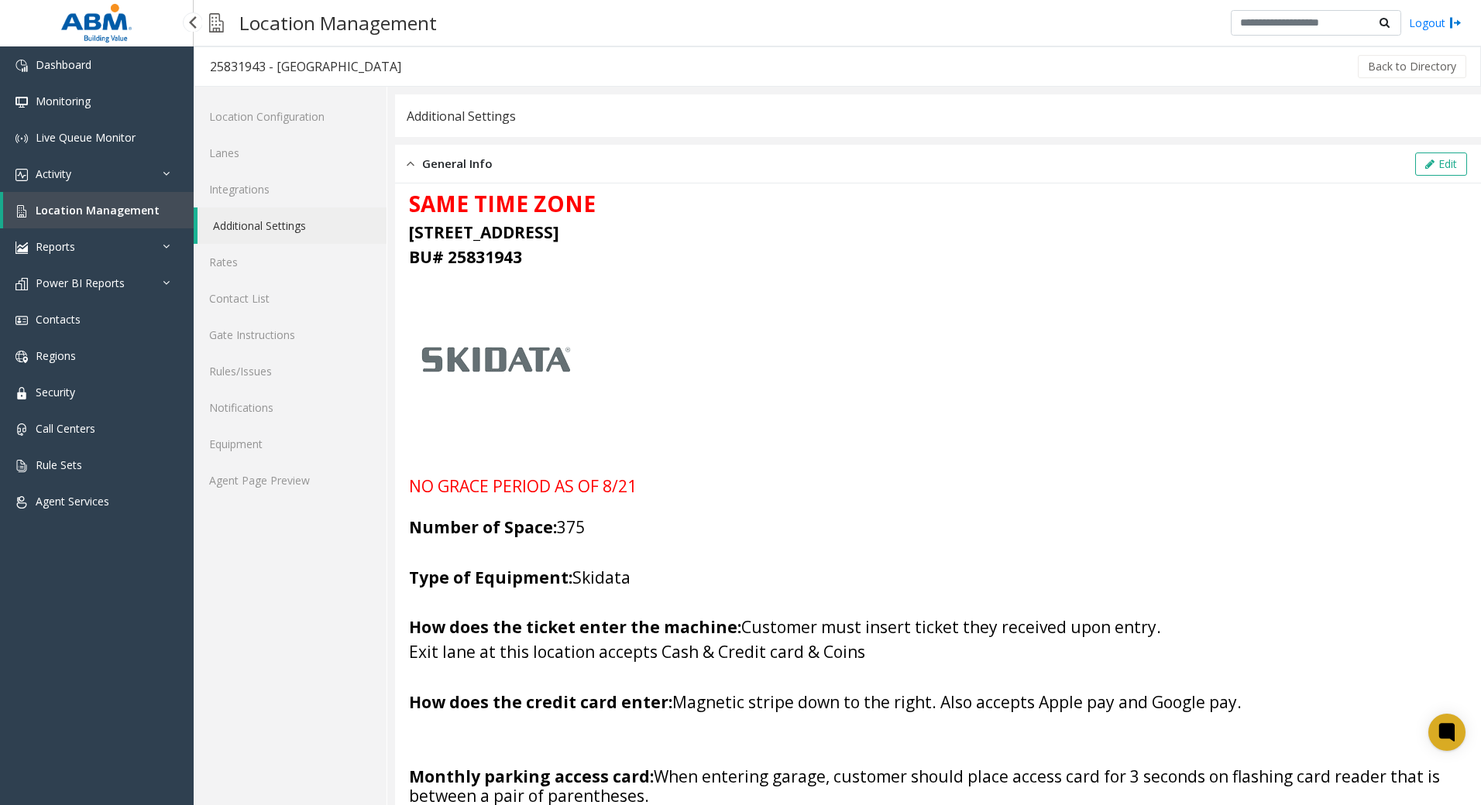
click at [68, 213] on span "Location Management" at bounding box center [98, 210] width 124 height 15
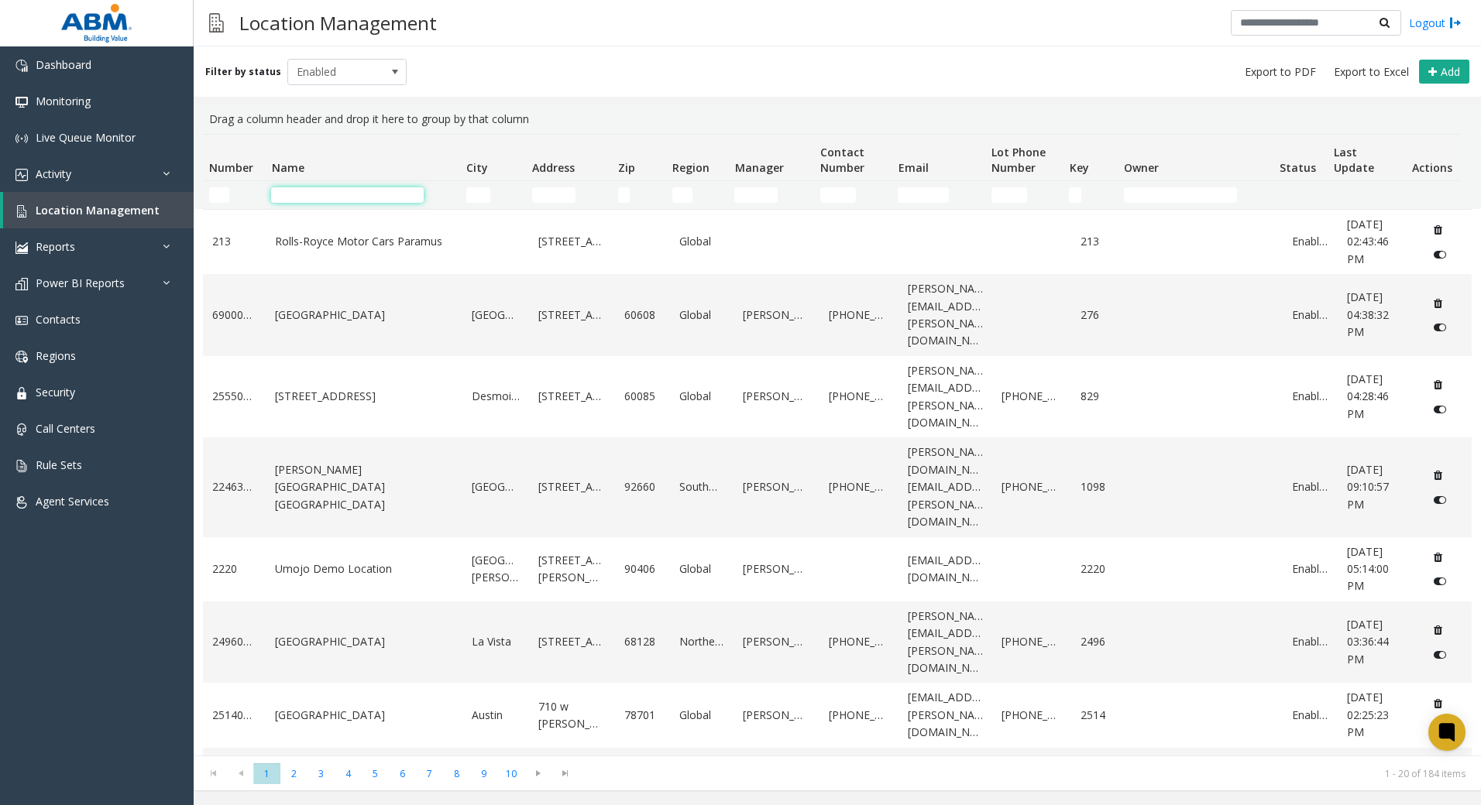
click at [338, 201] on input "Name Filter" at bounding box center [347, 194] width 153 height 15
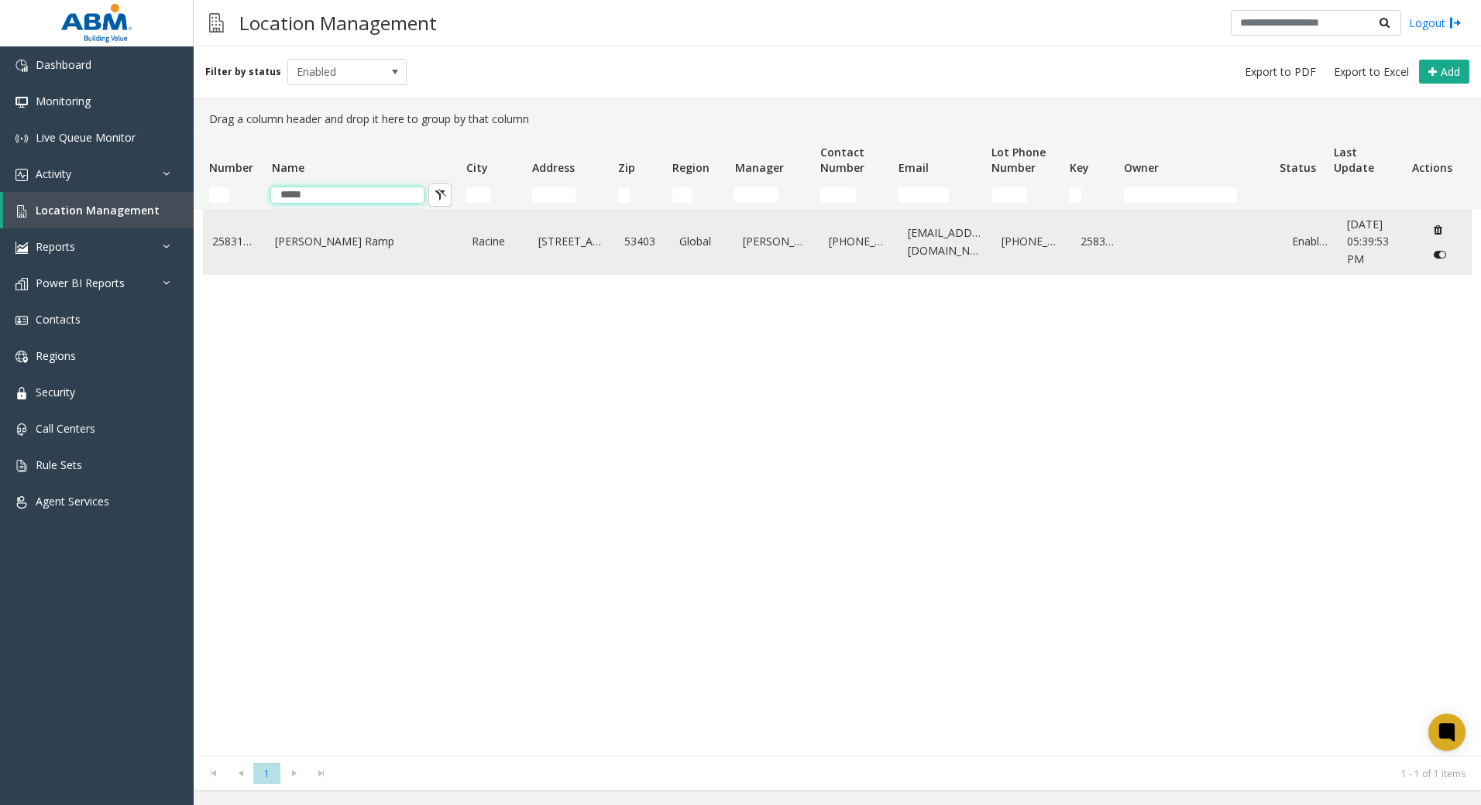
type input "*****"
click at [336, 225] on td "[PERSON_NAME] Ramp" at bounding box center [364, 242] width 197 height 64
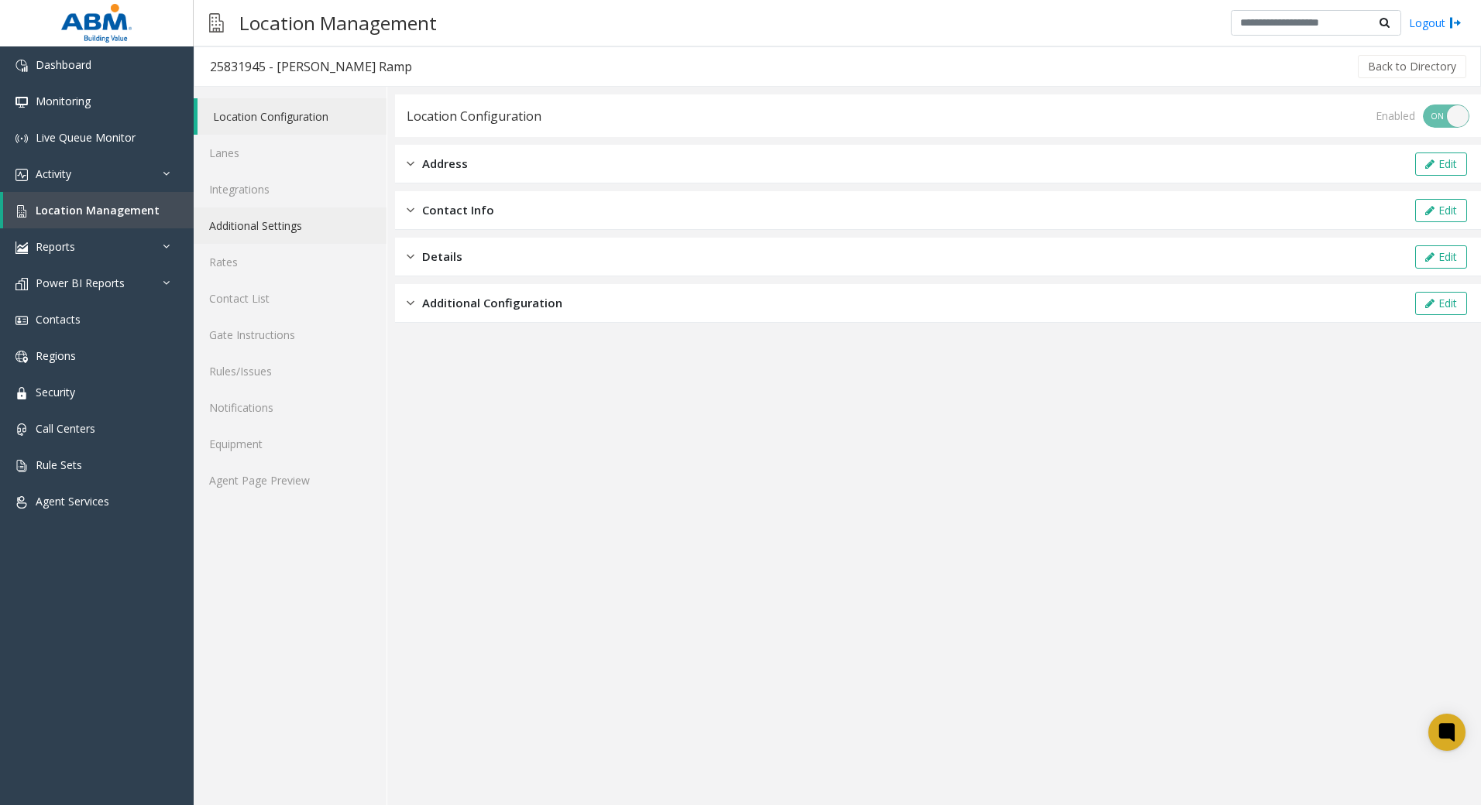
click at [319, 235] on link "Additional Settings" at bounding box center [290, 226] width 193 height 36
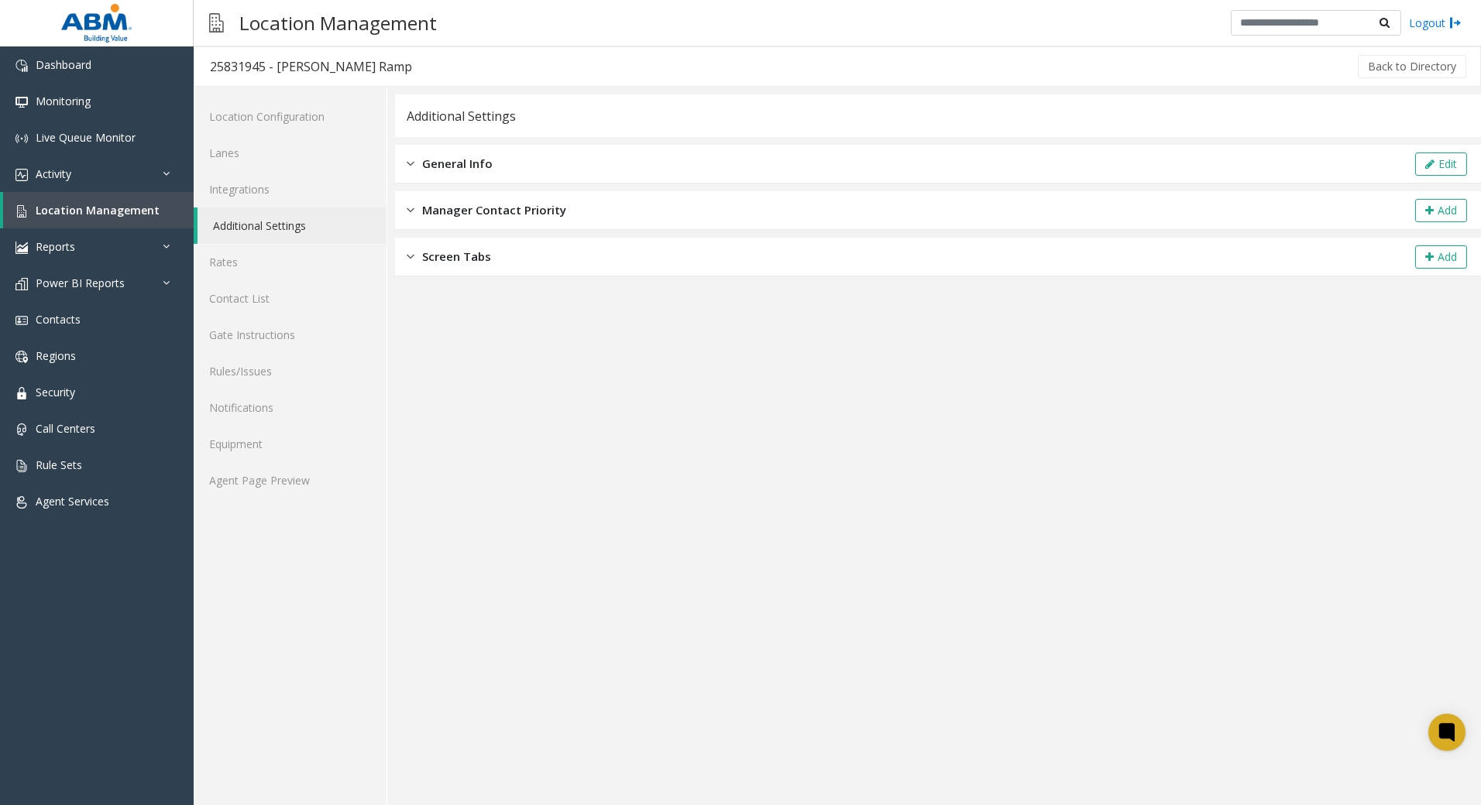
click at [465, 176] on div "General Info Edit" at bounding box center [938, 164] width 1086 height 39
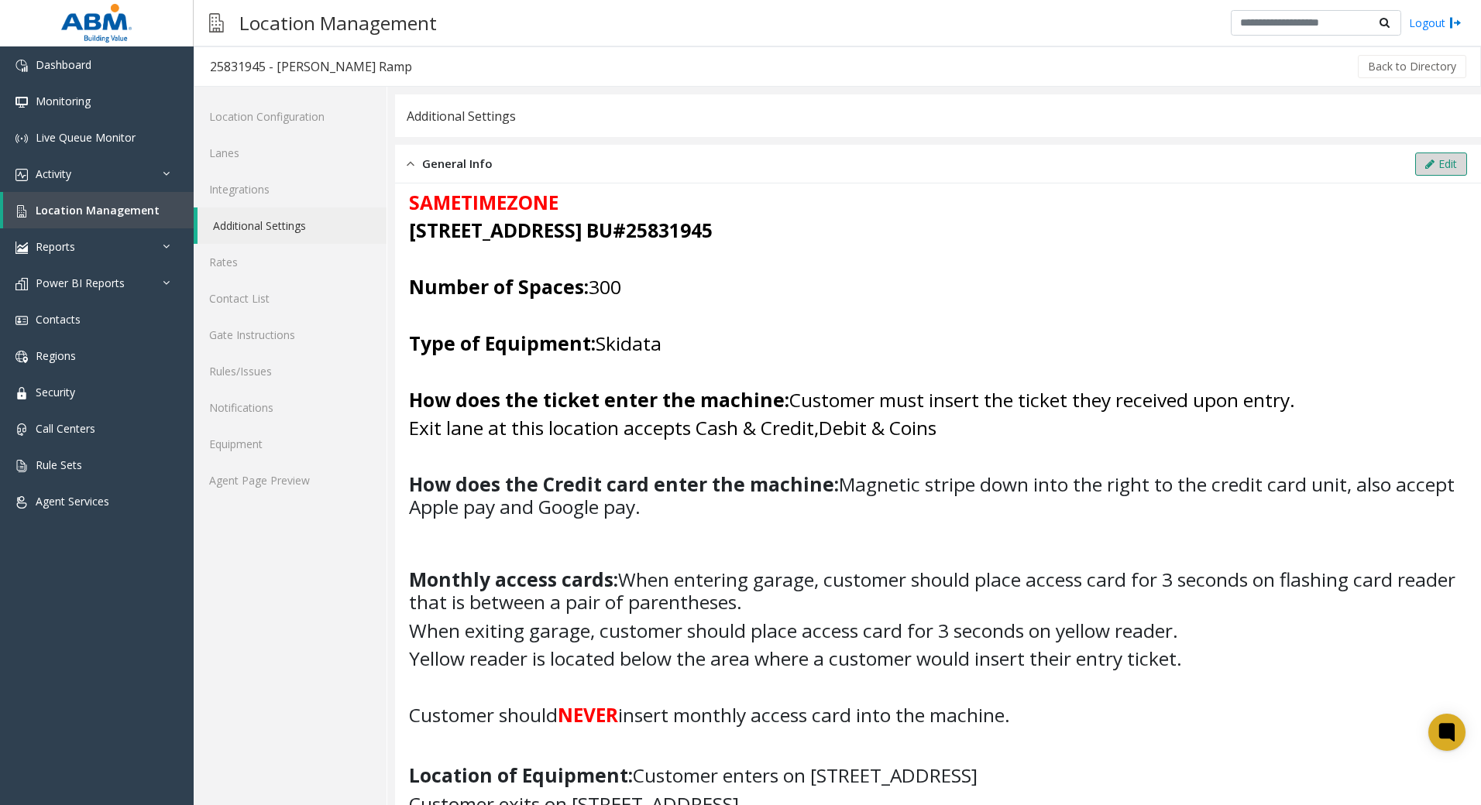
click at [1423, 163] on button "Edit" at bounding box center [1441, 164] width 52 height 23
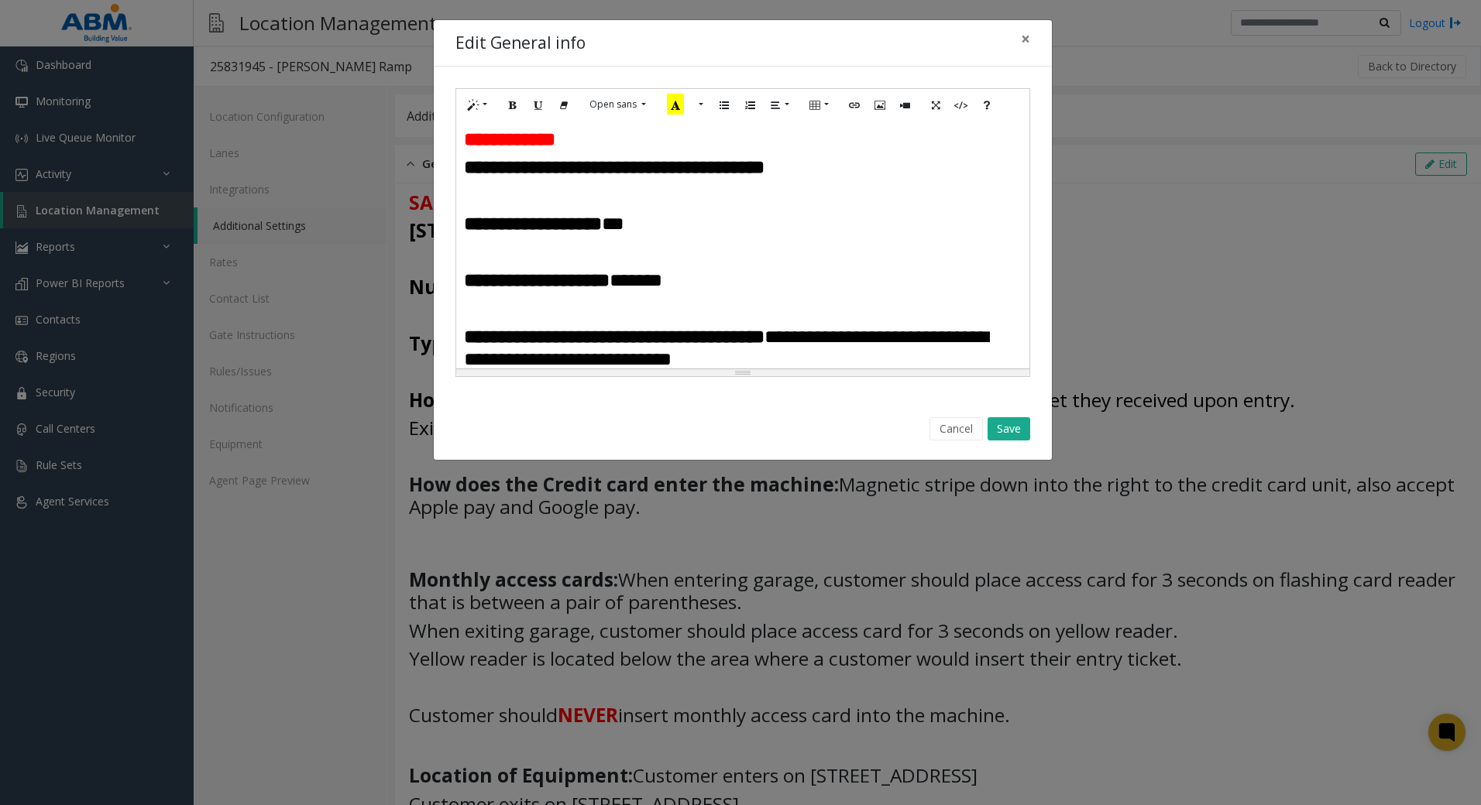
click at [603, 201] on h3 at bounding box center [743, 196] width 558 height 22
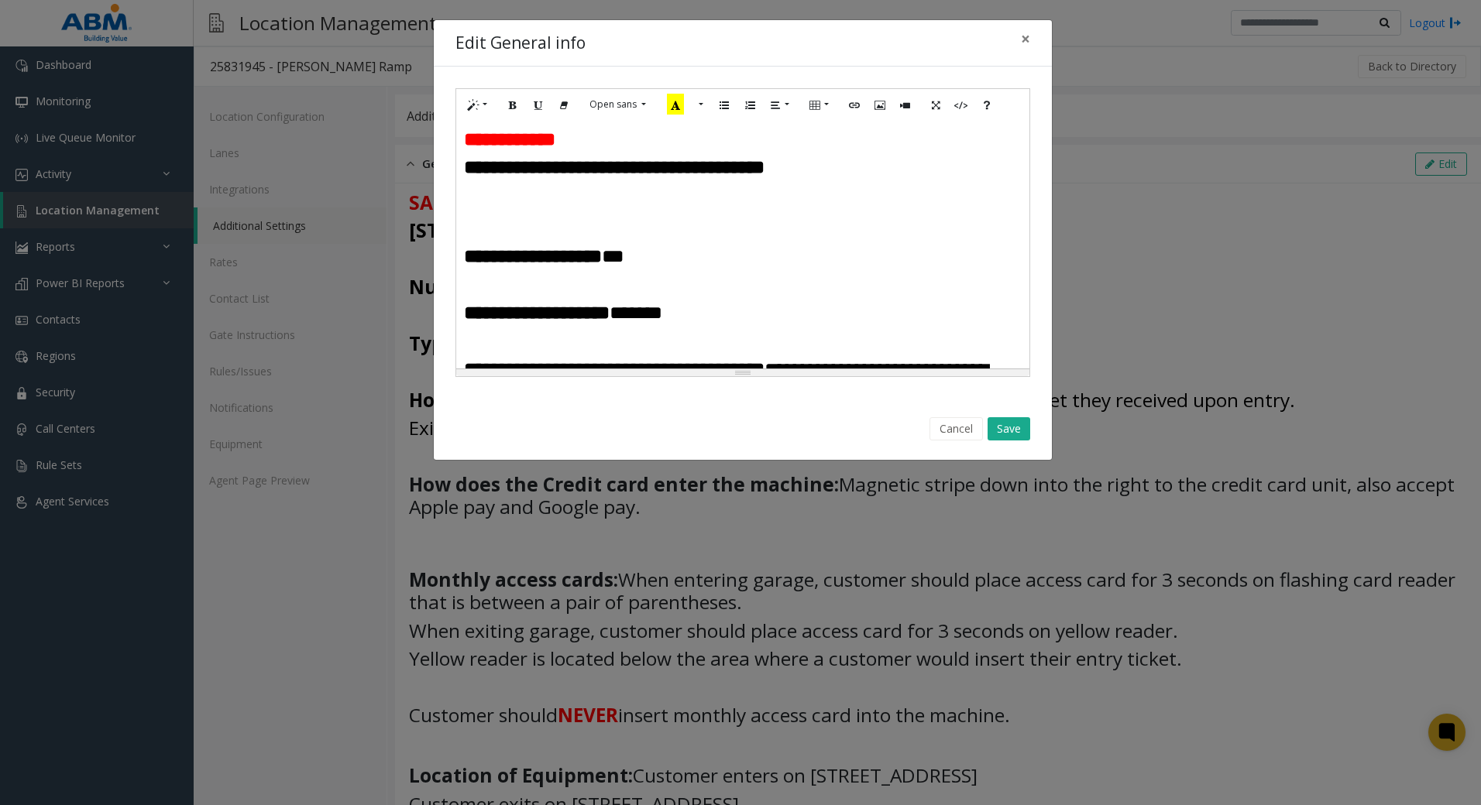
click at [603, 201] on h3 at bounding box center [743, 196] width 558 height 22
click at [527, 219] on p at bounding box center [743, 221] width 558 height 16
click at [524, 218] on p at bounding box center [743, 221] width 558 height 16
paste div
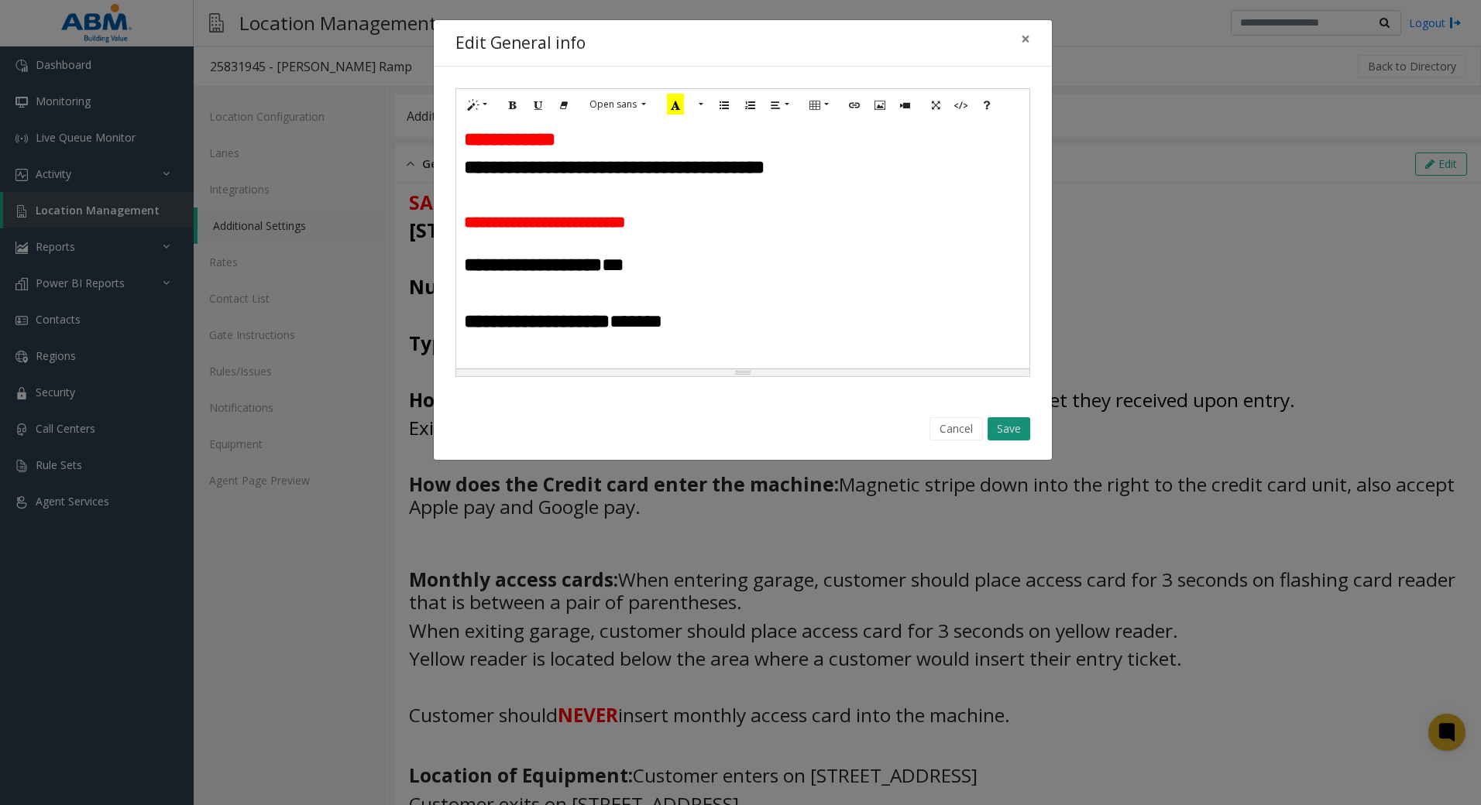
click at [1017, 429] on button "Save" at bounding box center [1008, 428] width 43 height 23
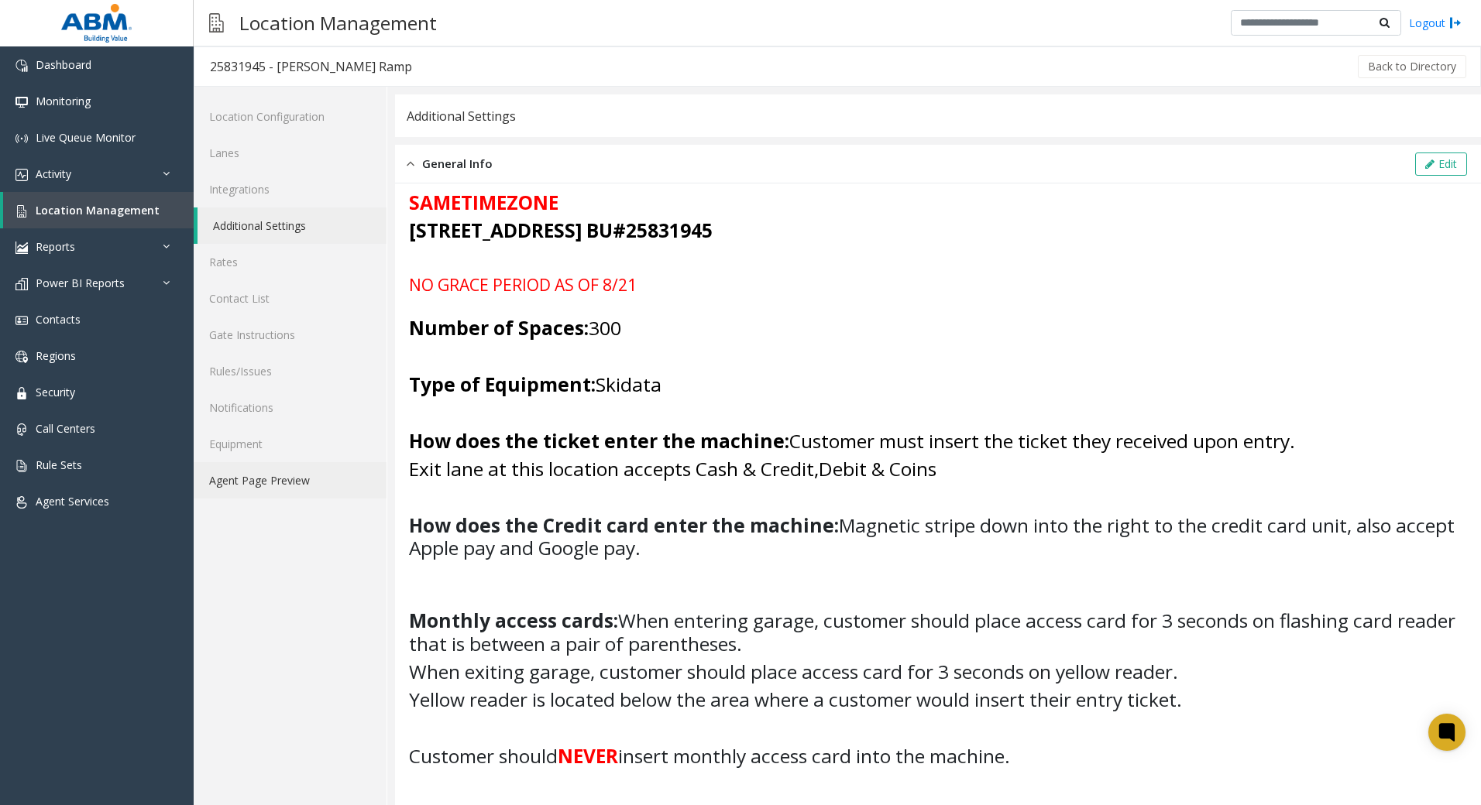
click at [280, 482] on link "Agent Page Preview" at bounding box center [290, 480] width 193 height 36
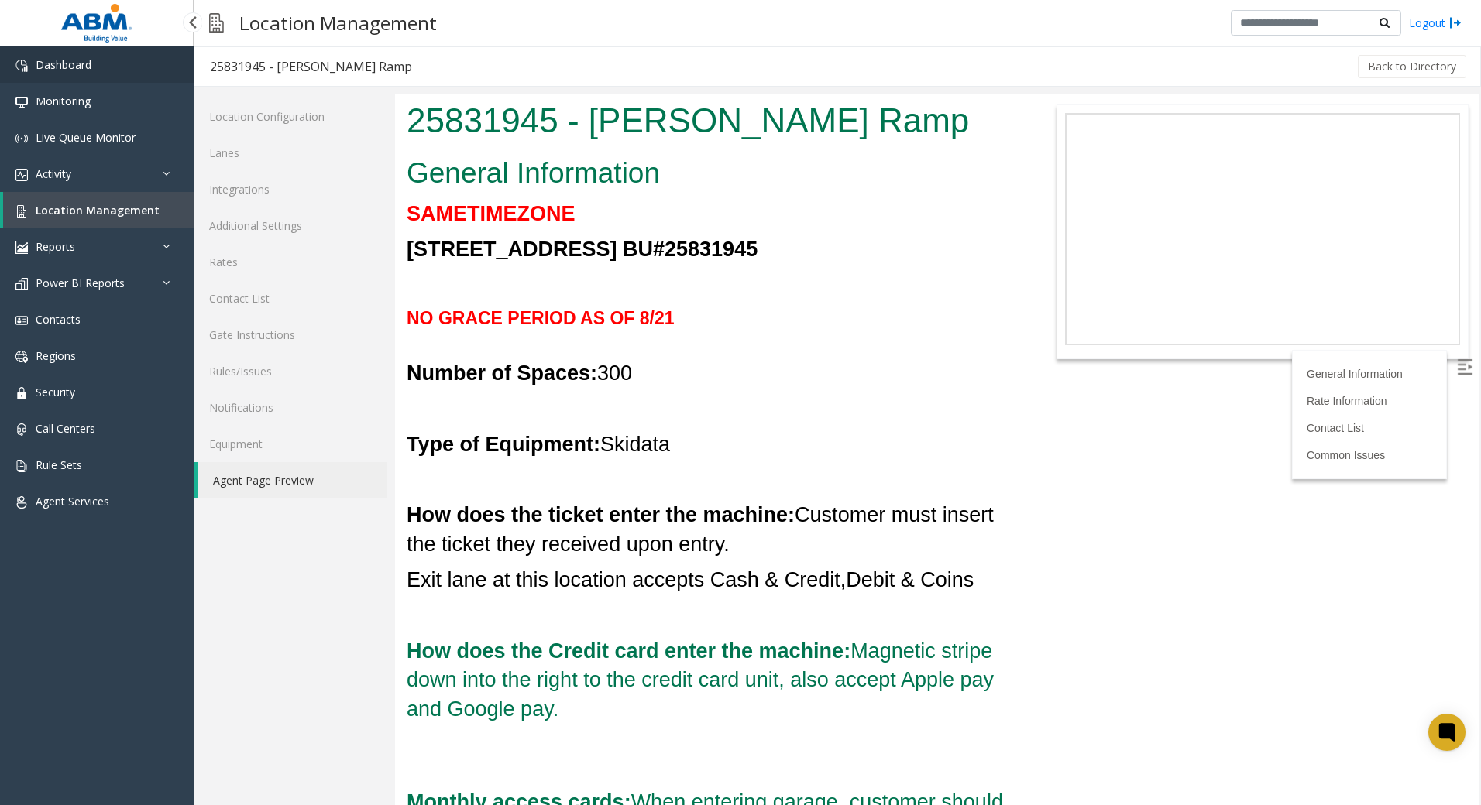
click at [60, 64] on span "Dashboard" at bounding box center [64, 64] width 56 height 15
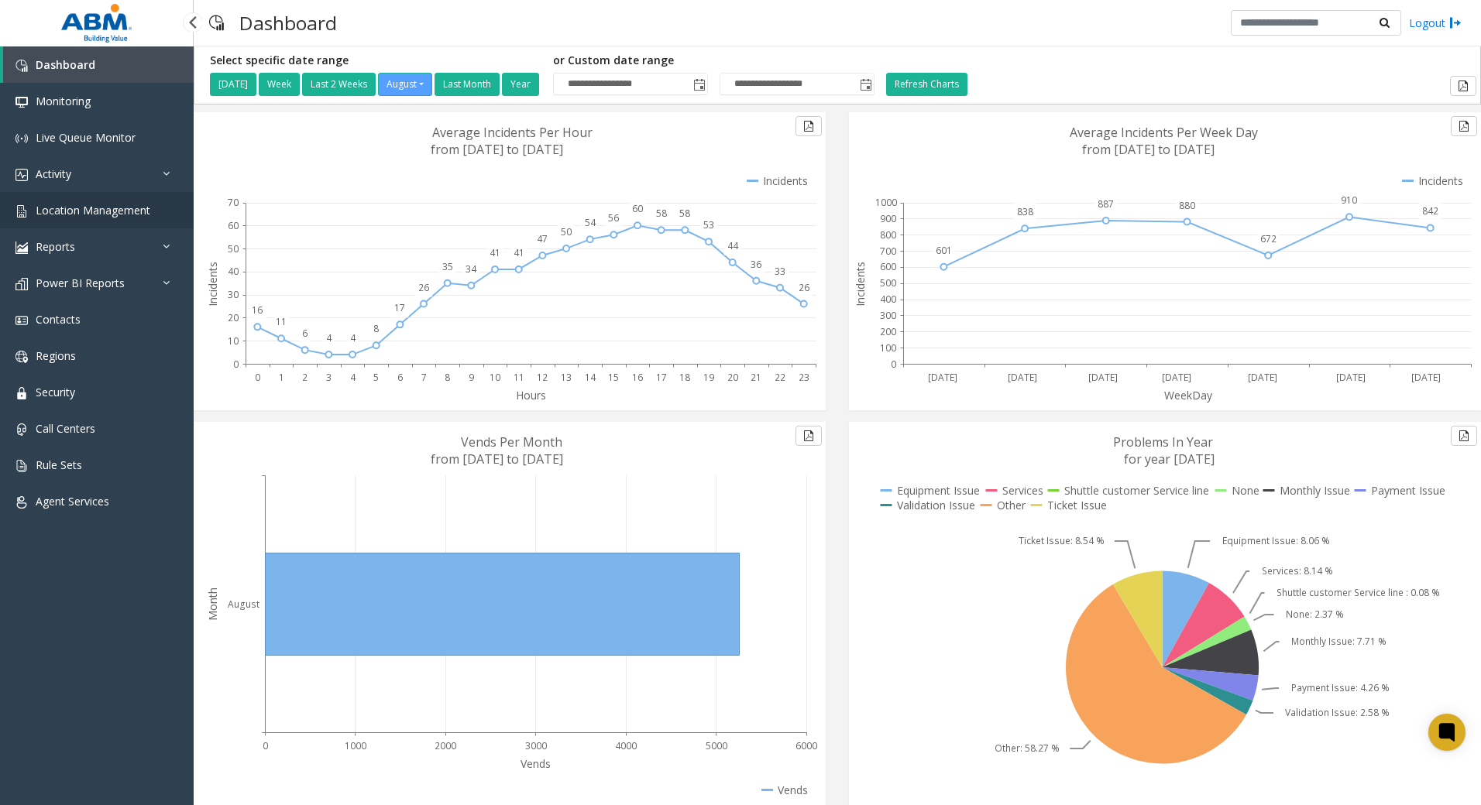
click at [70, 218] on link "Location Management" at bounding box center [97, 210] width 194 height 36
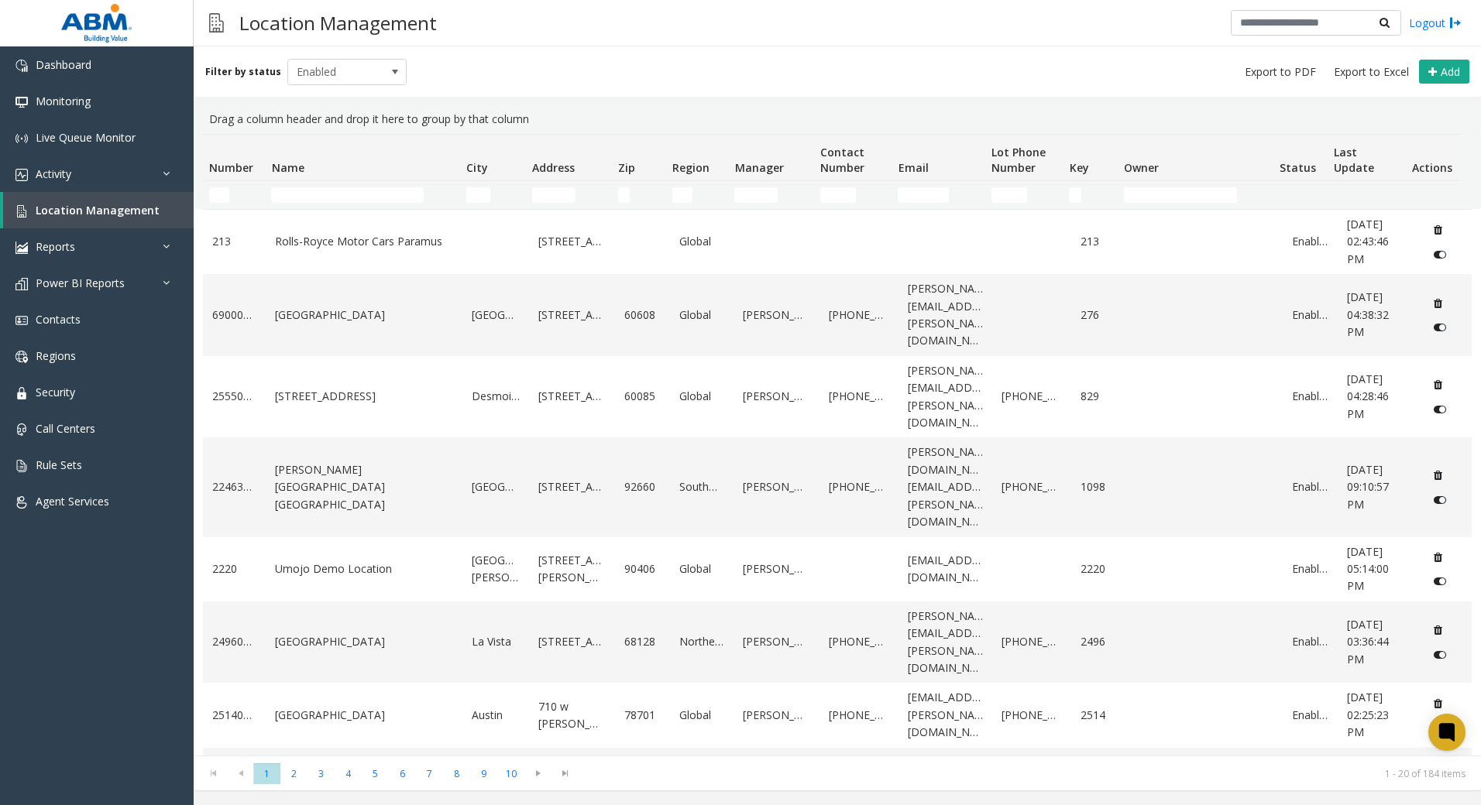
click at [367, 184] on td "Name Filter" at bounding box center [362, 195] width 194 height 28
click at [370, 192] on input "Name Filter" at bounding box center [347, 194] width 153 height 15
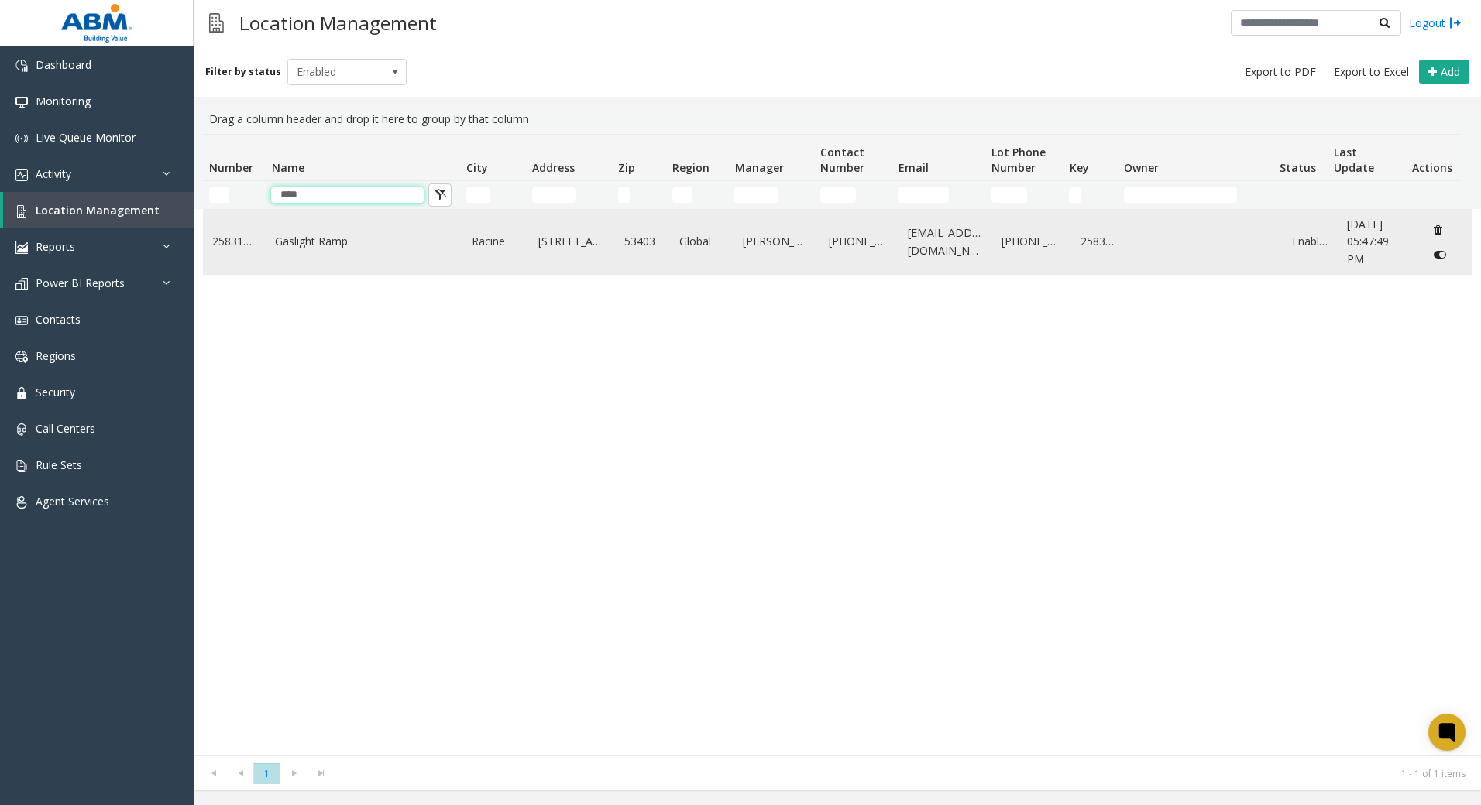
type input "****"
click at [353, 242] on link "Gaslight Ramp" at bounding box center [364, 241] width 178 height 17
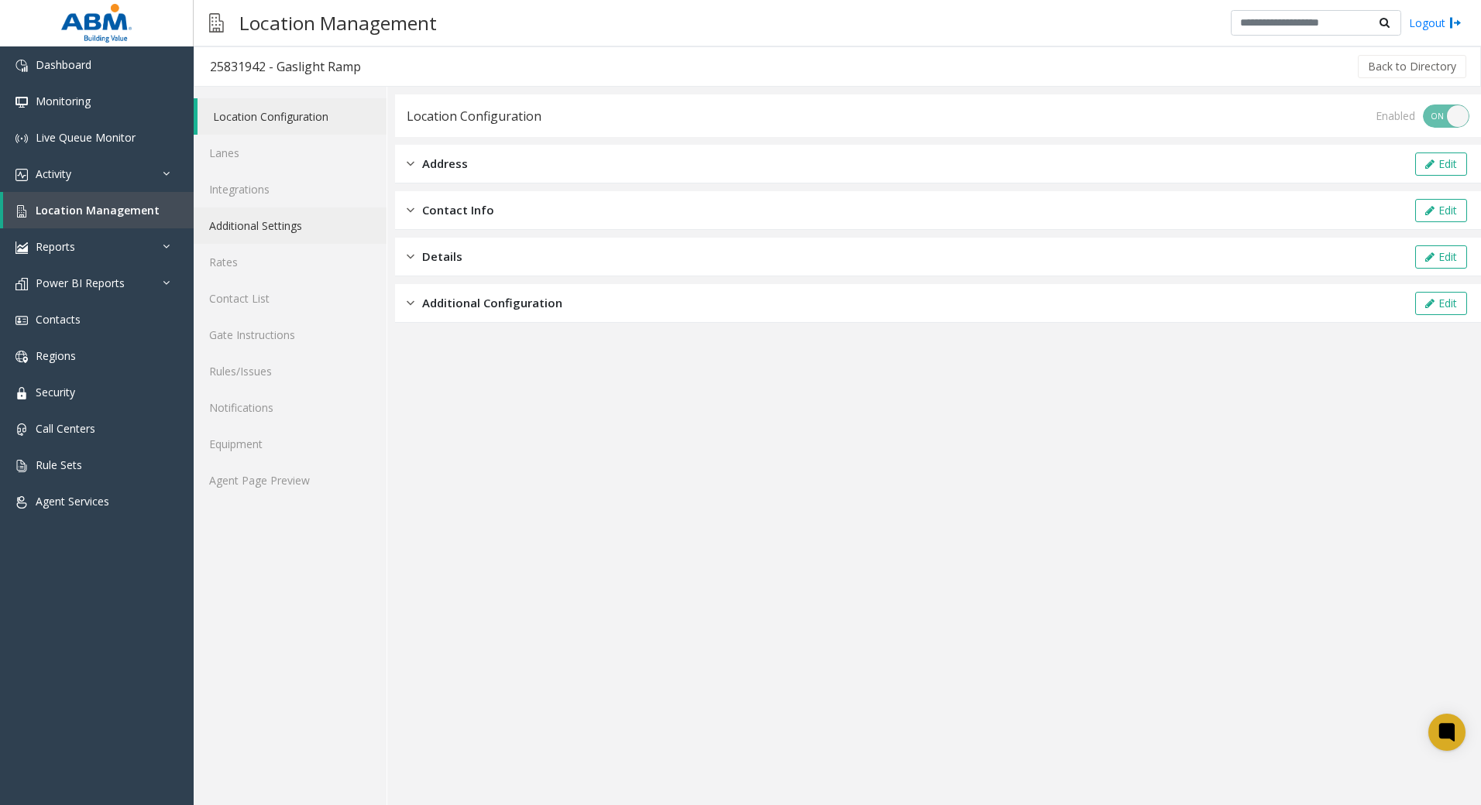
click at [291, 233] on link "Additional Settings" at bounding box center [290, 226] width 193 height 36
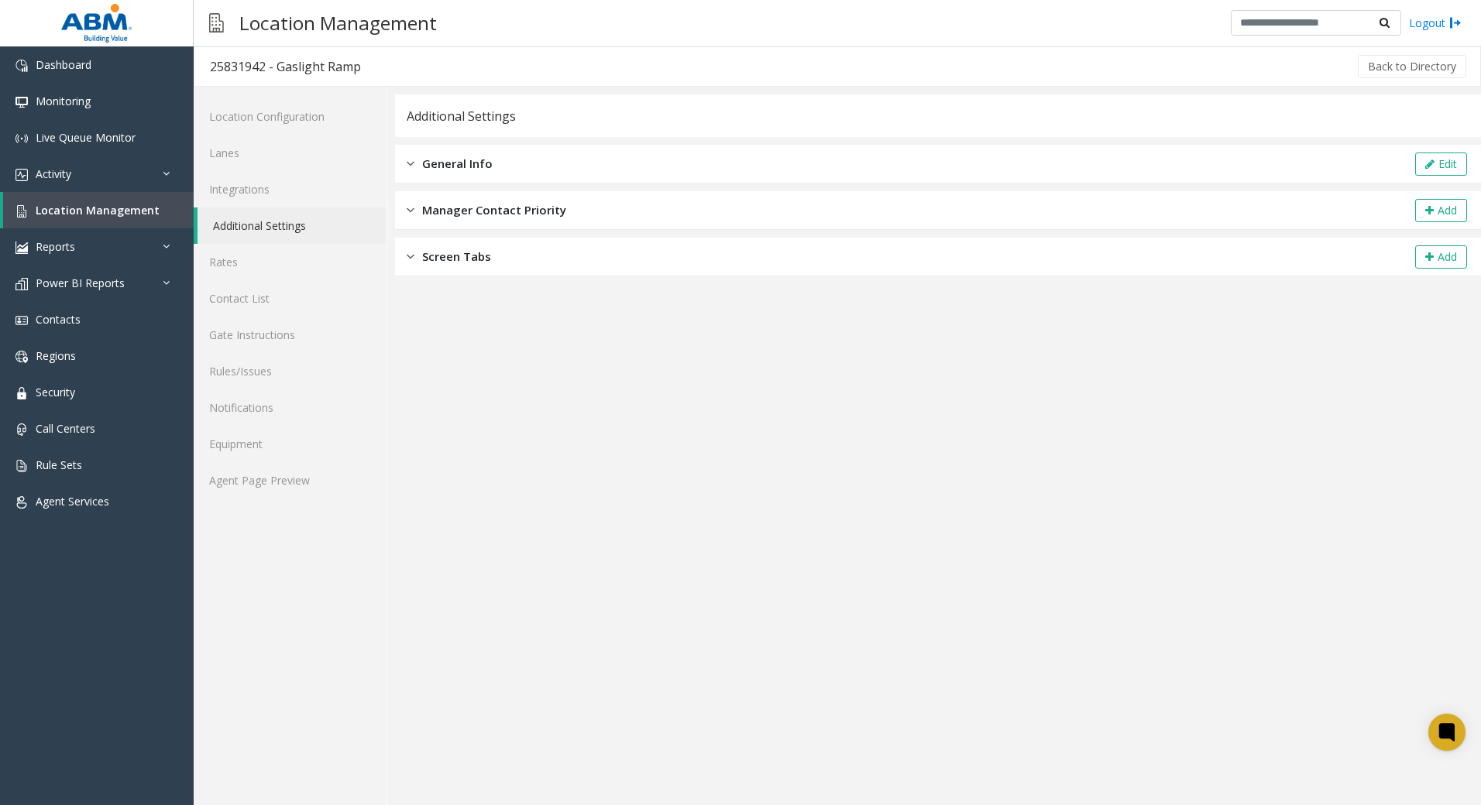
click at [431, 164] on span "General Info" at bounding box center [457, 164] width 70 height 18
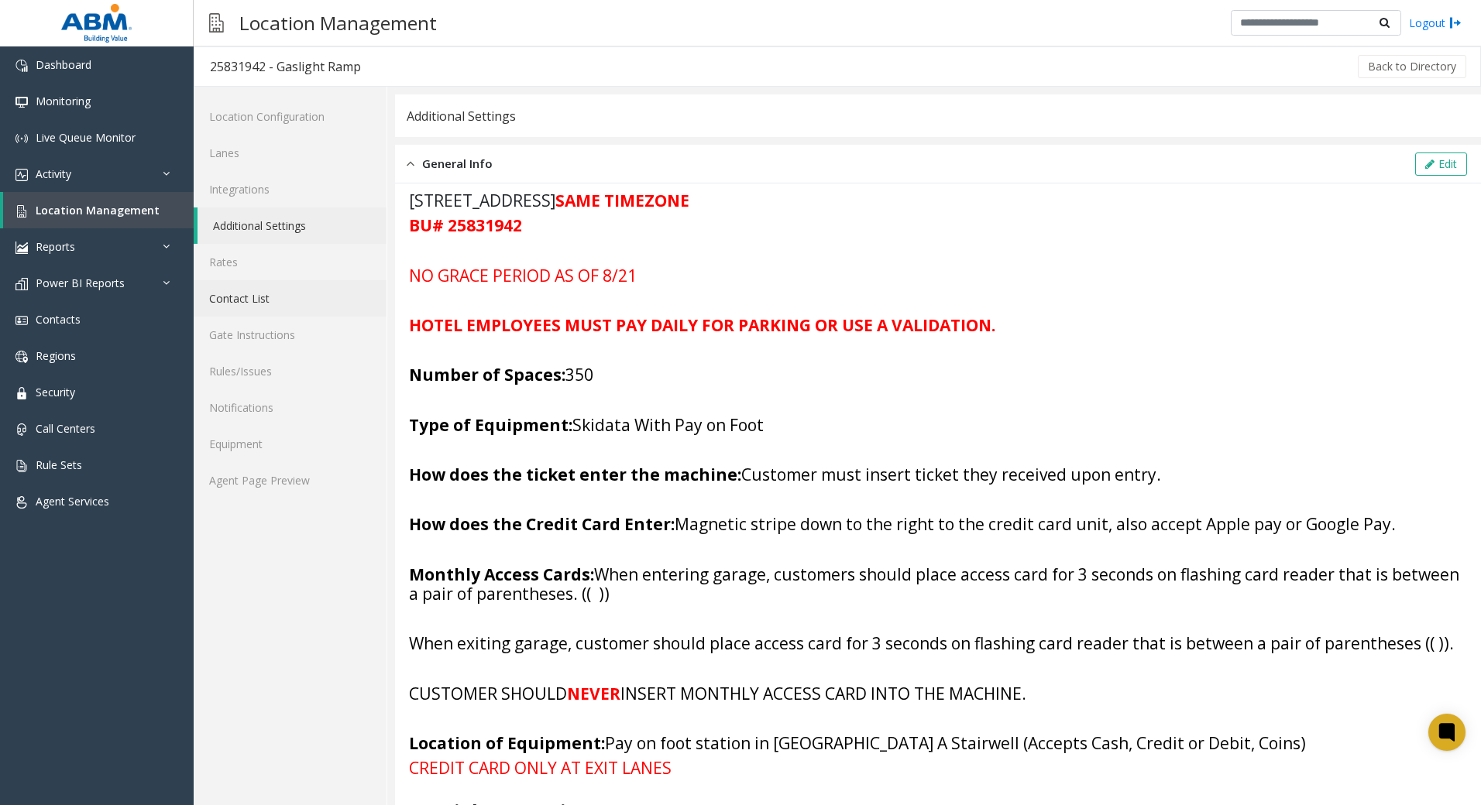
click at [263, 307] on link "Contact List" at bounding box center [290, 298] width 193 height 36
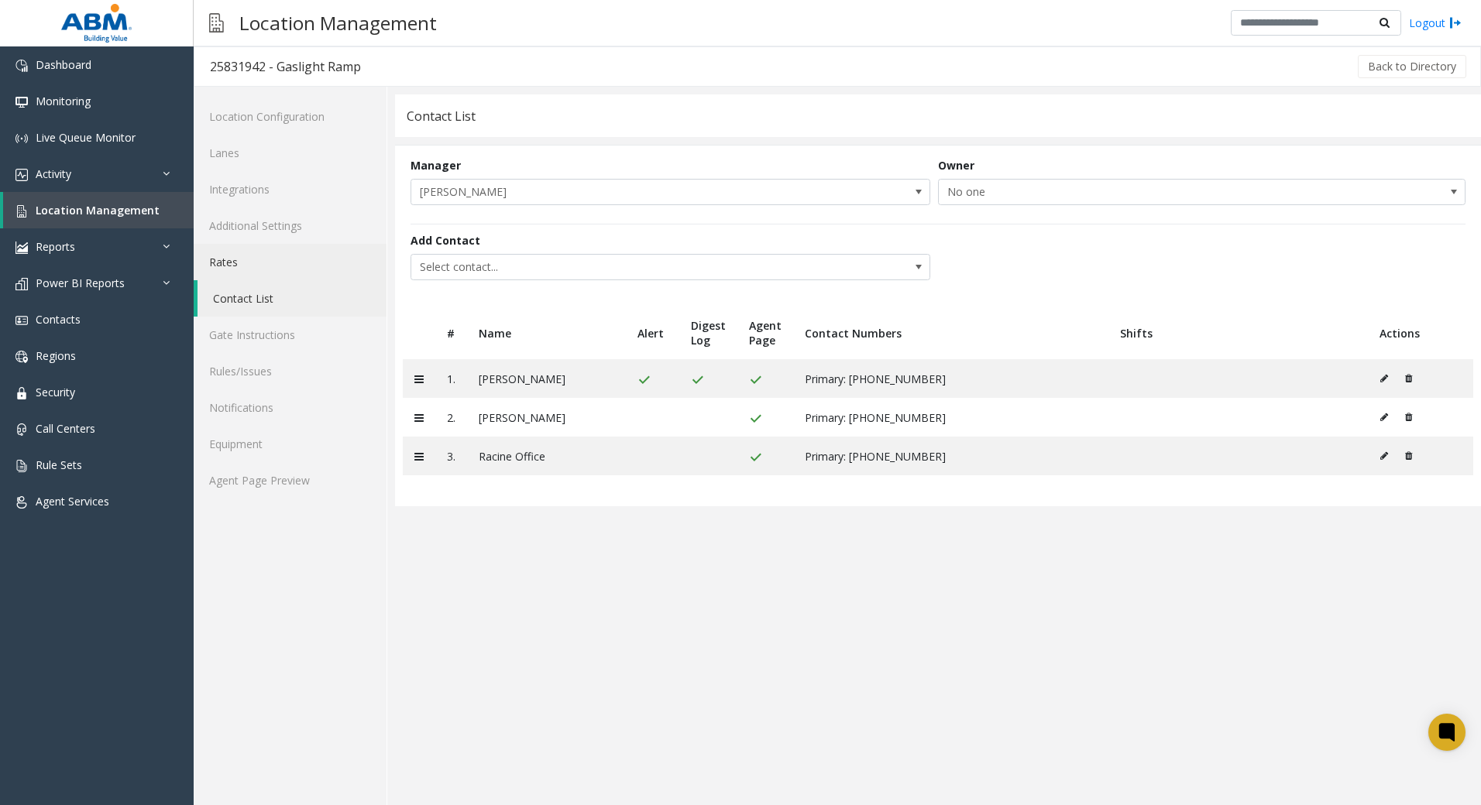
click at [221, 256] on link "Rates" at bounding box center [290, 262] width 193 height 36
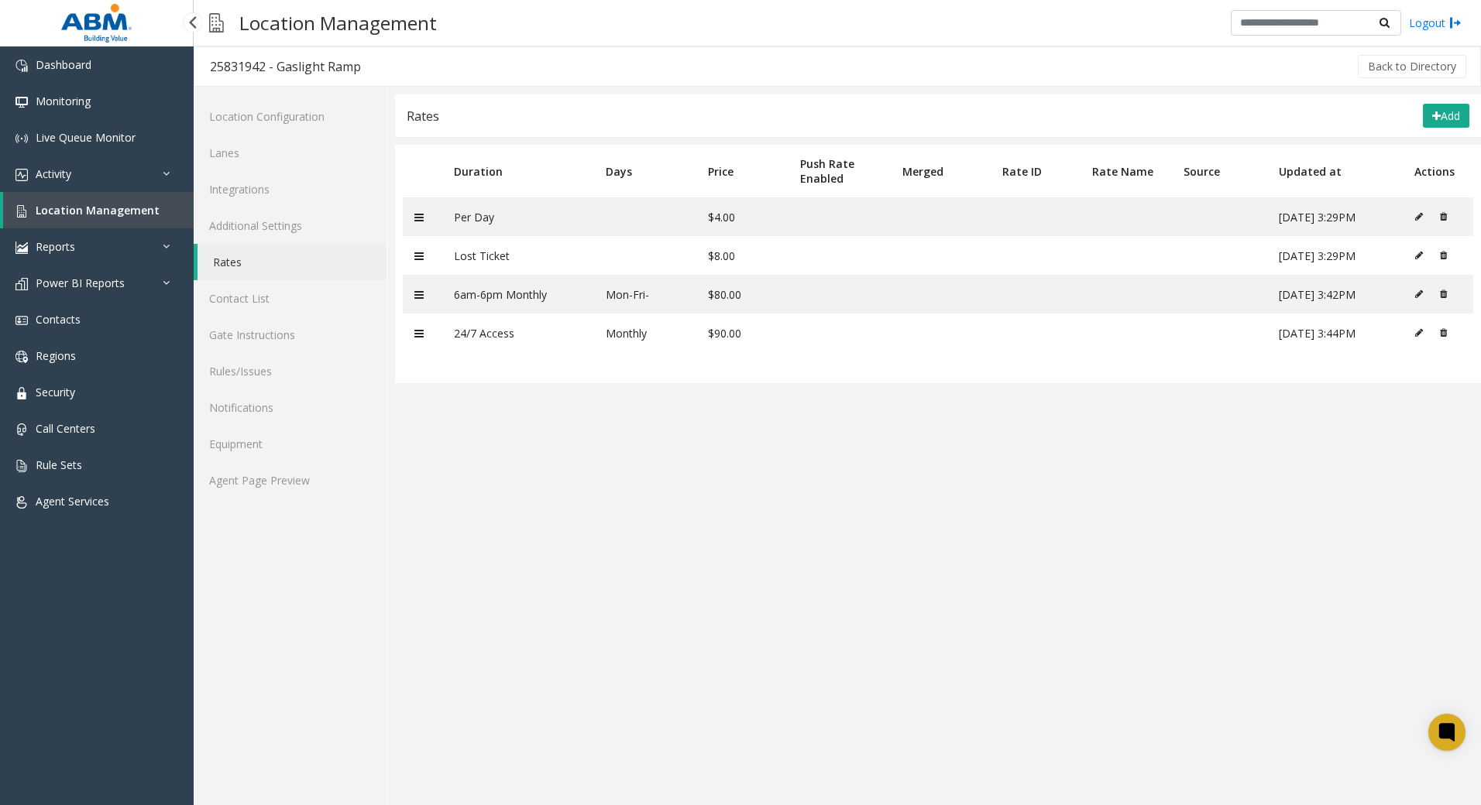
click at [120, 208] on span "Location Management" at bounding box center [98, 210] width 124 height 15
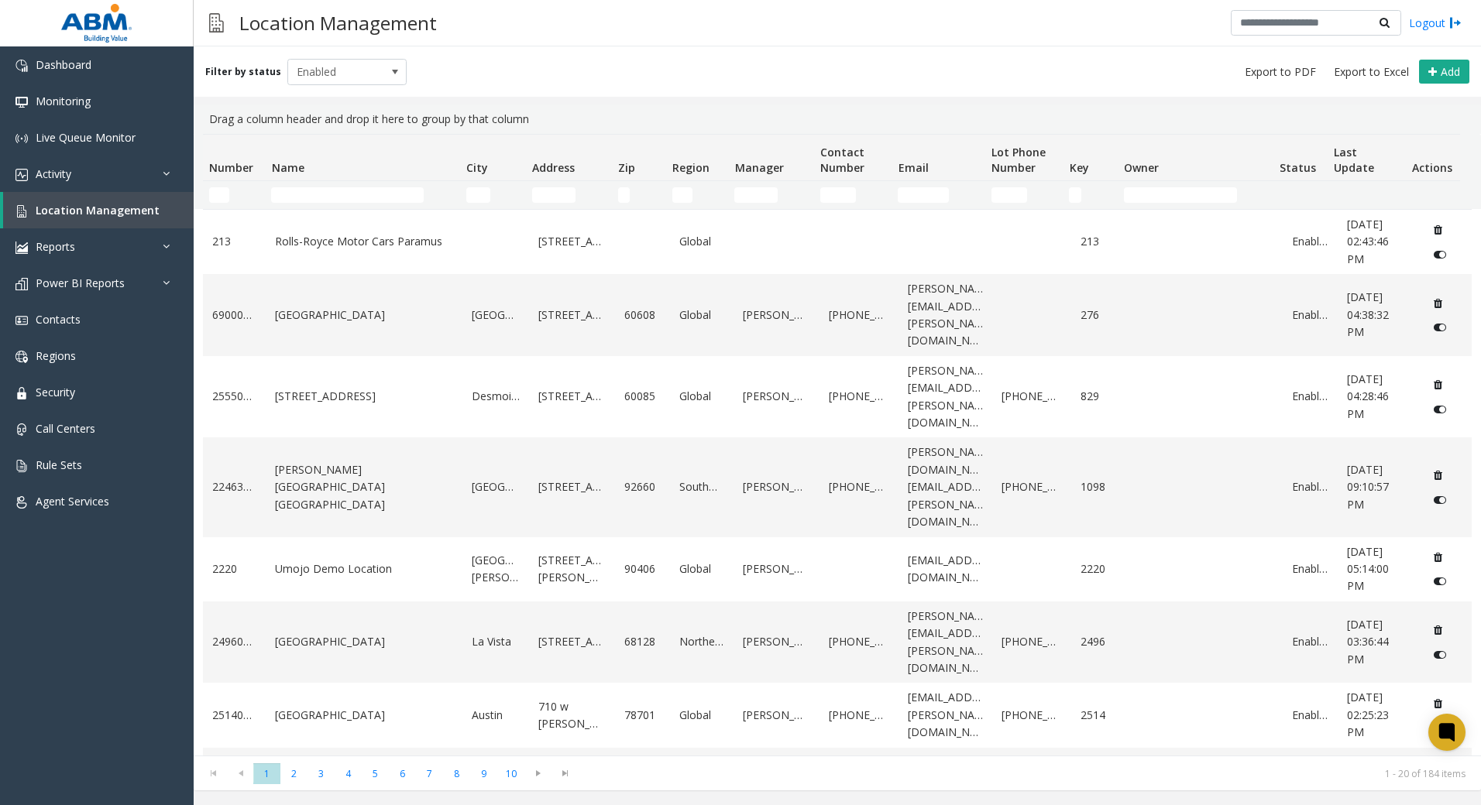
click at [380, 183] on td "Name Filter" at bounding box center [362, 195] width 194 height 28
click at [388, 203] on td "Name Filter" at bounding box center [362, 195] width 194 height 28
click at [362, 195] on input "Name Filter" at bounding box center [347, 194] width 153 height 15
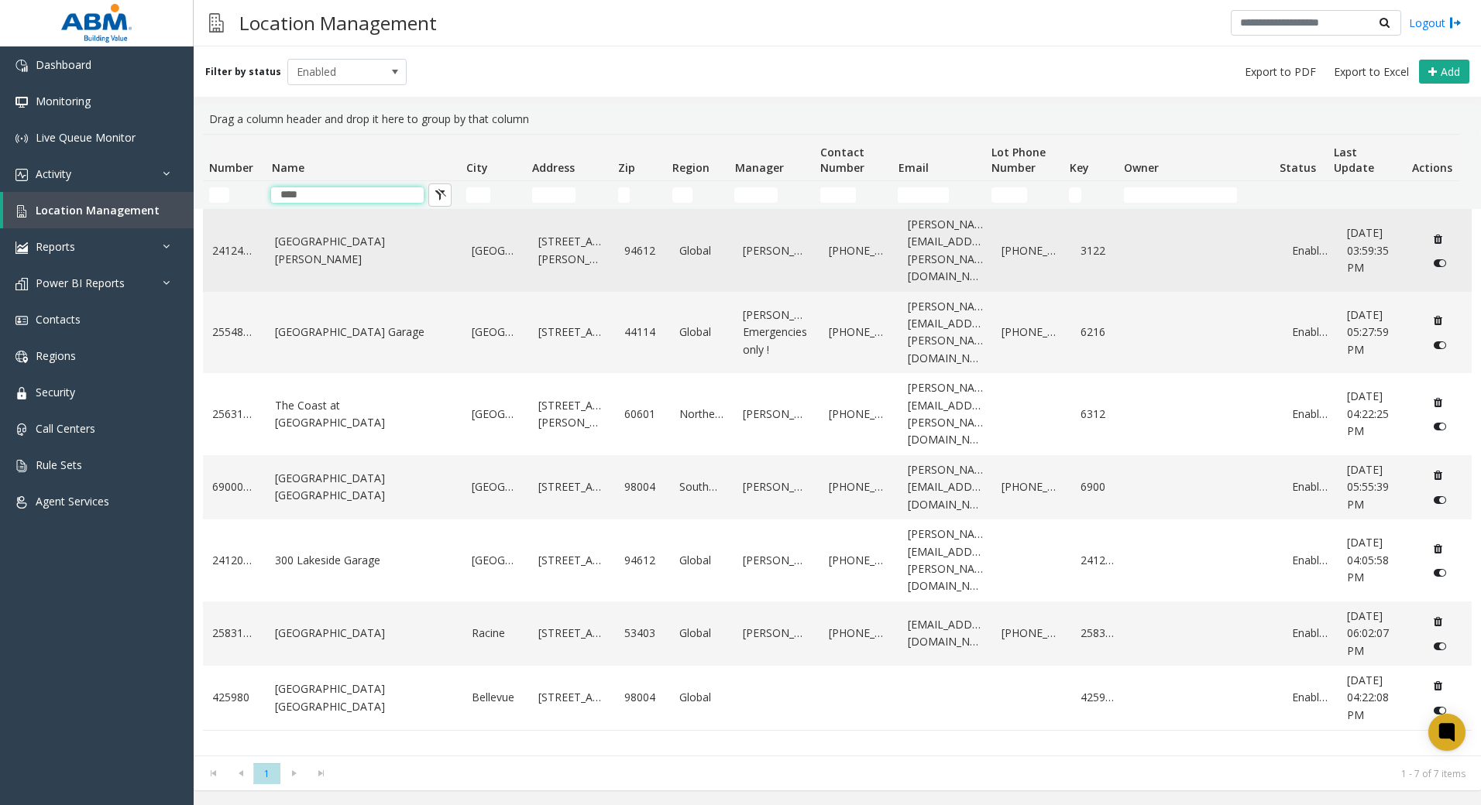
type input "****"
click at [264, 261] on td "24124291" at bounding box center [234, 251] width 63 height 82
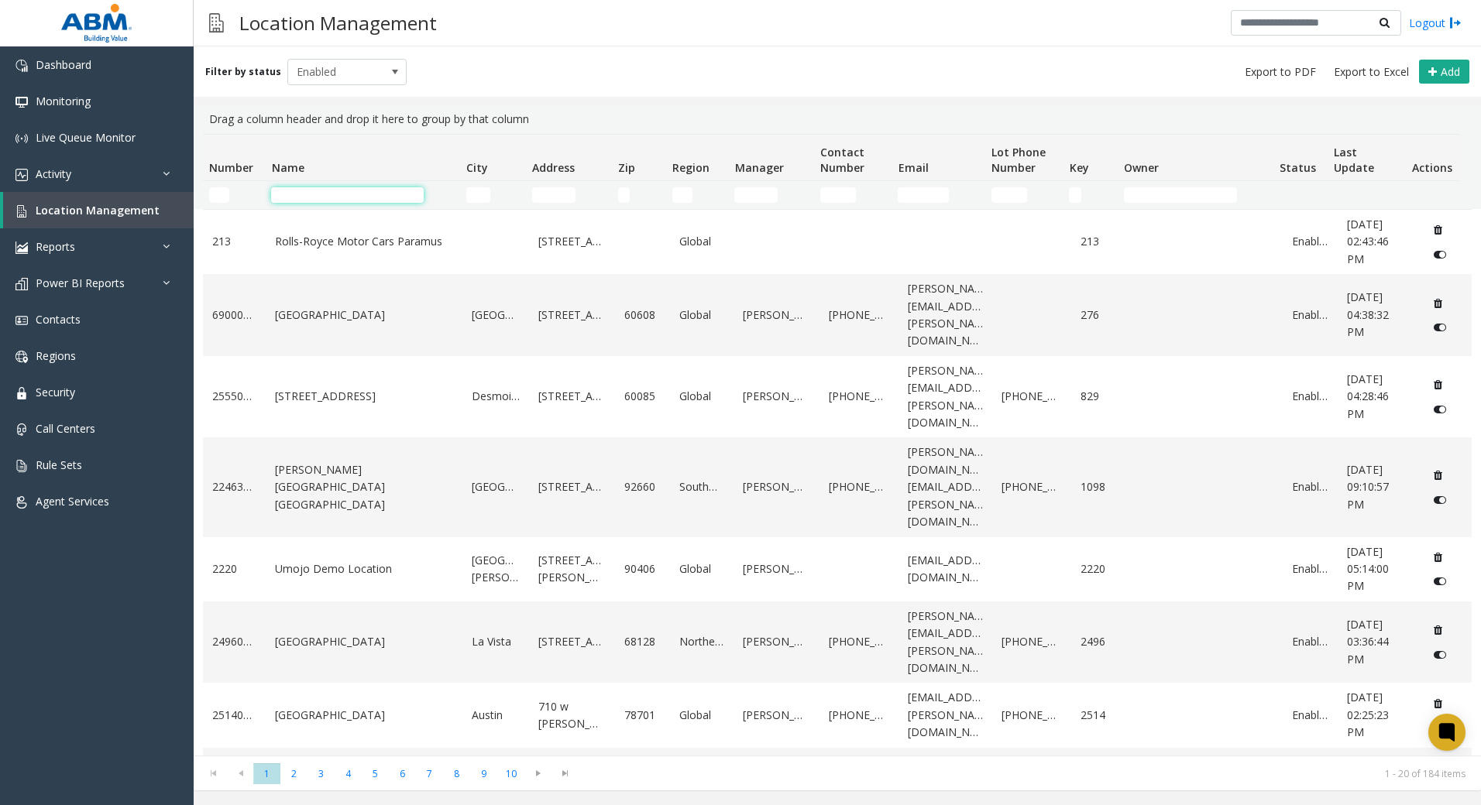
drag, startPoint x: 347, startPoint y: 197, endPoint x: 352, endPoint y: 191, distance: 8.8
click at [350, 191] on input "Name Filter" at bounding box center [347, 194] width 153 height 15
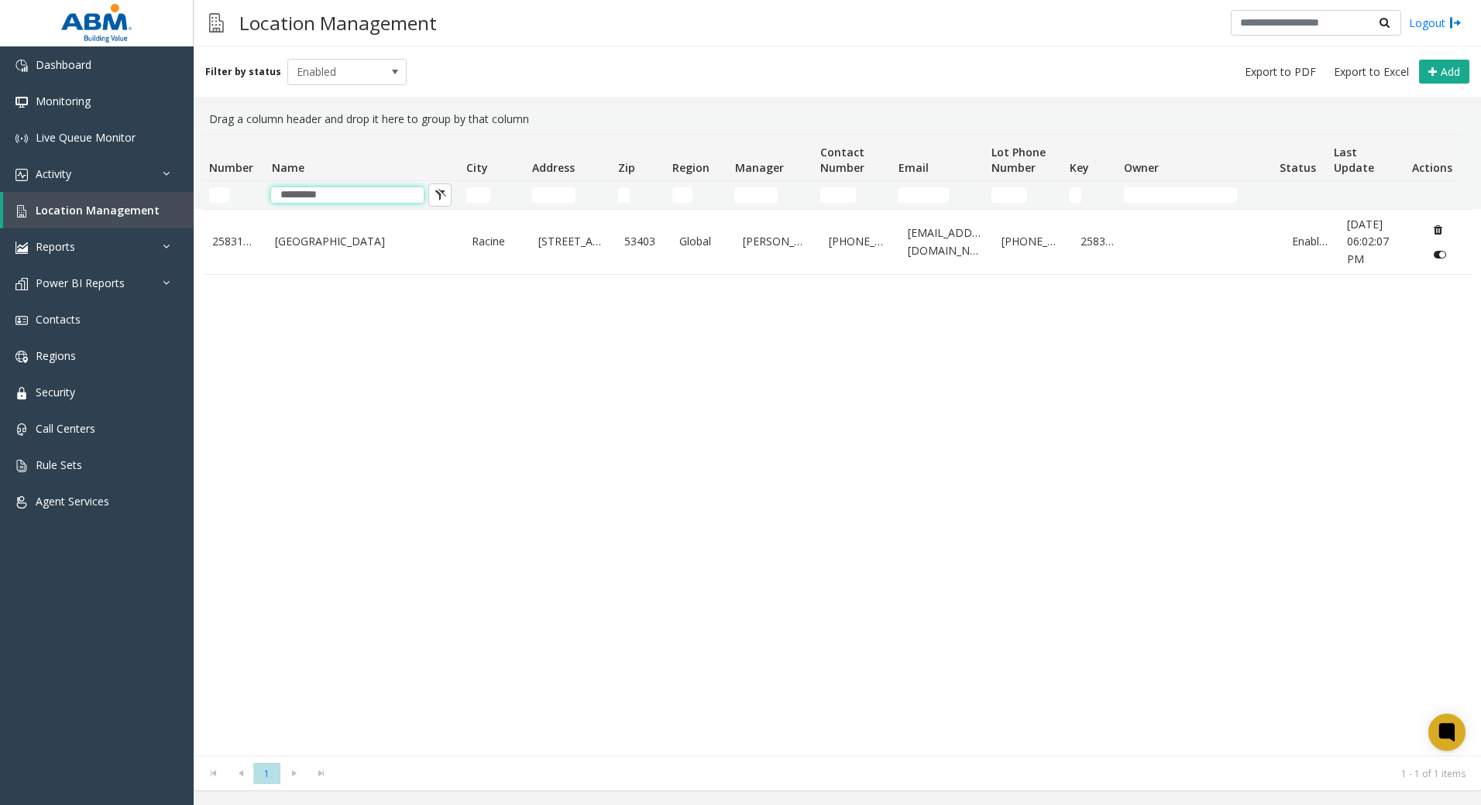
type input "********"
click at [605, 537] on div "25831943 [GEOGRAPHIC_DATA][STREET_ADDRESS] Global [PERSON_NAME] [PHONE_NUMBER] …" at bounding box center [837, 482] width 1269 height 547
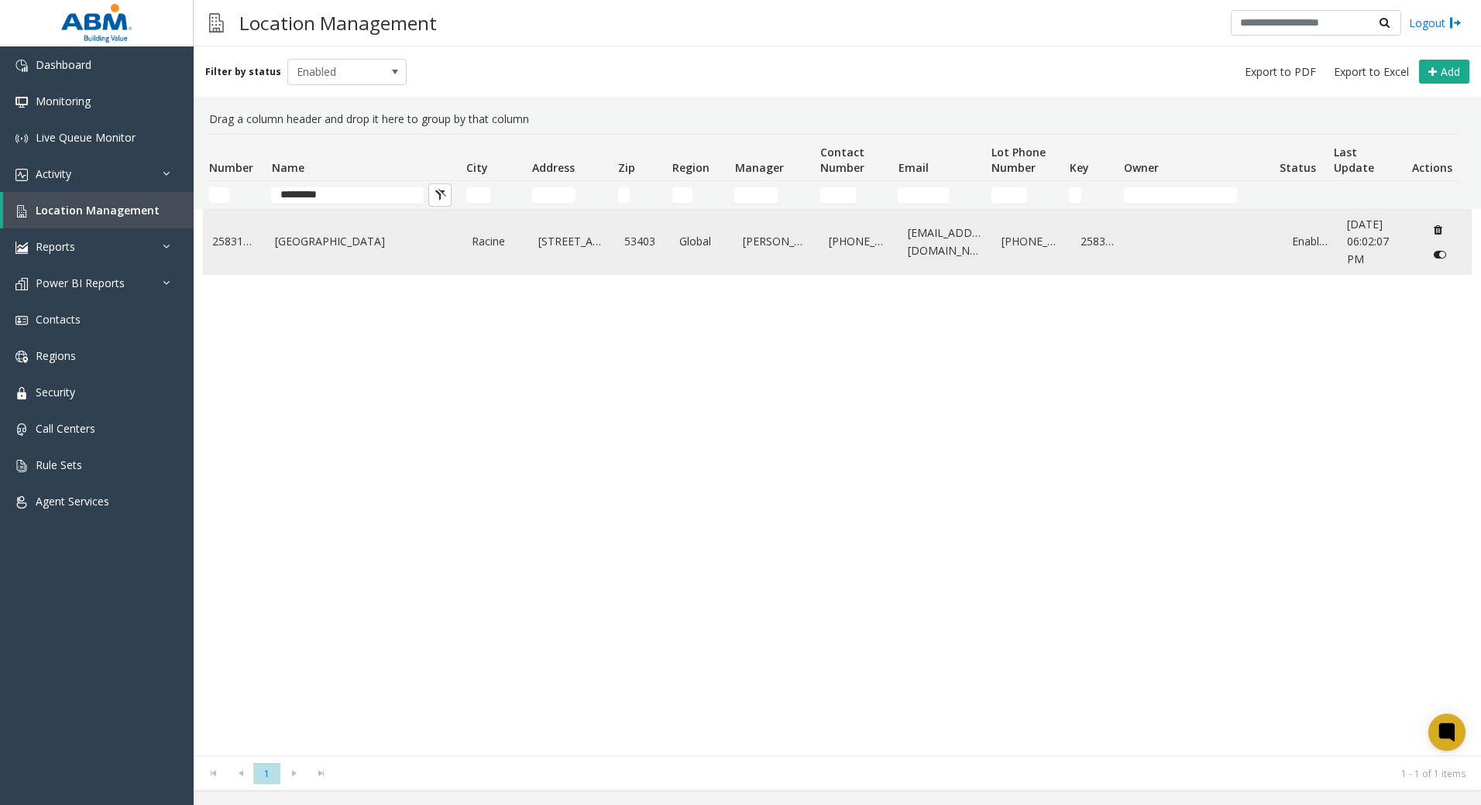
click at [278, 232] on td "[GEOGRAPHIC_DATA]" at bounding box center [364, 242] width 197 height 64
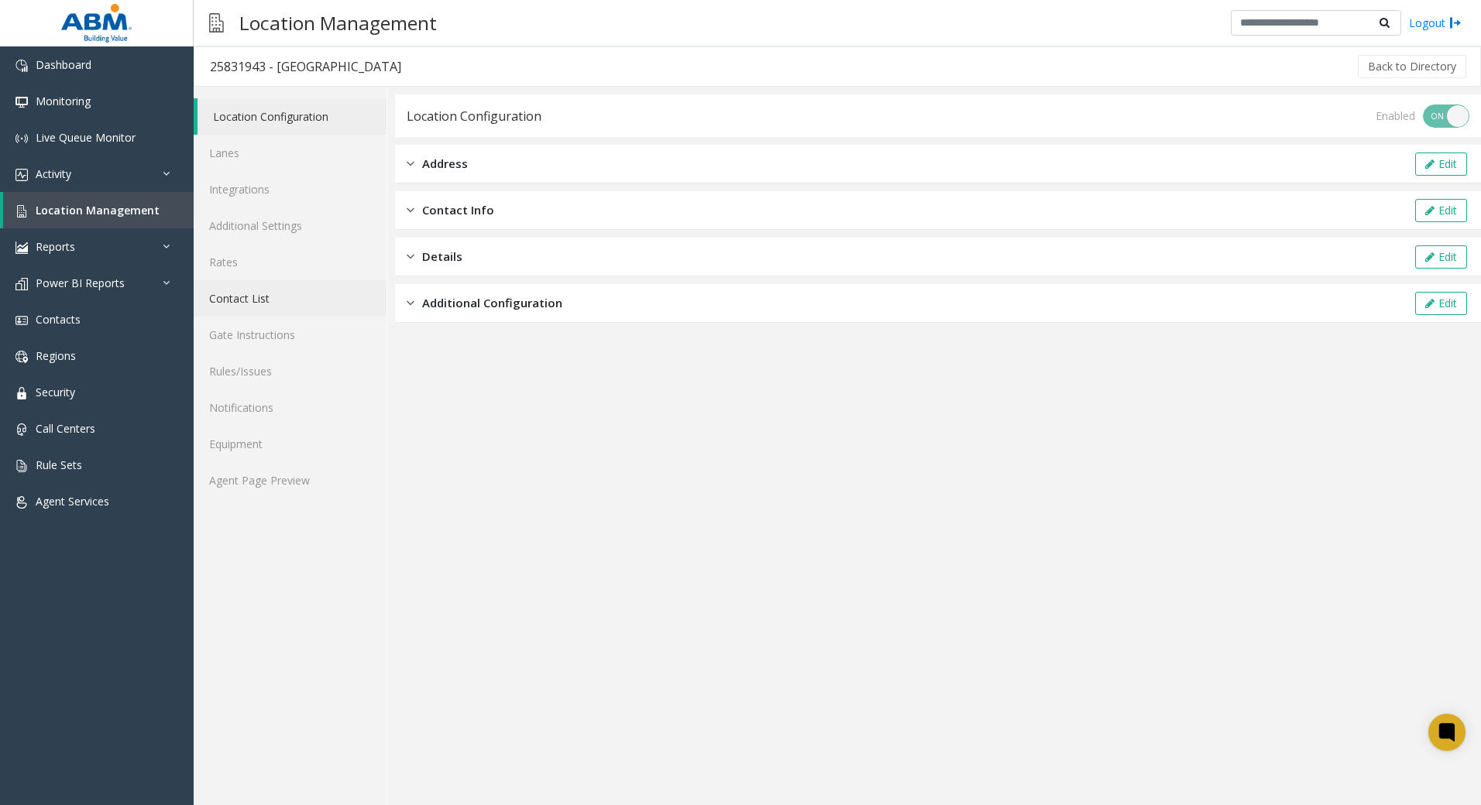
click at [283, 296] on link "Contact List" at bounding box center [290, 298] width 193 height 36
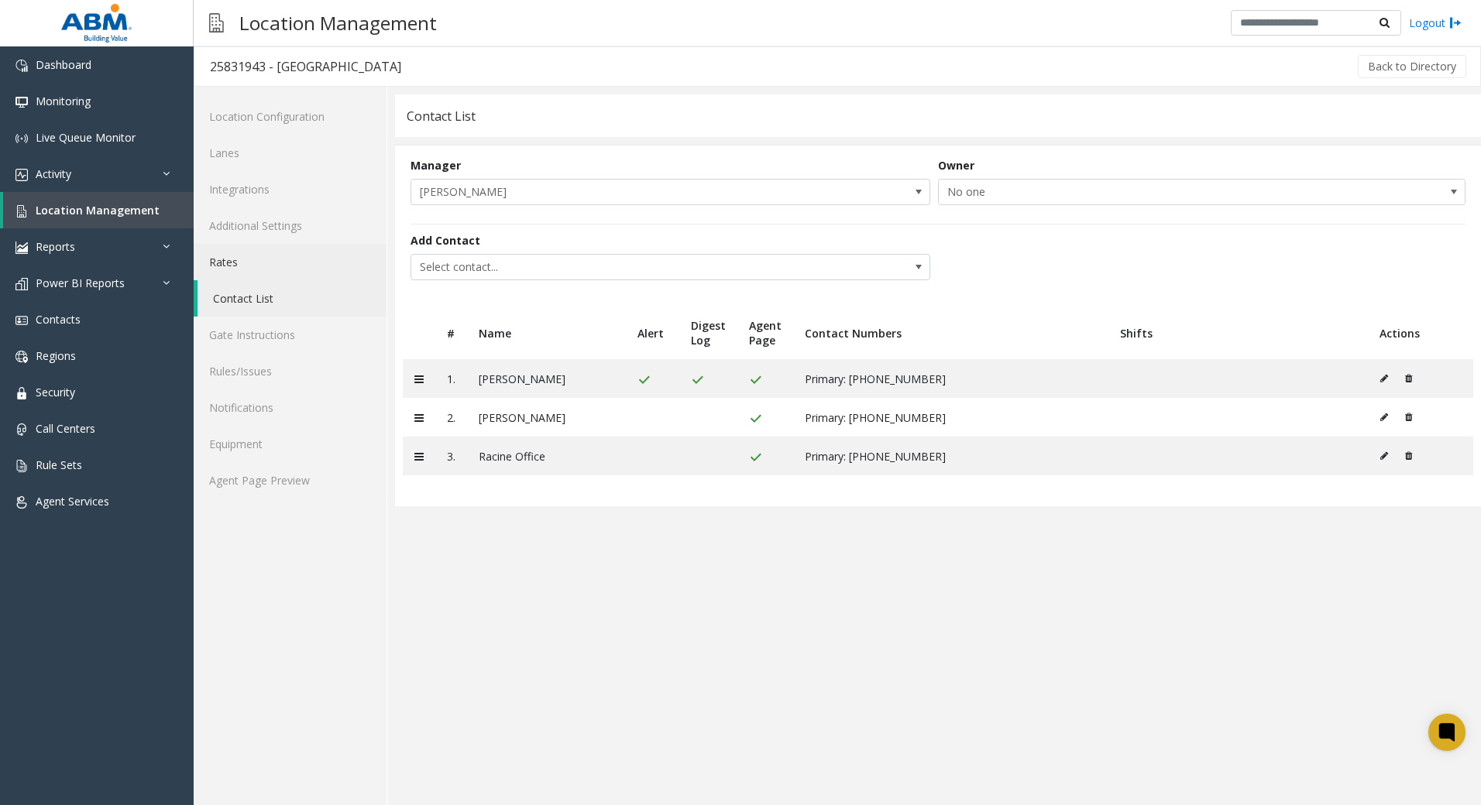
click at [233, 269] on link "Rates" at bounding box center [290, 262] width 193 height 36
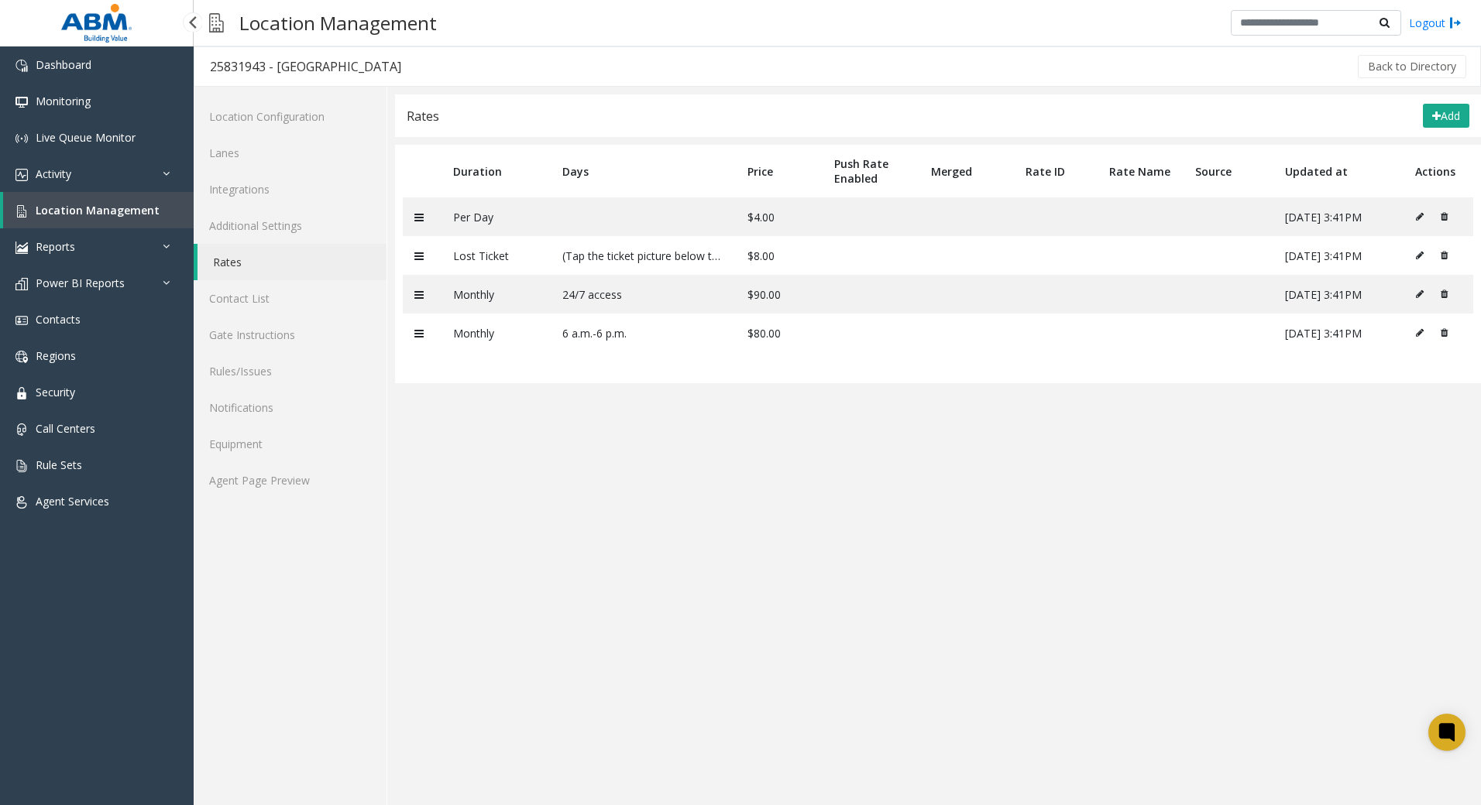
click at [120, 213] on span "Location Management" at bounding box center [98, 210] width 124 height 15
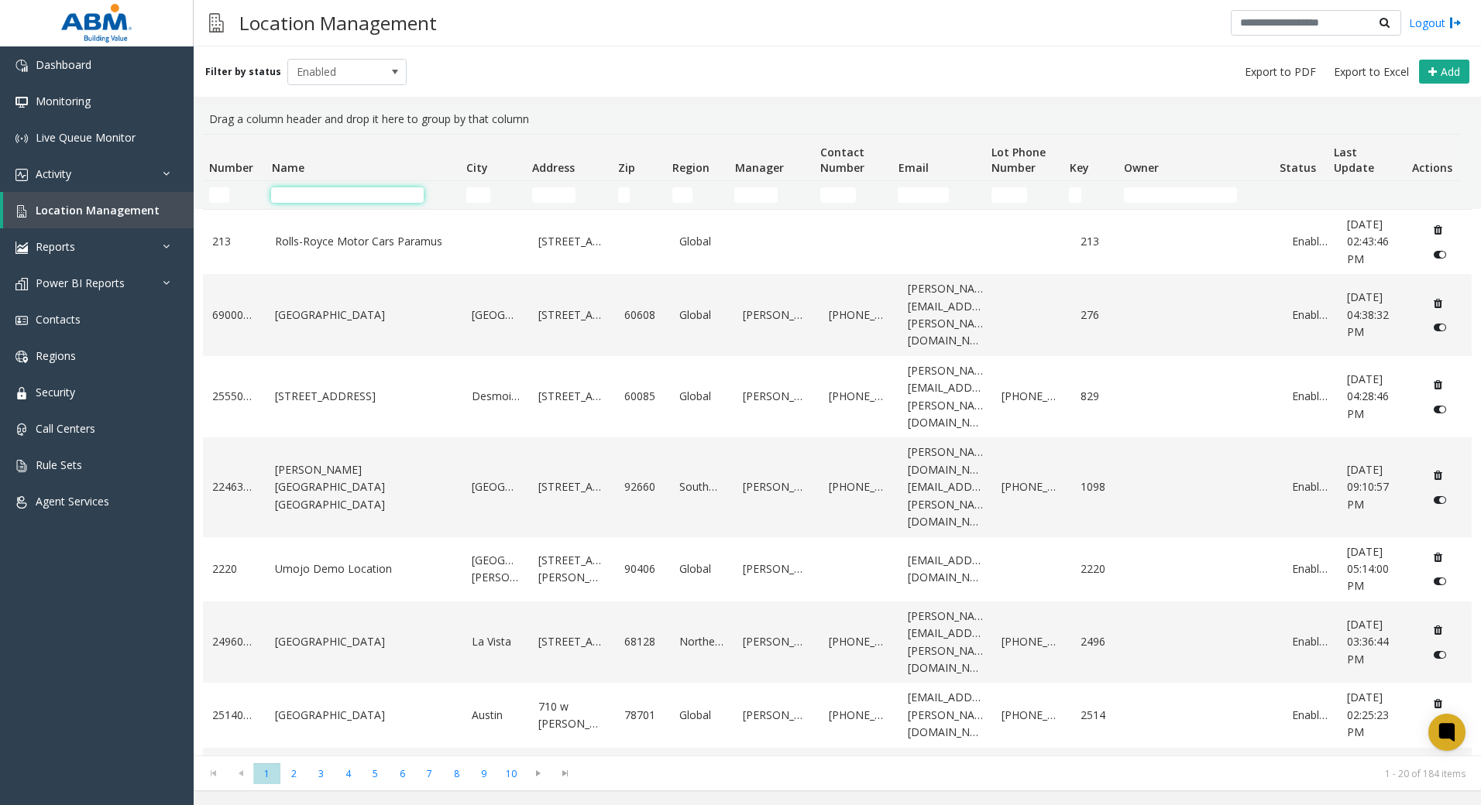
click at [366, 184] on td "Name Filter" at bounding box center [362, 195] width 194 height 28
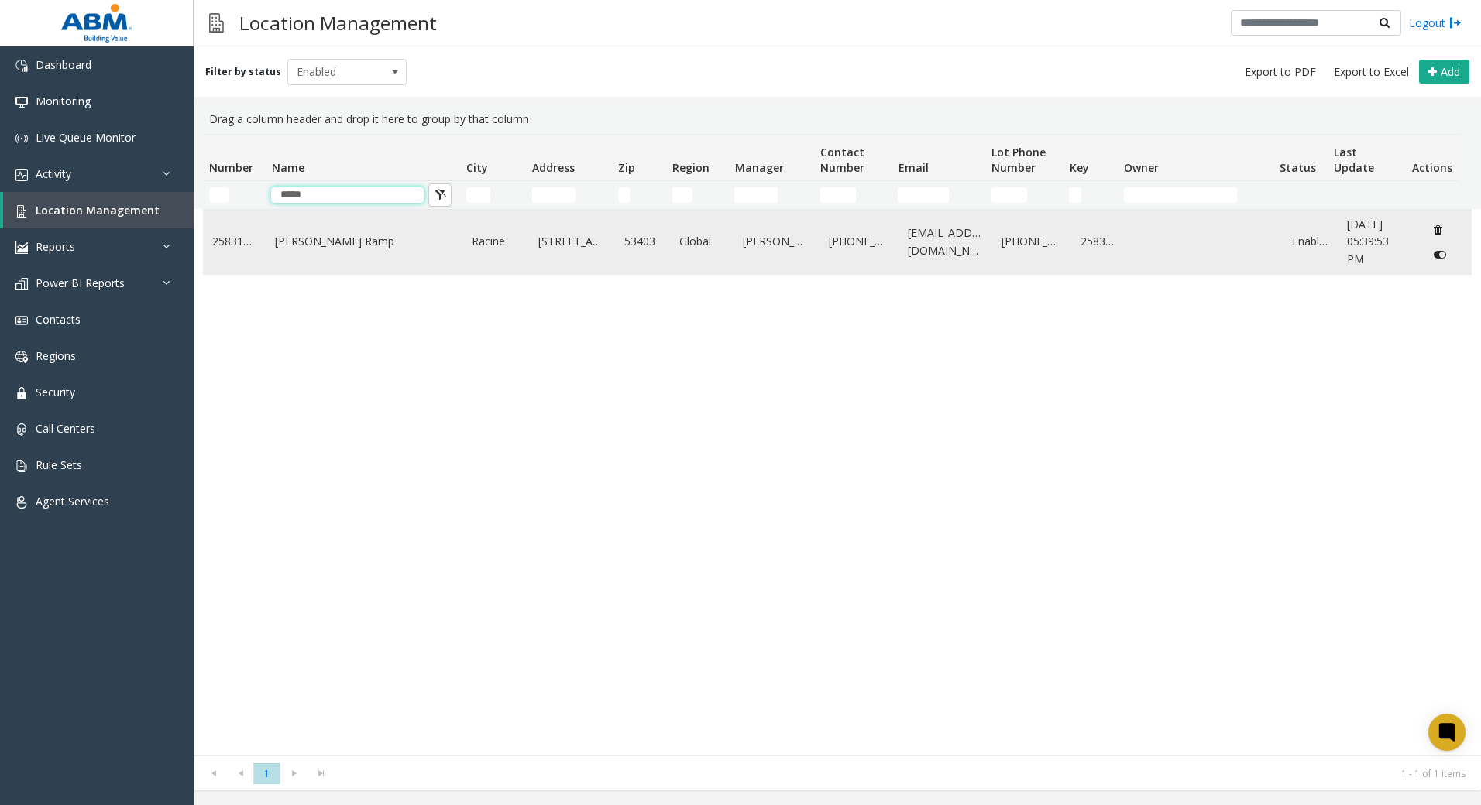
type input "*****"
click at [389, 231] on td "[PERSON_NAME] Ramp" at bounding box center [364, 242] width 197 height 64
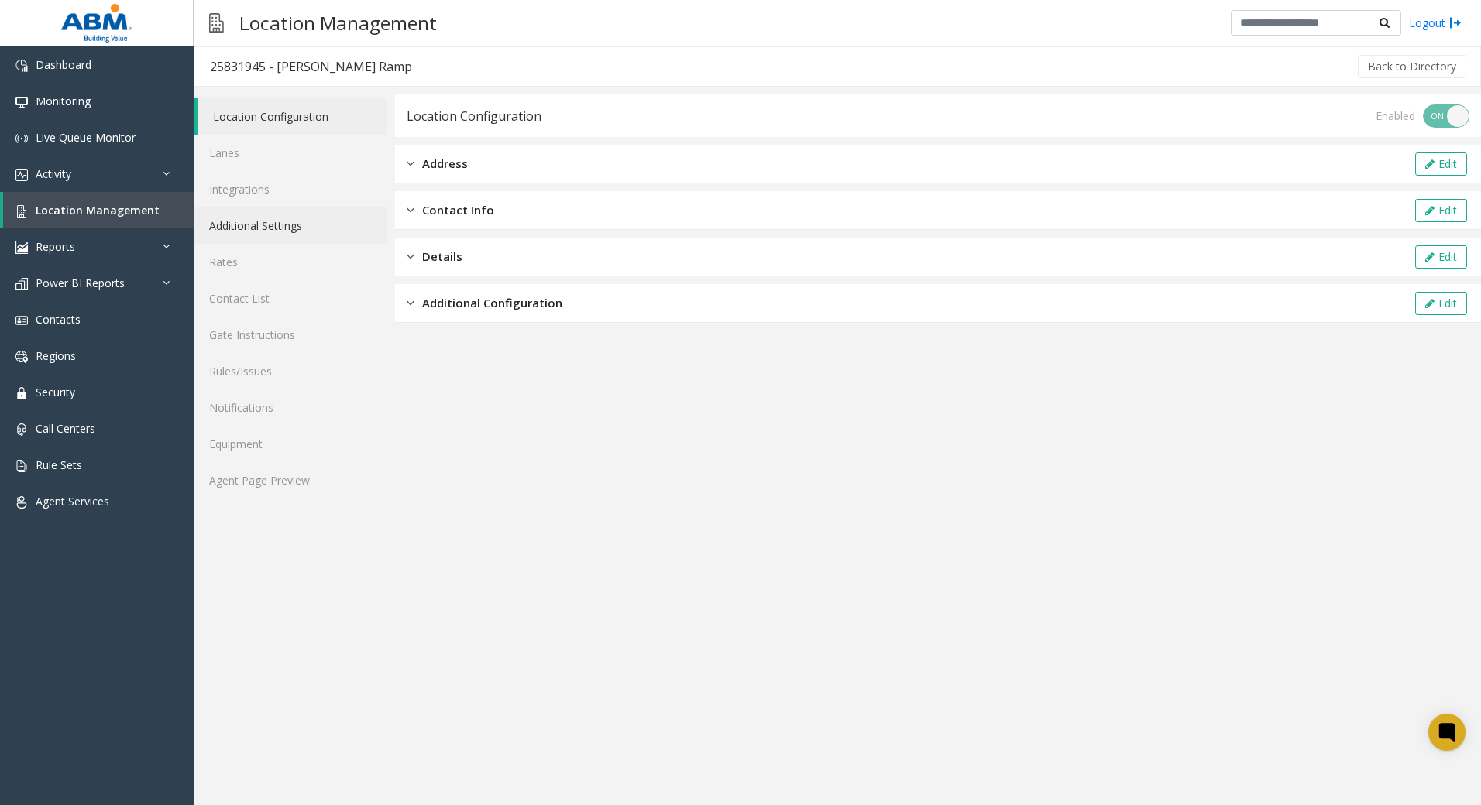
click at [284, 229] on link "Additional Settings" at bounding box center [290, 226] width 193 height 36
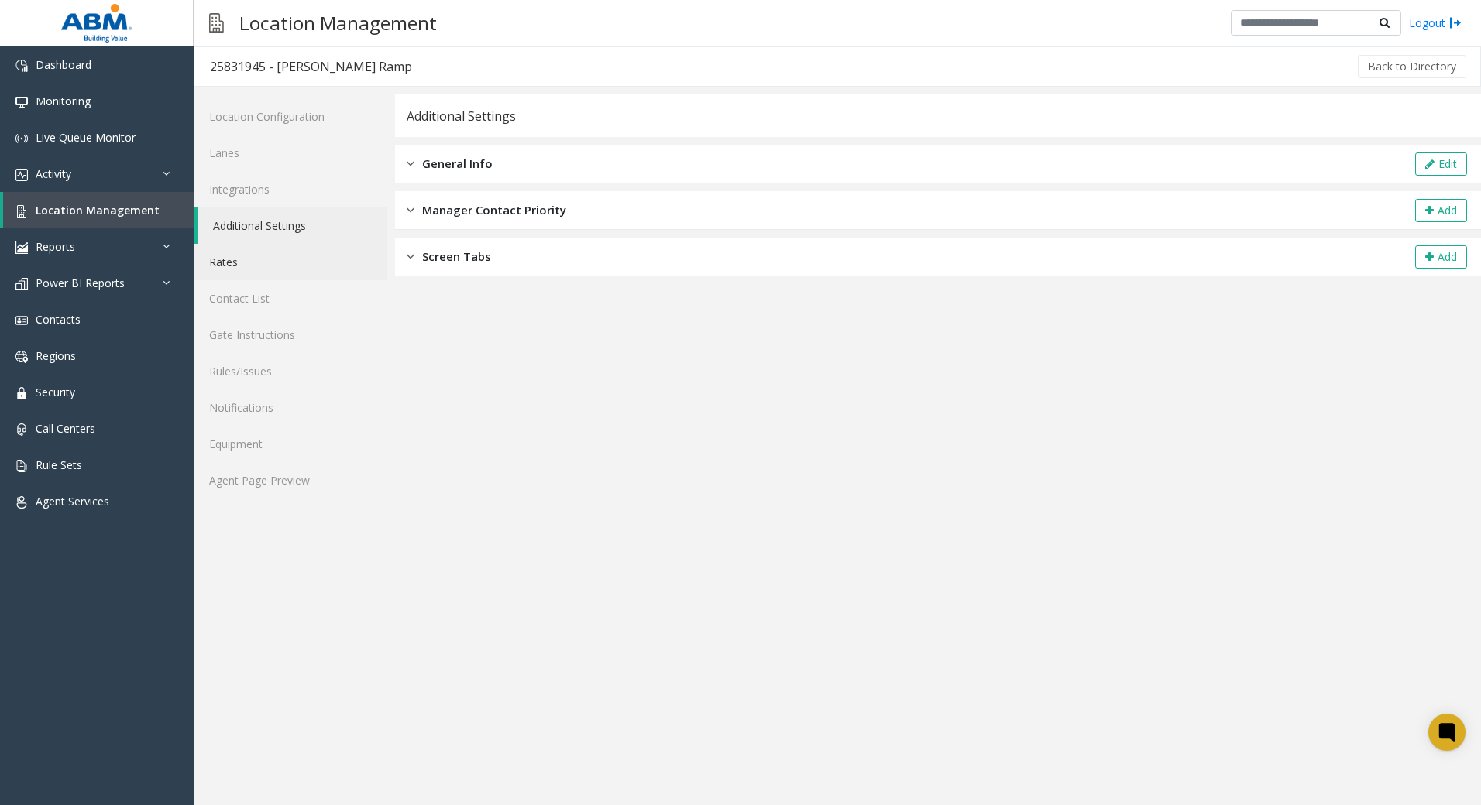
click at [279, 249] on link "Rates" at bounding box center [290, 262] width 193 height 36
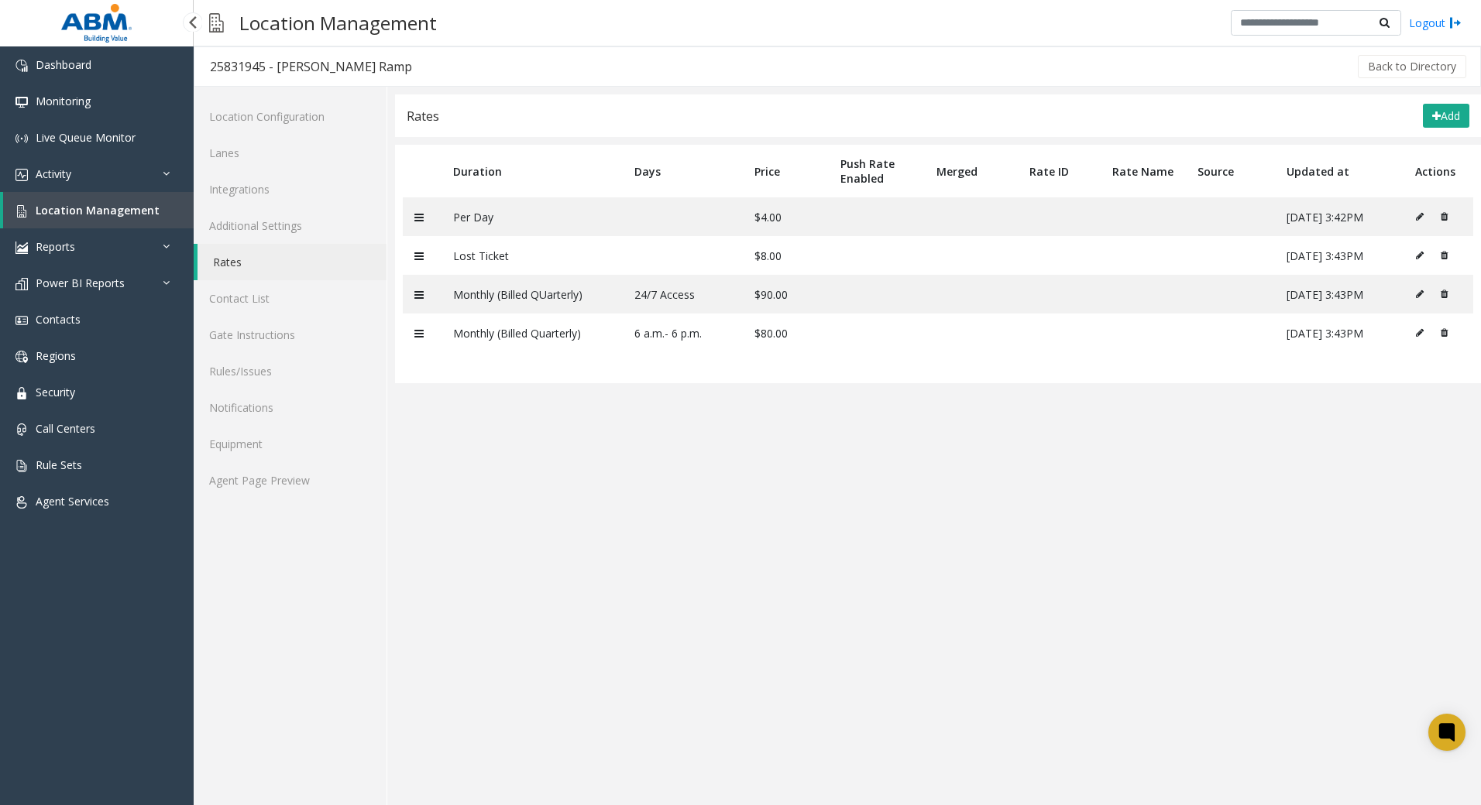
click at [99, 209] on span "Location Management" at bounding box center [98, 210] width 124 height 15
